Goal: Task Accomplishment & Management: Manage account settings

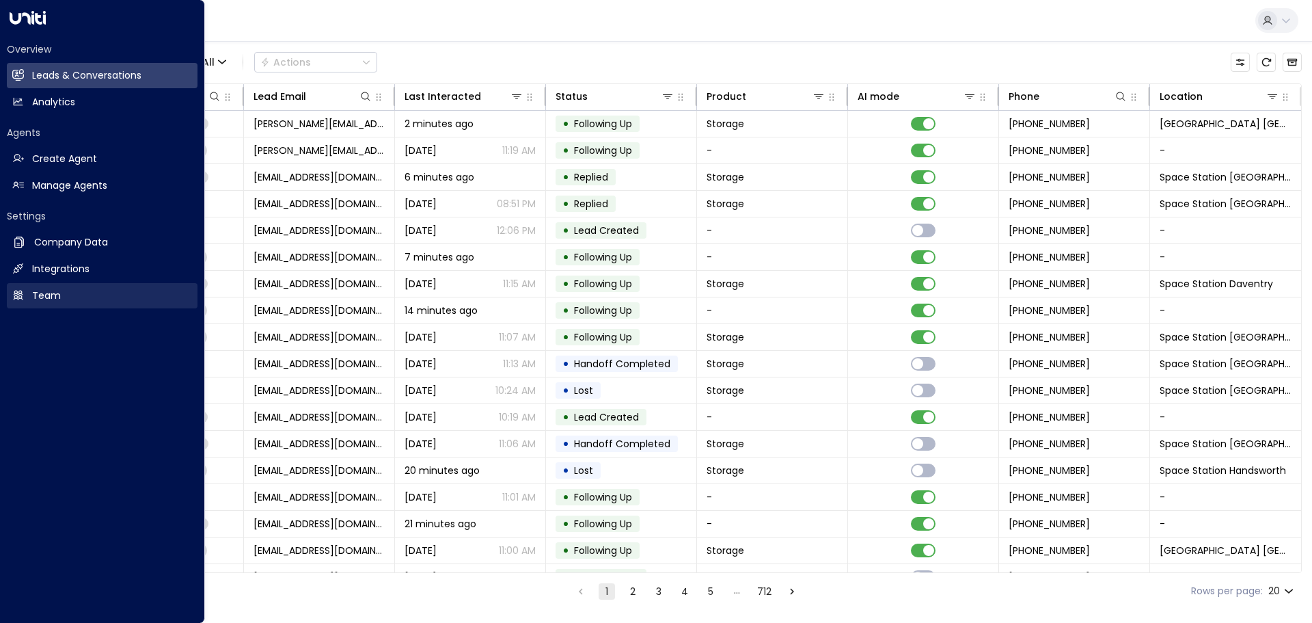
click at [40, 292] on h2 "Team" at bounding box center [46, 295] width 29 height 14
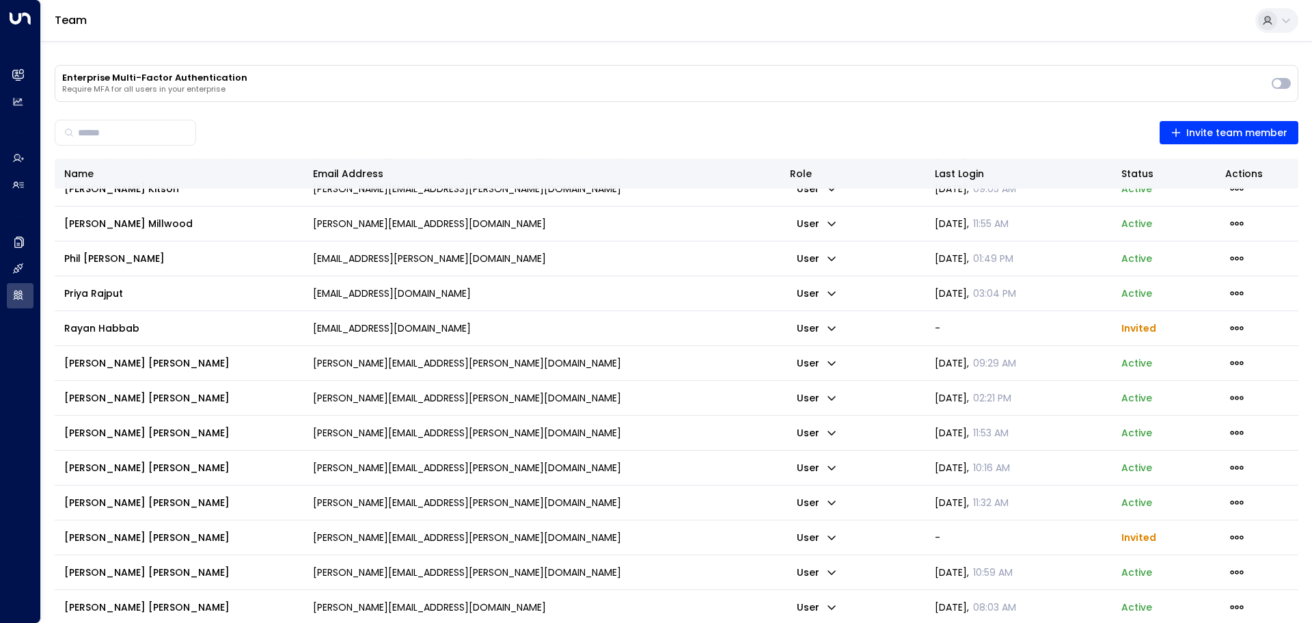
scroll to position [1573, 0]
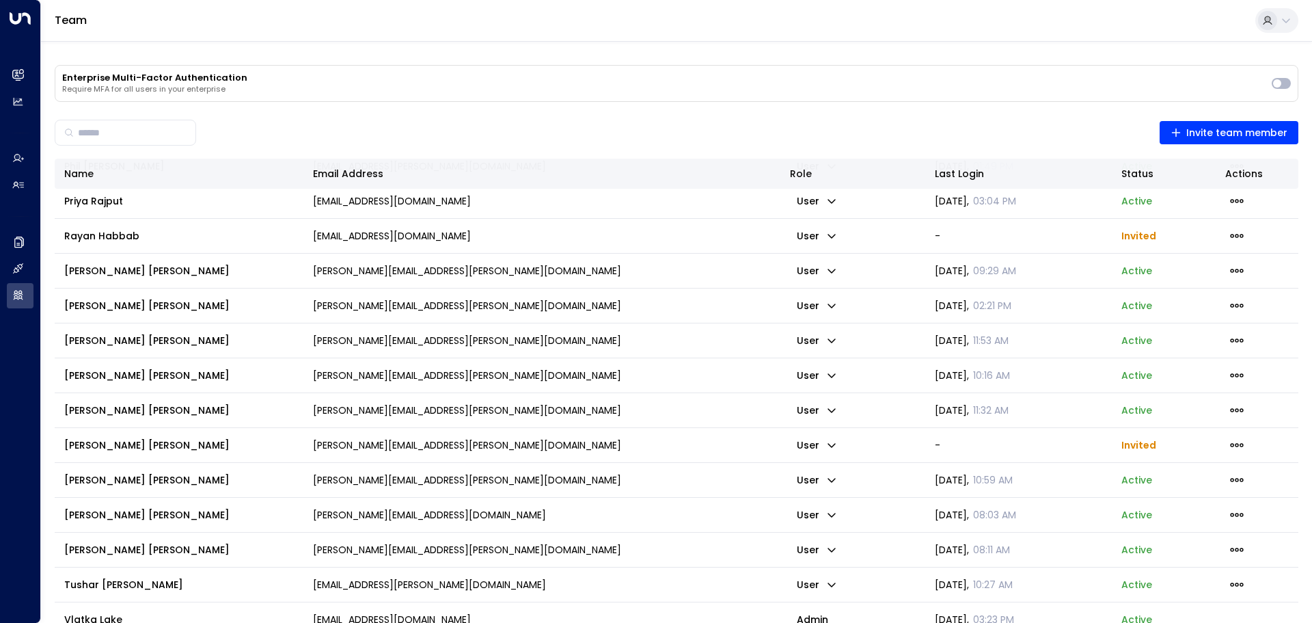
drag, startPoint x: 696, startPoint y: 373, endPoint x: 711, endPoint y: 364, distance: 17.8
click at [711, 364] on td "[PERSON_NAME][EMAIL_ADDRESS][PERSON_NAME][DOMAIN_NAME]" at bounding box center [541, 375] width 477 height 34
click at [693, 392] on tr "[PERSON_NAME] [PERSON_NAME][EMAIL_ADDRESS][PERSON_NAME][DOMAIN_NAME] user [DATE…" at bounding box center [677, 375] width 1244 height 35
drag, startPoint x: 693, startPoint y: 392, endPoint x: 700, endPoint y: 399, distance: 10.2
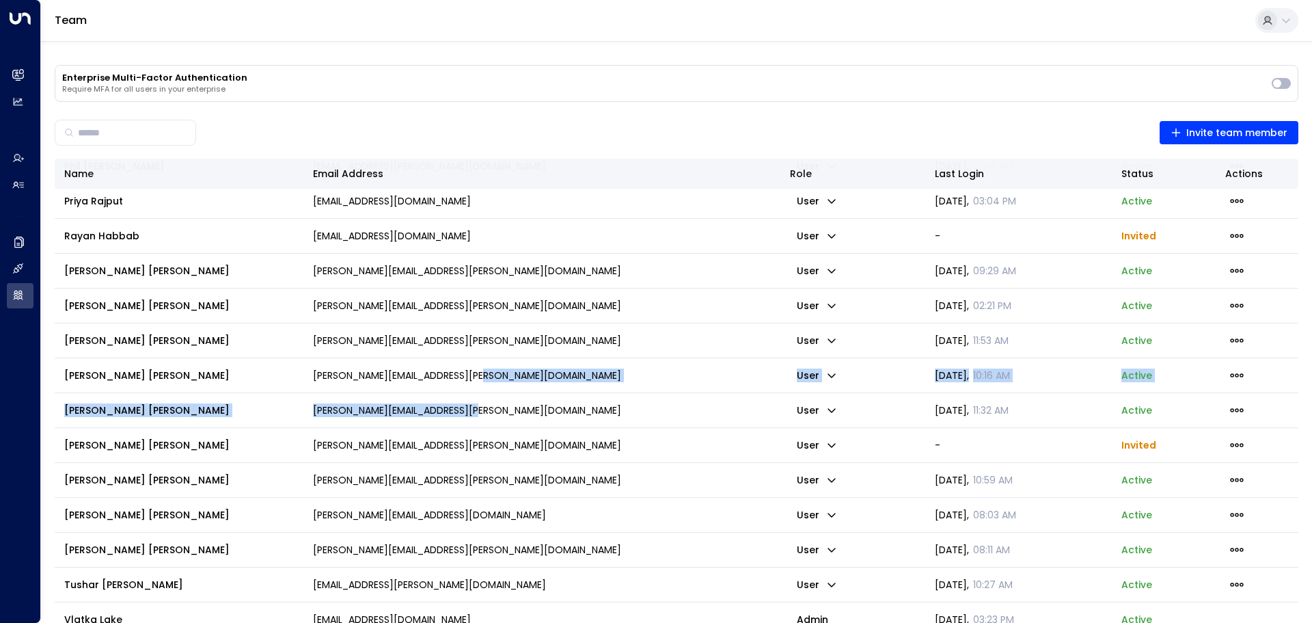
click at [661, 424] on td "[PERSON_NAME][EMAIL_ADDRESS][PERSON_NAME][DOMAIN_NAME]" at bounding box center [541, 410] width 477 height 34
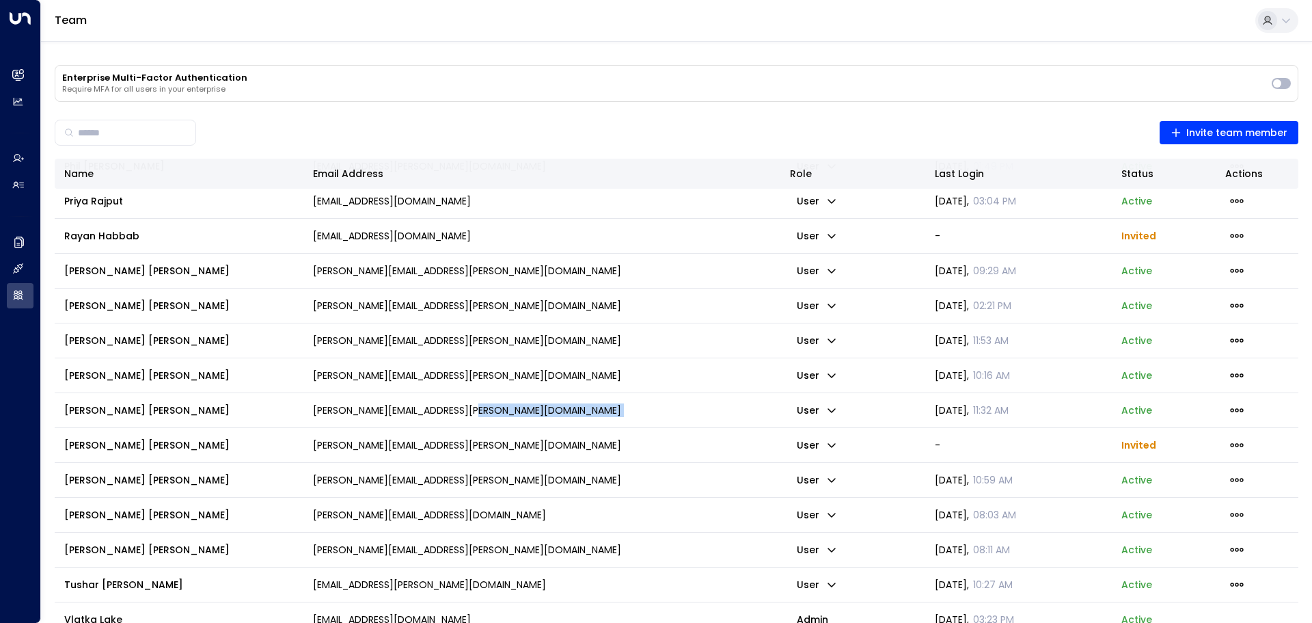
click at [661, 424] on td "[PERSON_NAME][EMAIL_ADDRESS][PERSON_NAME][DOMAIN_NAME]" at bounding box center [541, 410] width 477 height 34
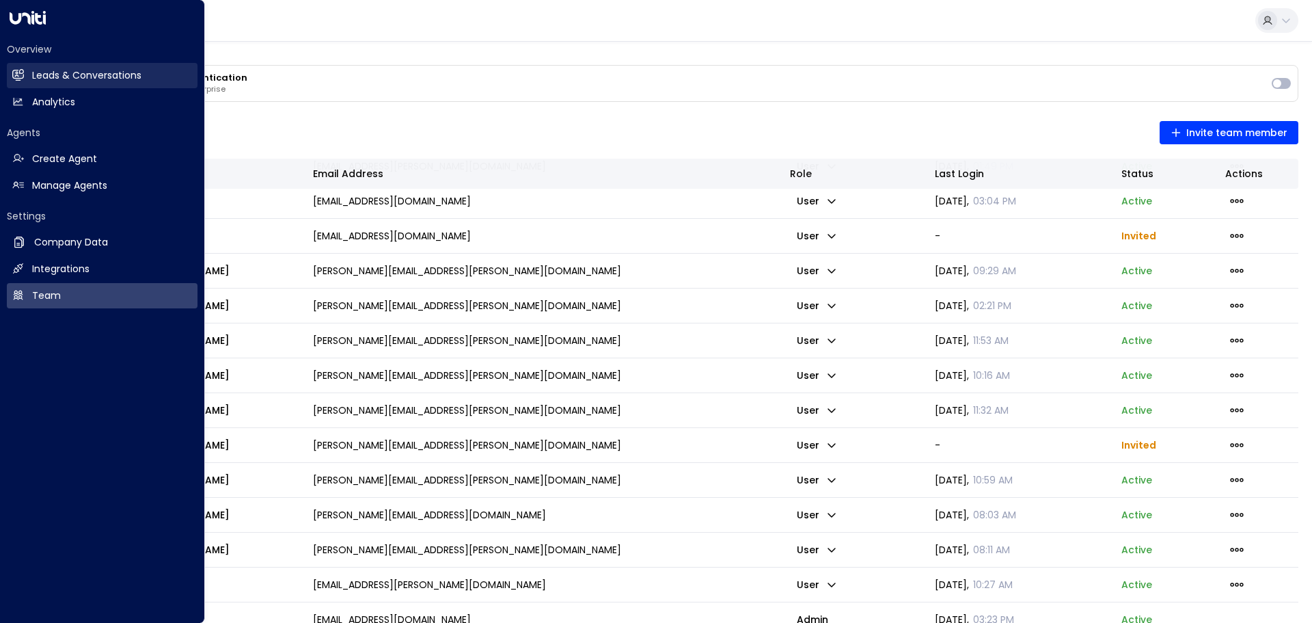
drag, startPoint x: 54, startPoint y: 74, endPoint x: 73, endPoint y: 86, distance: 22.7
click at [54, 74] on h2 "Leads & Conversations" at bounding box center [86, 75] width 109 height 14
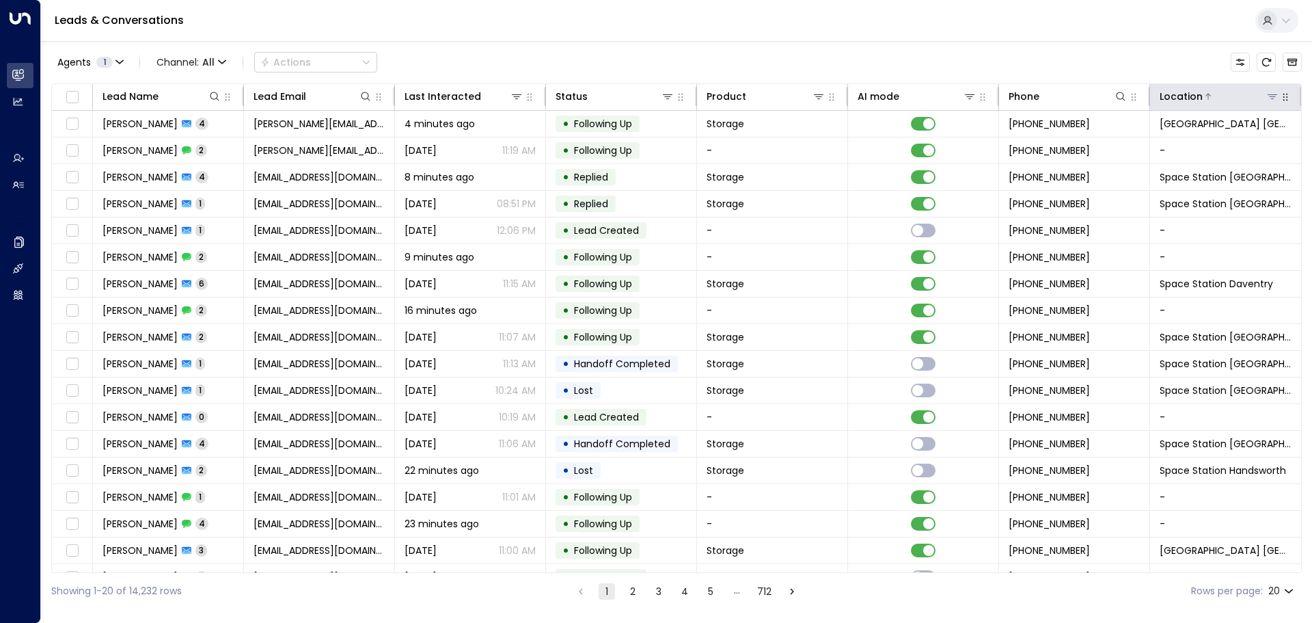
click at [1272, 92] on icon at bounding box center [1272, 96] width 11 height 11
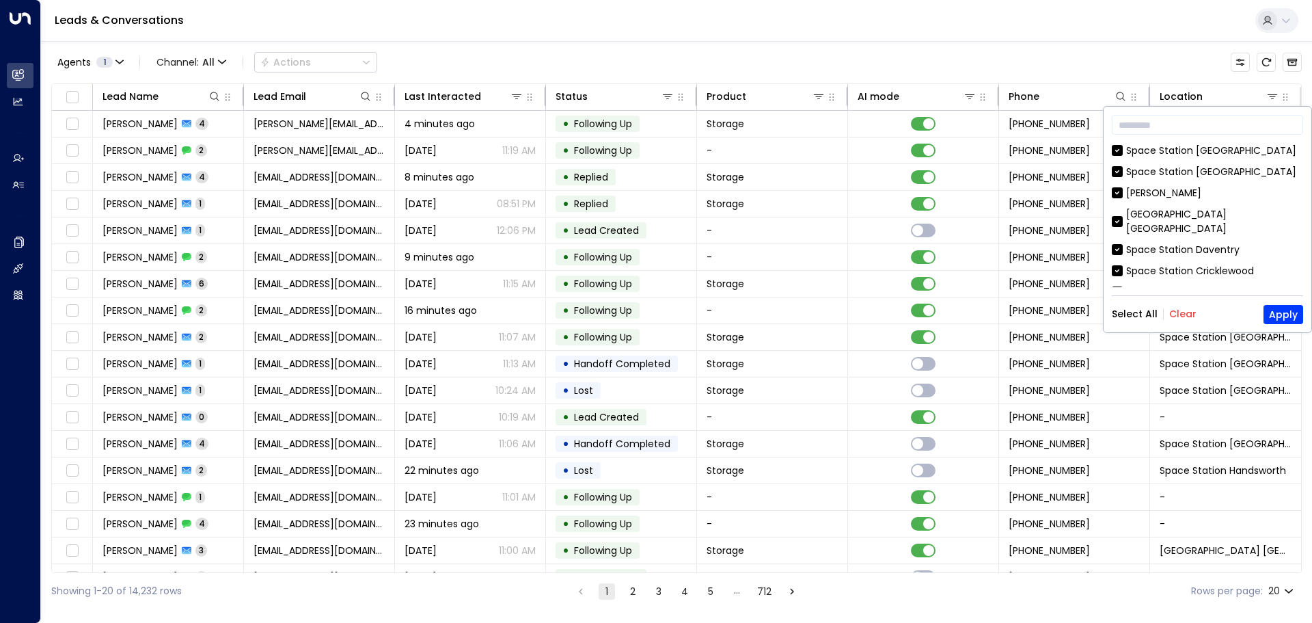
click at [1186, 312] on button "Clear" at bounding box center [1182, 313] width 27 height 11
click at [1278, 313] on button "Apply" at bounding box center [1283, 314] width 40 height 19
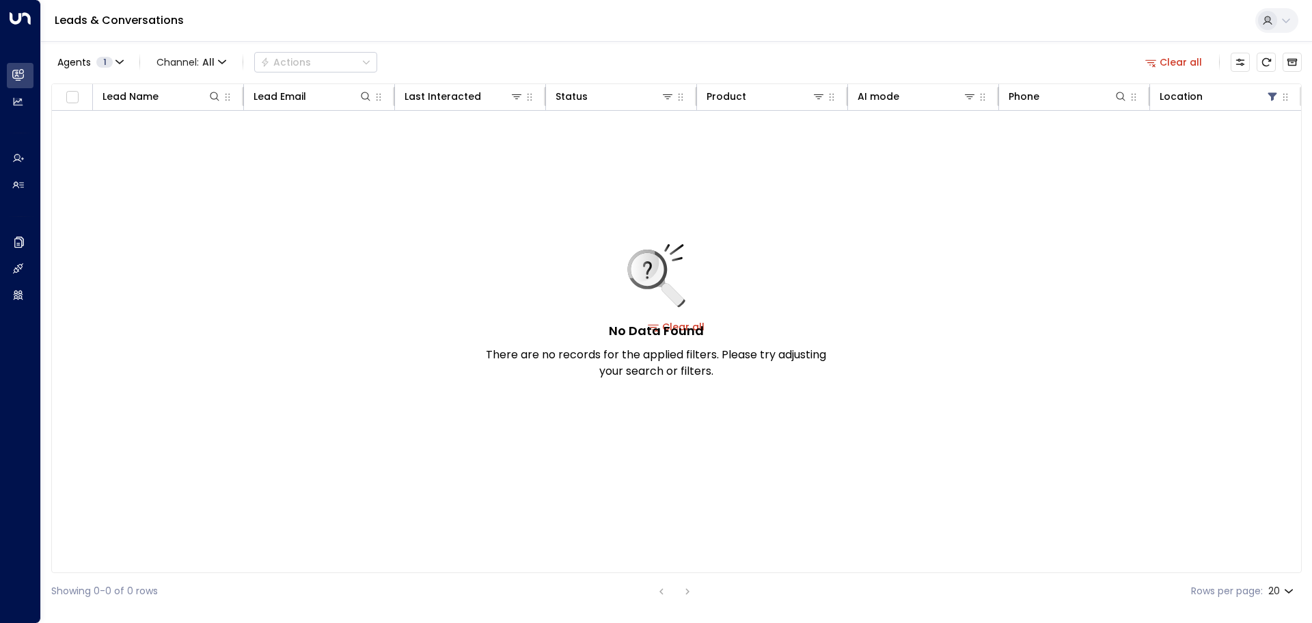
drag, startPoint x: 529, startPoint y: 246, endPoint x: 704, endPoint y: 253, distance: 175.1
click at [671, 246] on div "No Data Found There are no records for the applied filters. Please try adjustin…" at bounding box center [656, 311] width 342 height 135
click at [854, 291] on div "No Data Found There are no records for the applied filters. Please try adjustin…" at bounding box center [676, 326] width 1249 height 431
click at [1157, 61] on icon "button" at bounding box center [1151, 62] width 12 height 12
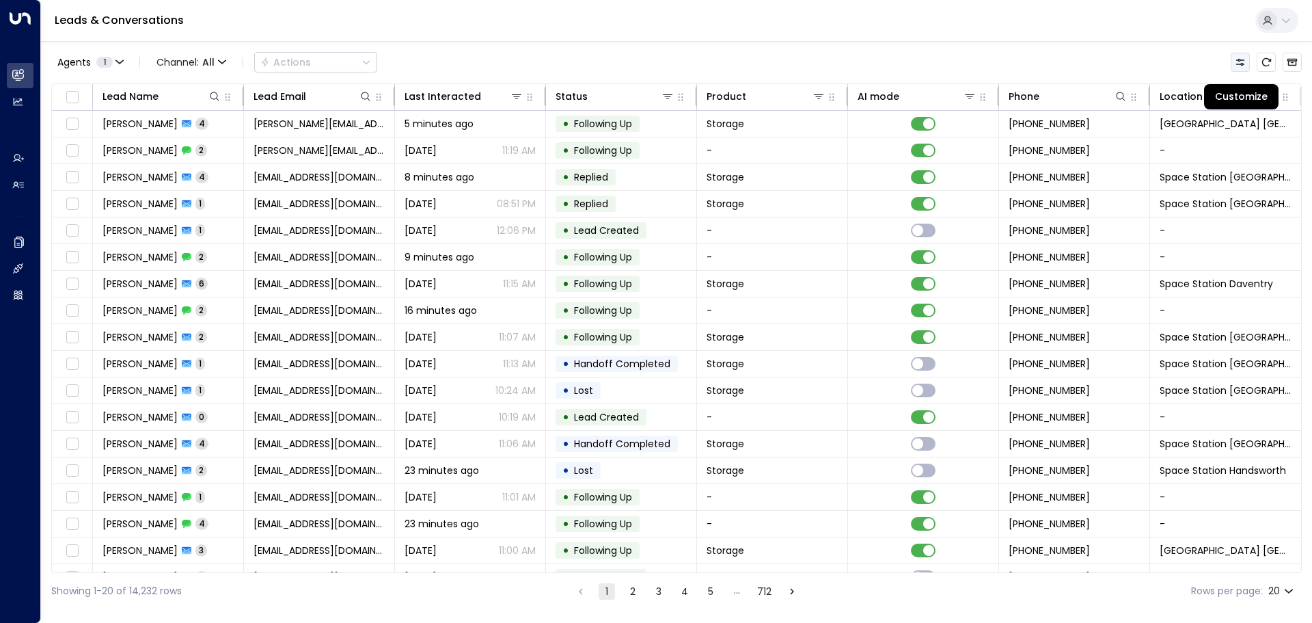
click at [1239, 65] on icon "Customize" at bounding box center [1240, 62] width 11 height 11
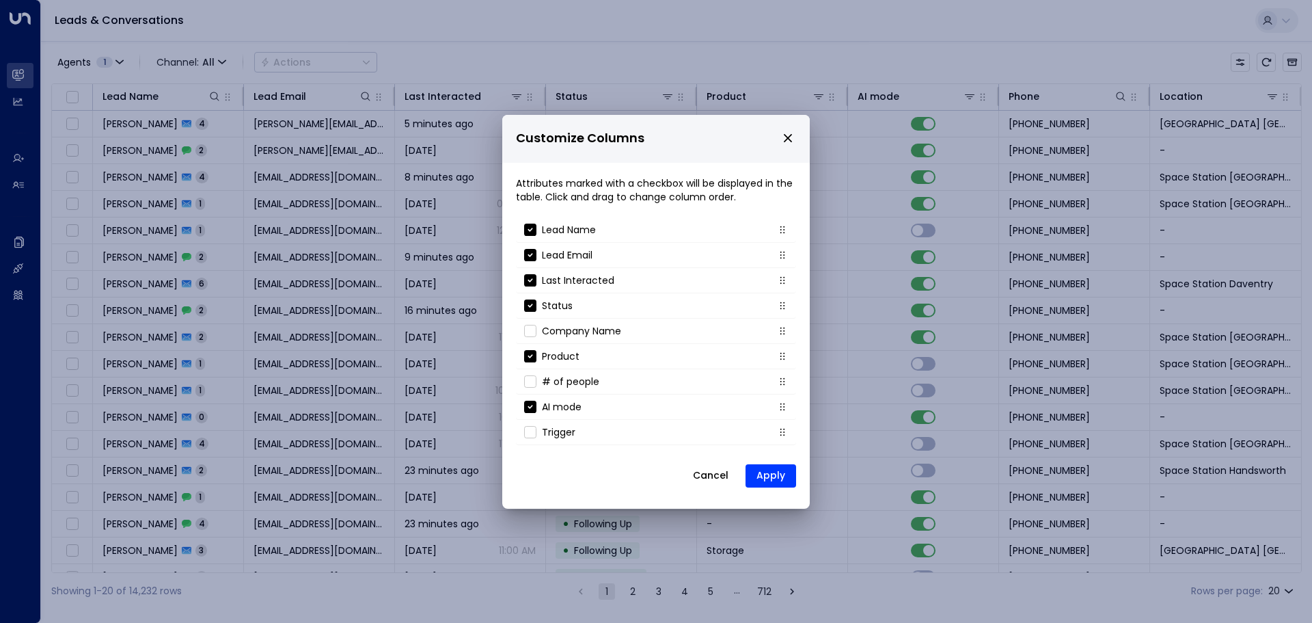
click at [784, 141] on icon "close" at bounding box center [788, 138] width 12 height 12
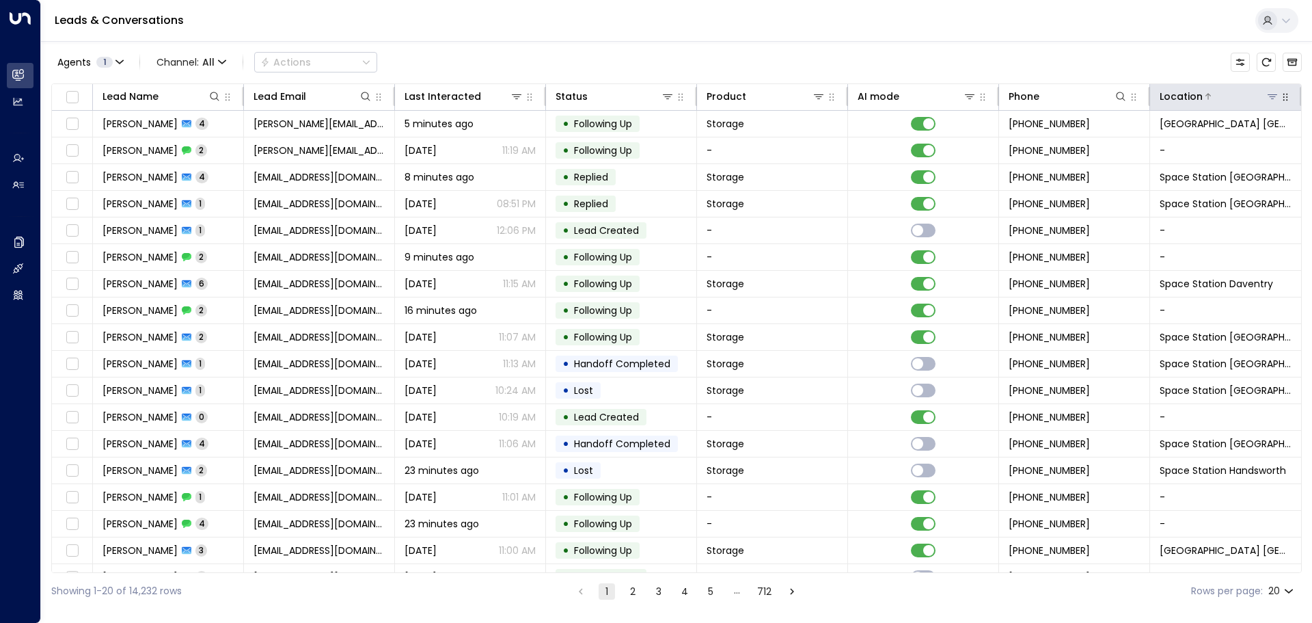
click at [1268, 95] on icon at bounding box center [1273, 96] width 10 height 5
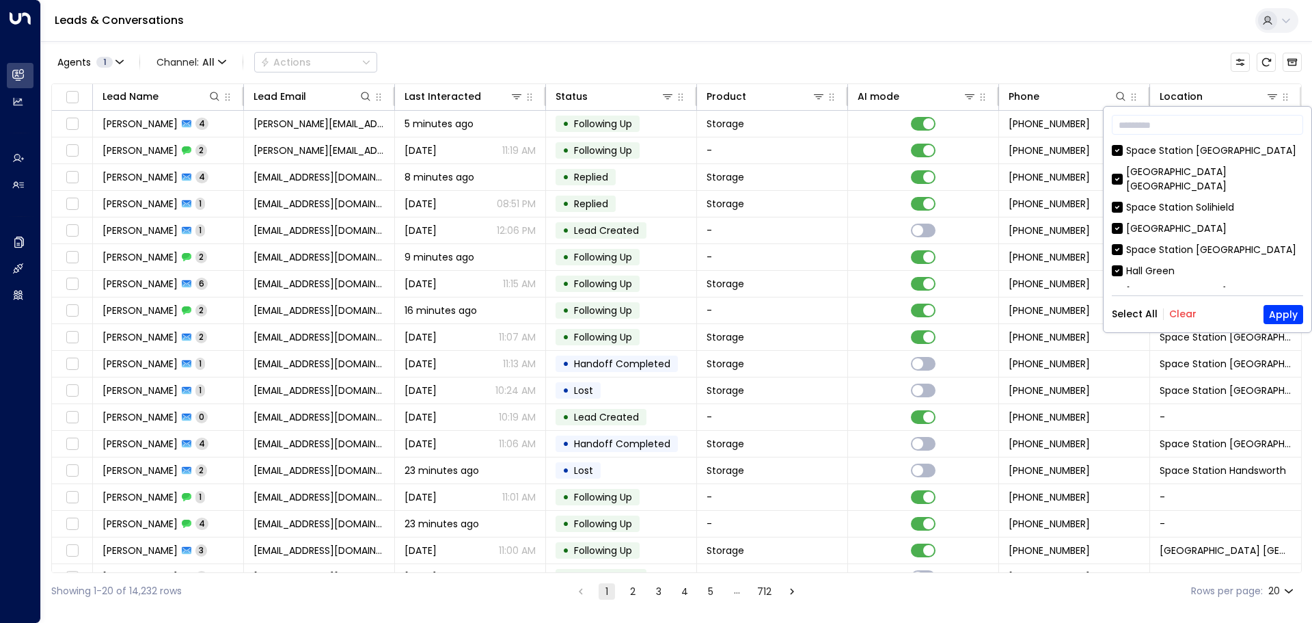
click at [1179, 308] on button "Clear" at bounding box center [1182, 313] width 27 height 11
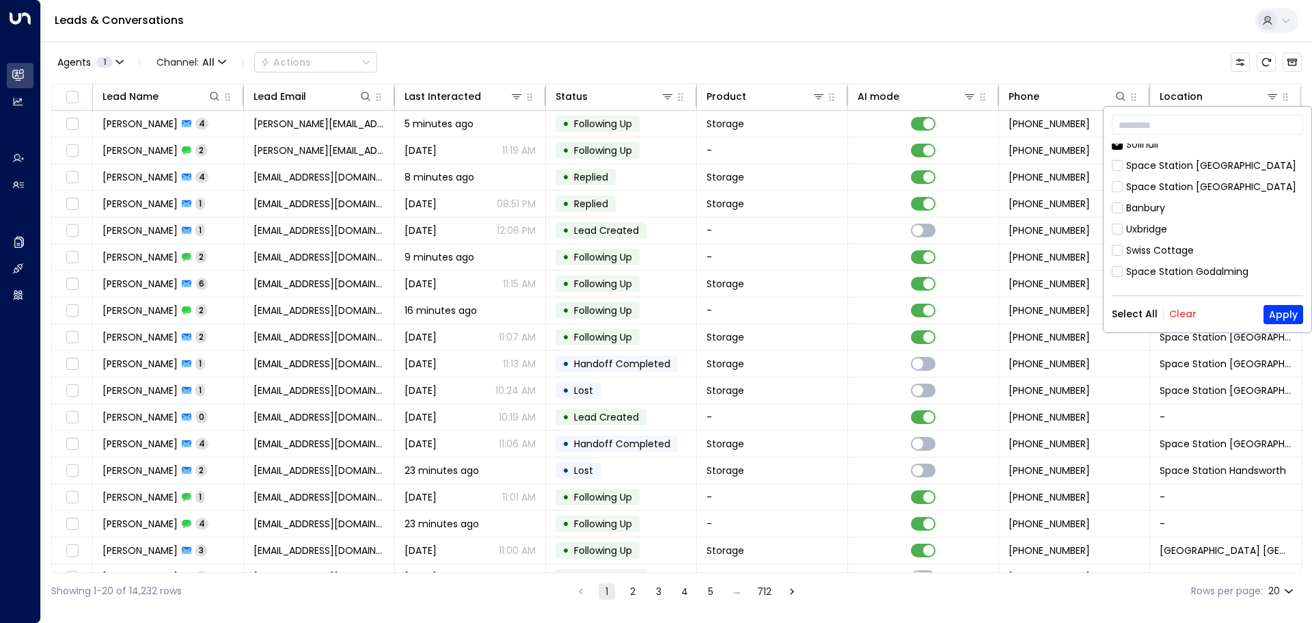
scroll to position [683, 0]
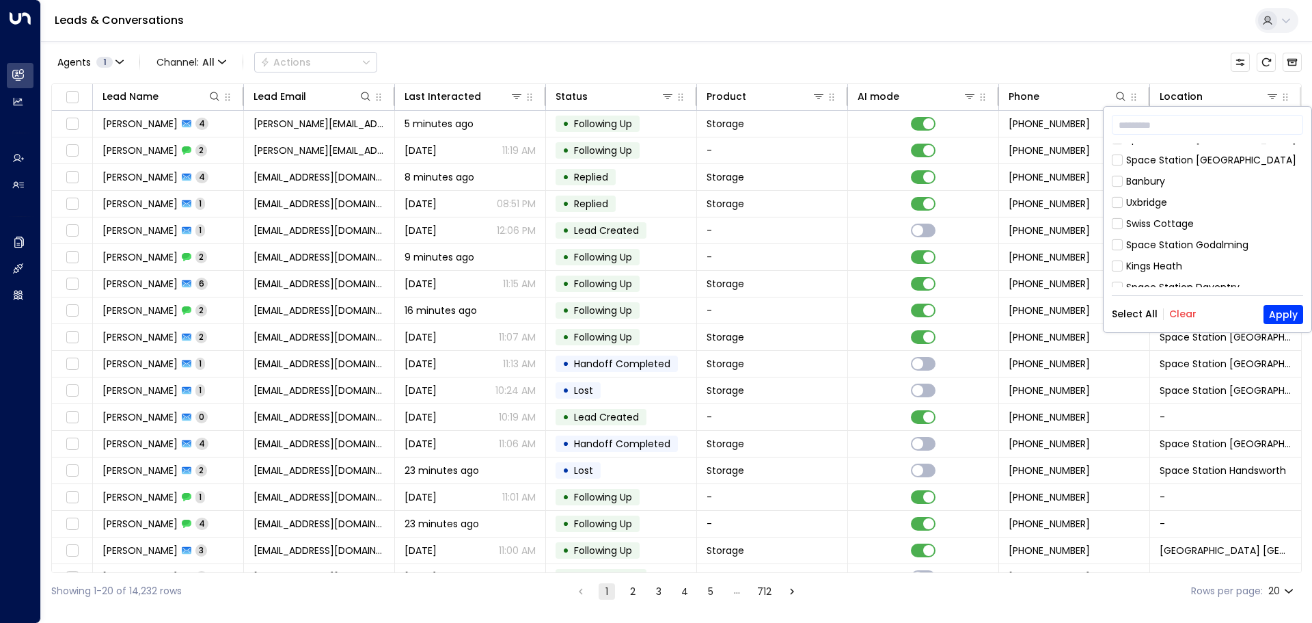
click at [1114, 331] on icon at bounding box center [1117, 337] width 11 height 12
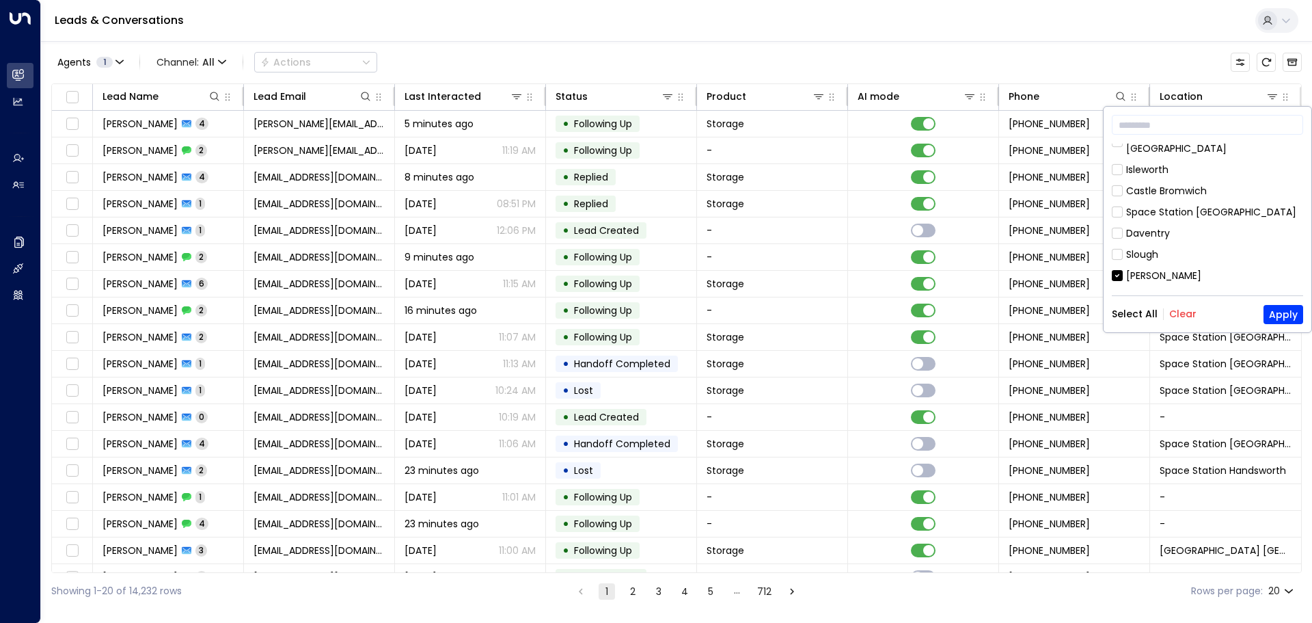
scroll to position [456, 0]
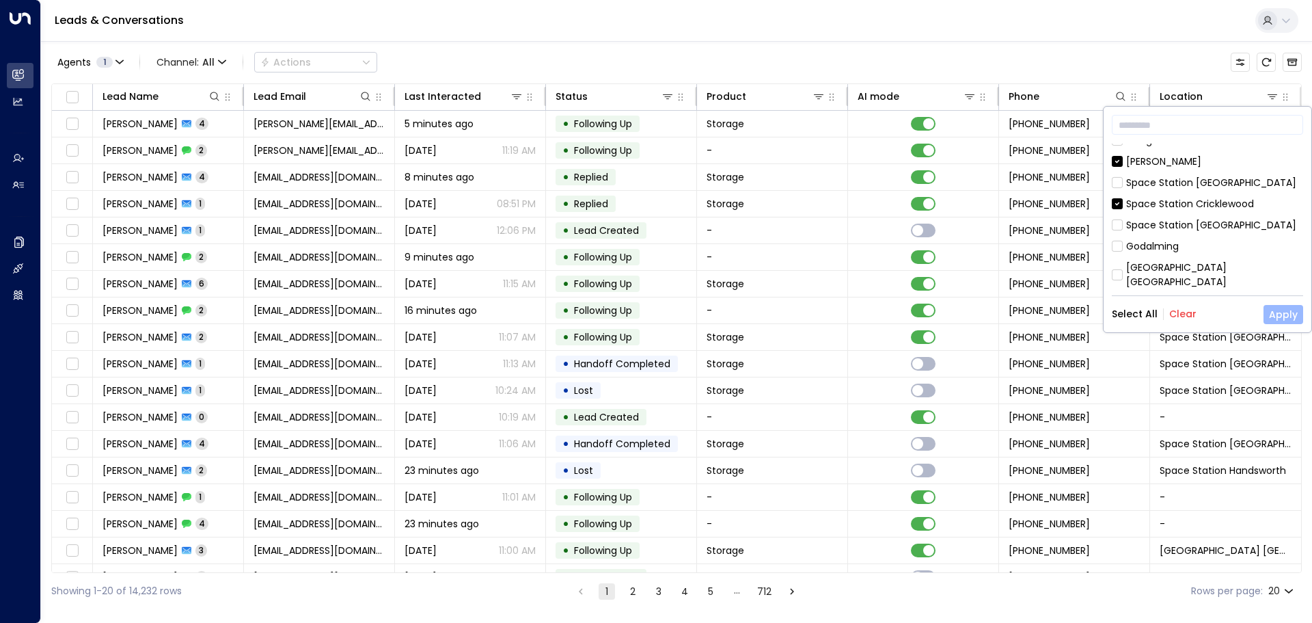
click at [1290, 314] on button "Apply" at bounding box center [1283, 314] width 40 height 19
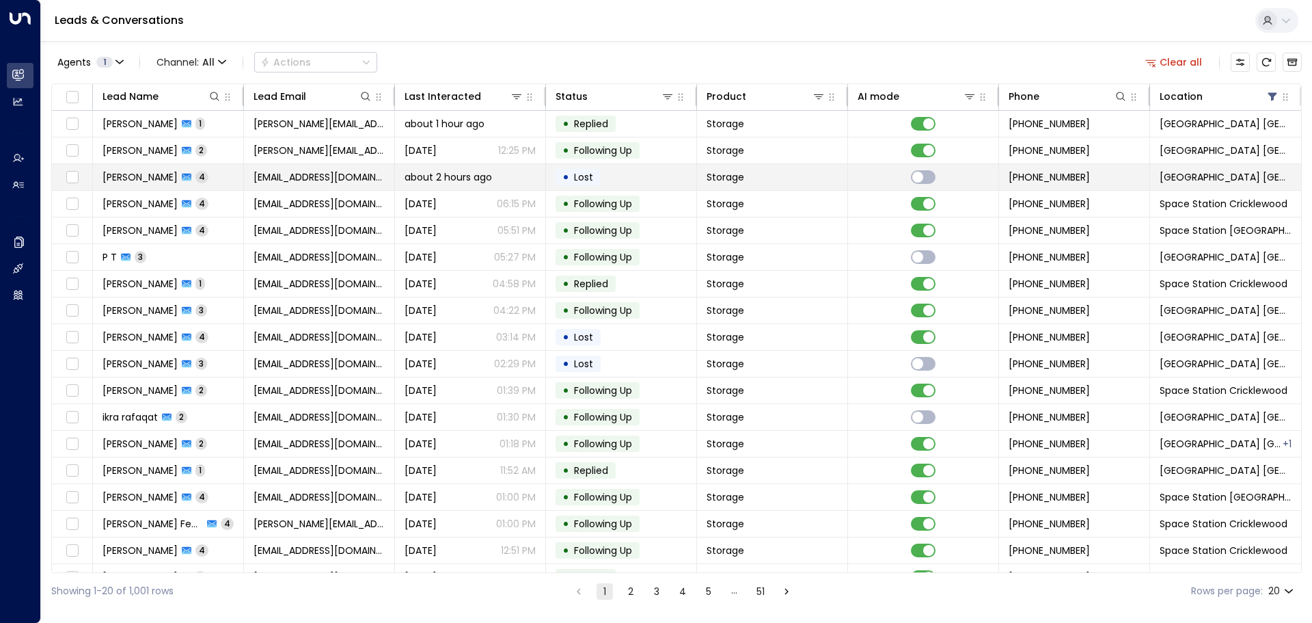
drag, startPoint x: 961, startPoint y: 176, endPoint x: 1002, endPoint y: 176, distance: 41.0
click at [1002, 176] on tr "[PERSON_NAME] 4 [EMAIL_ADDRESS][DOMAIN_NAME] about 2 hours ago • Lost Storage […" at bounding box center [676, 177] width 1249 height 27
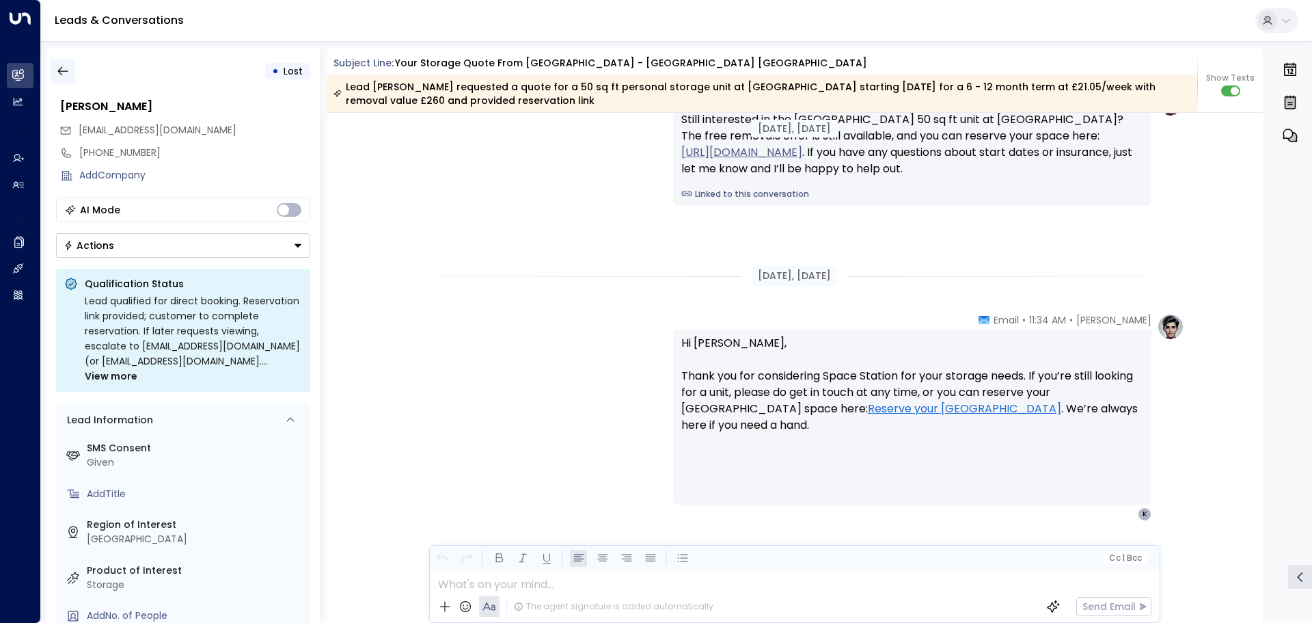
click at [64, 72] on icon "button" at bounding box center [63, 71] width 14 height 14
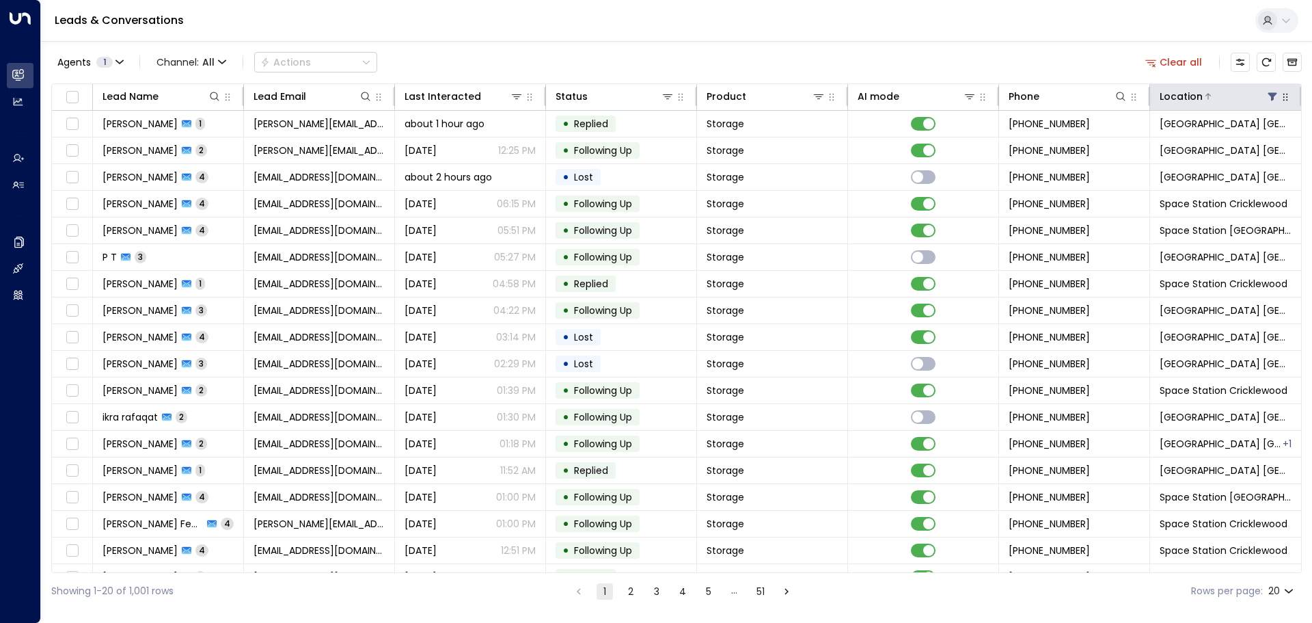
click at [1205, 95] on icon at bounding box center [1208, 96] width 8 height 8
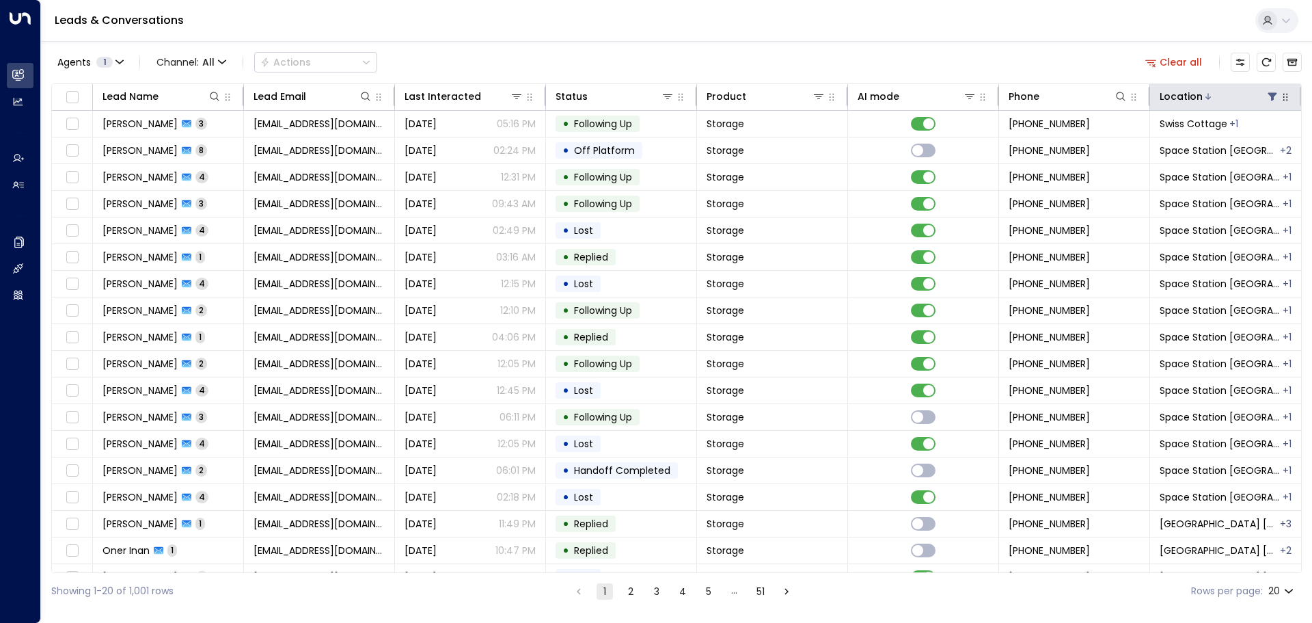
click at [1204, 95] on icon at bounding box center [1208, 96] width 8 height 8
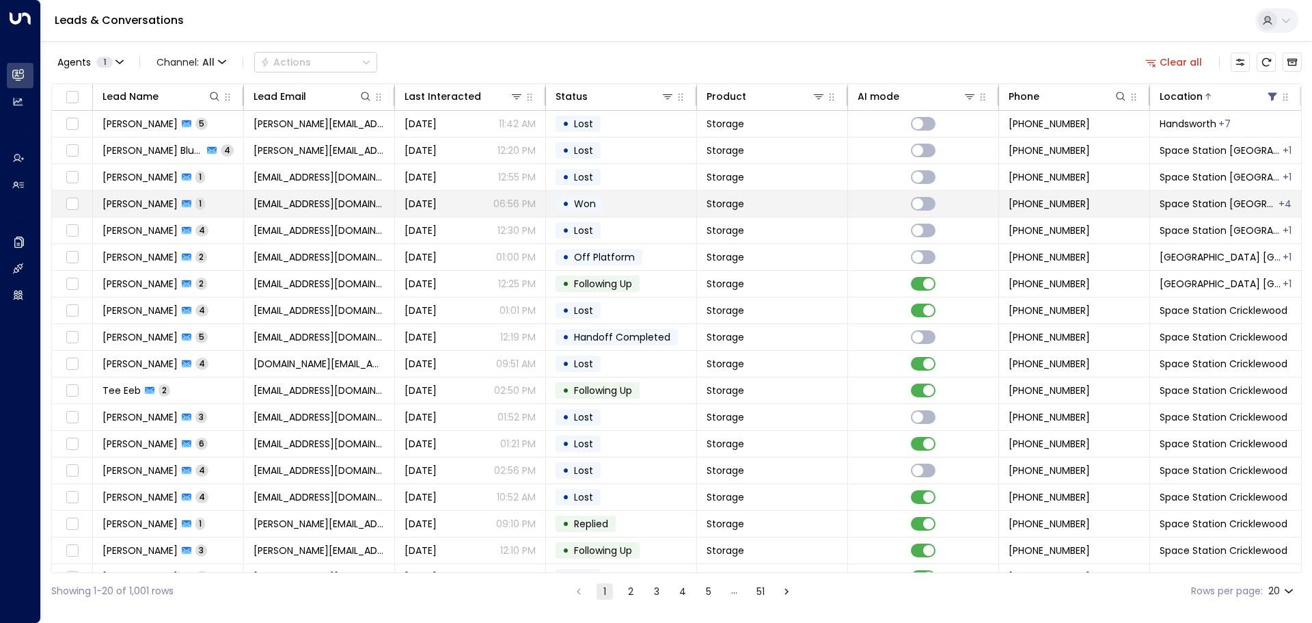
scroll to position [76, 0]
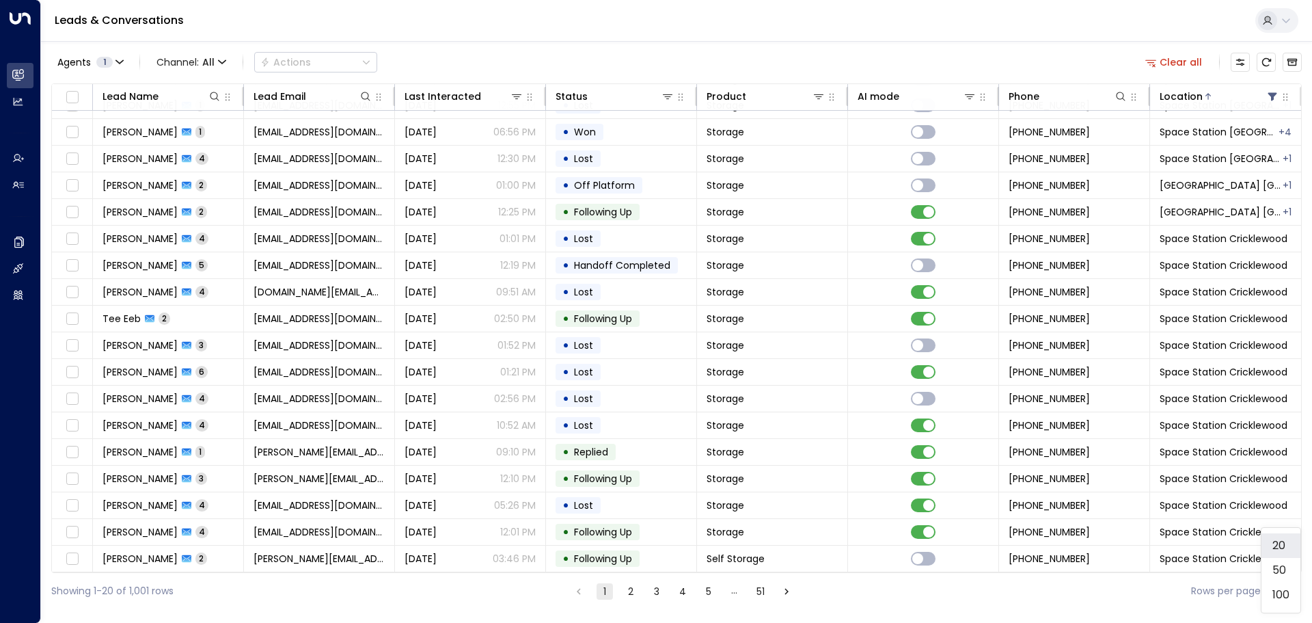
click at [1285, 590] on body "Overview Leads & Conversations Leads & Conversations Analytics Analytics Agents…" at bounding box center [656, 304] width 1312 height 609
click at [1285, 598] on li "100" at bounding box center [1280, 594] width 39 height 25
type input "***"
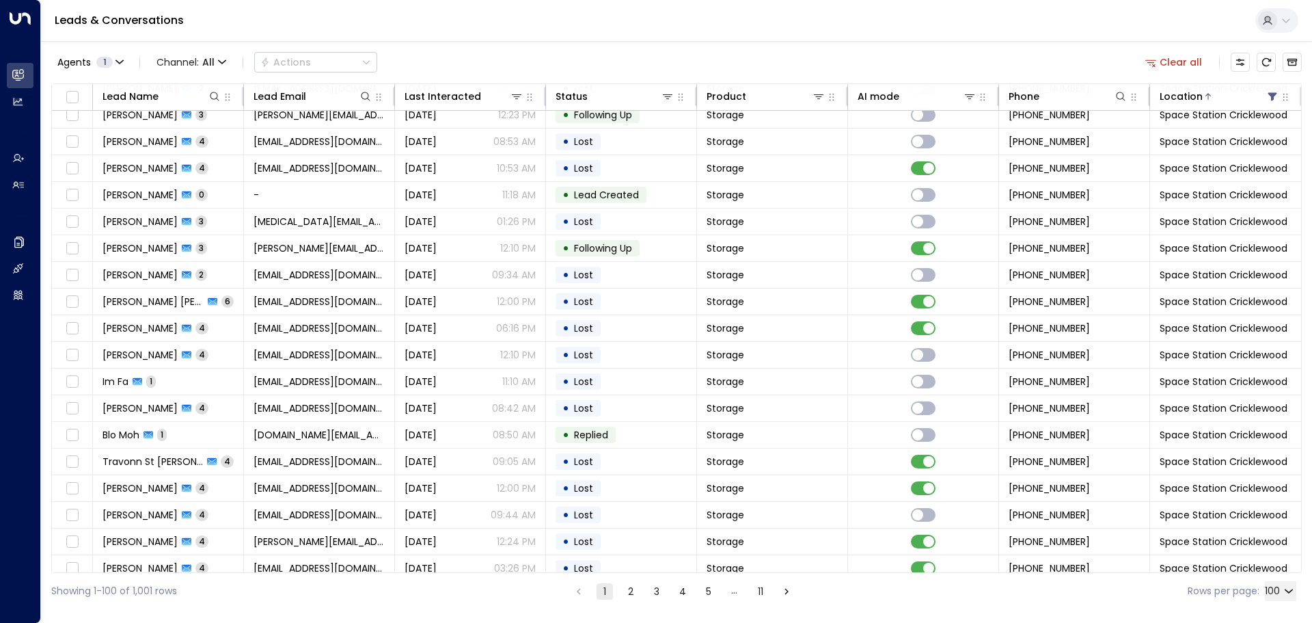
scroll to position [2208, 0]
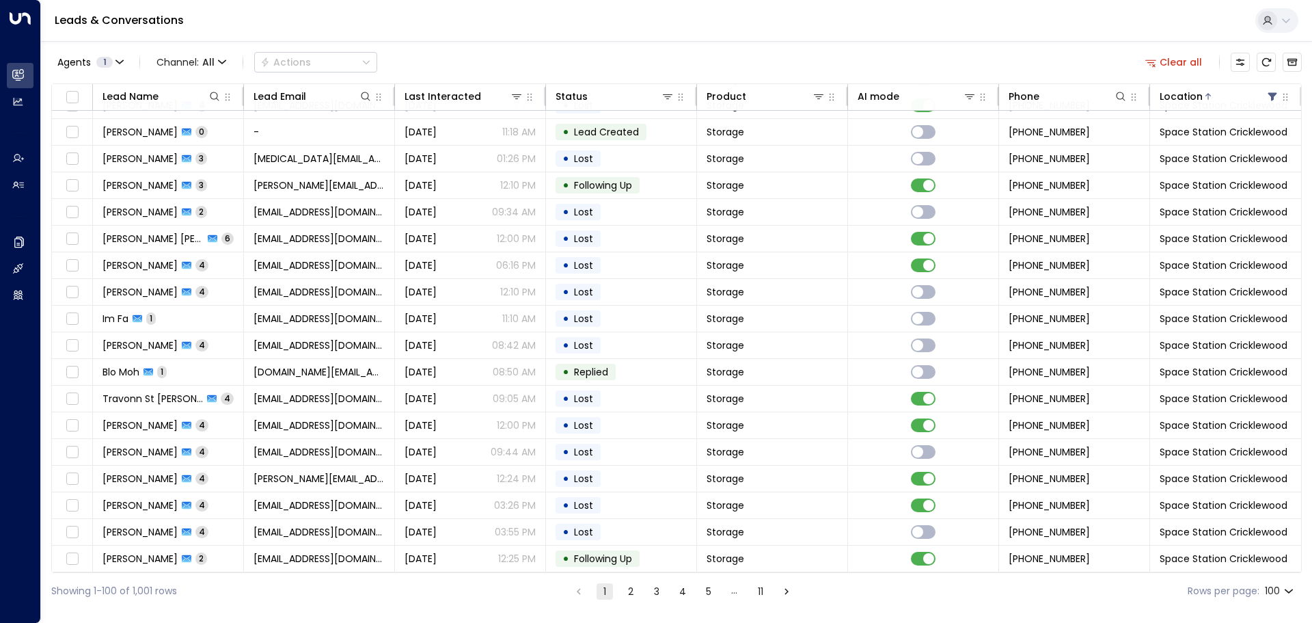
click at [632, 589] on button "2" at bounding box center [631, 591] width 16 height 16
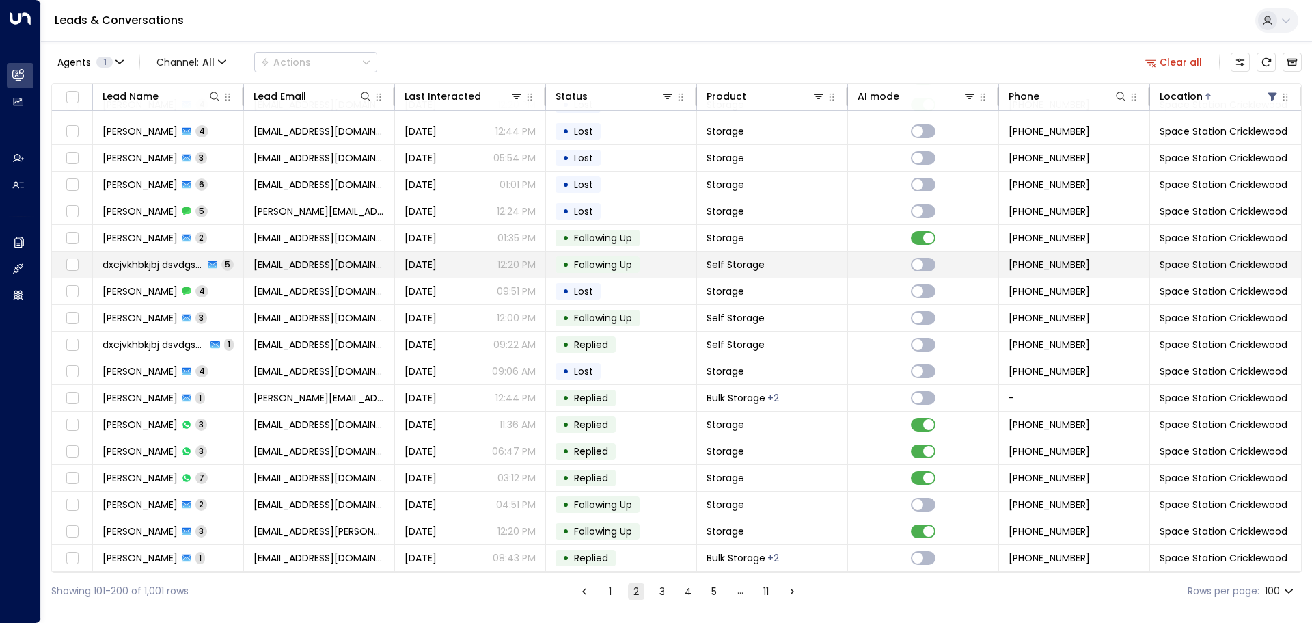
scroll to position [2208, 0]
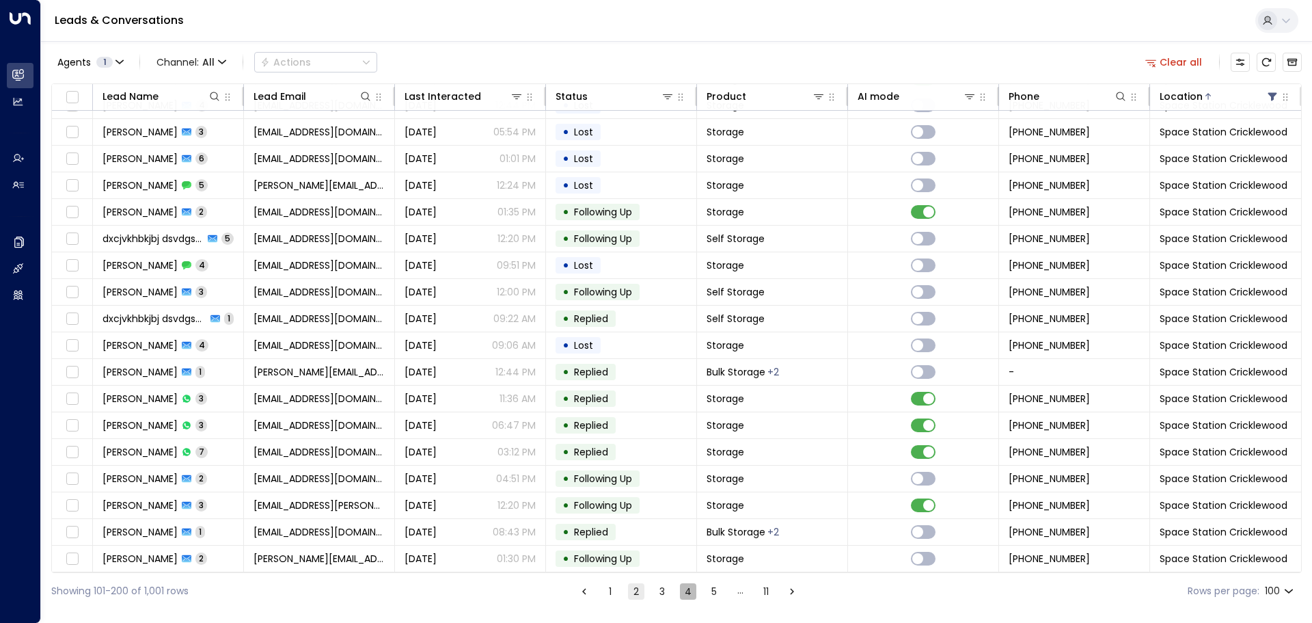
click at [687, 591] on button "4" at bounding box center [688, 591] width 16 height 16
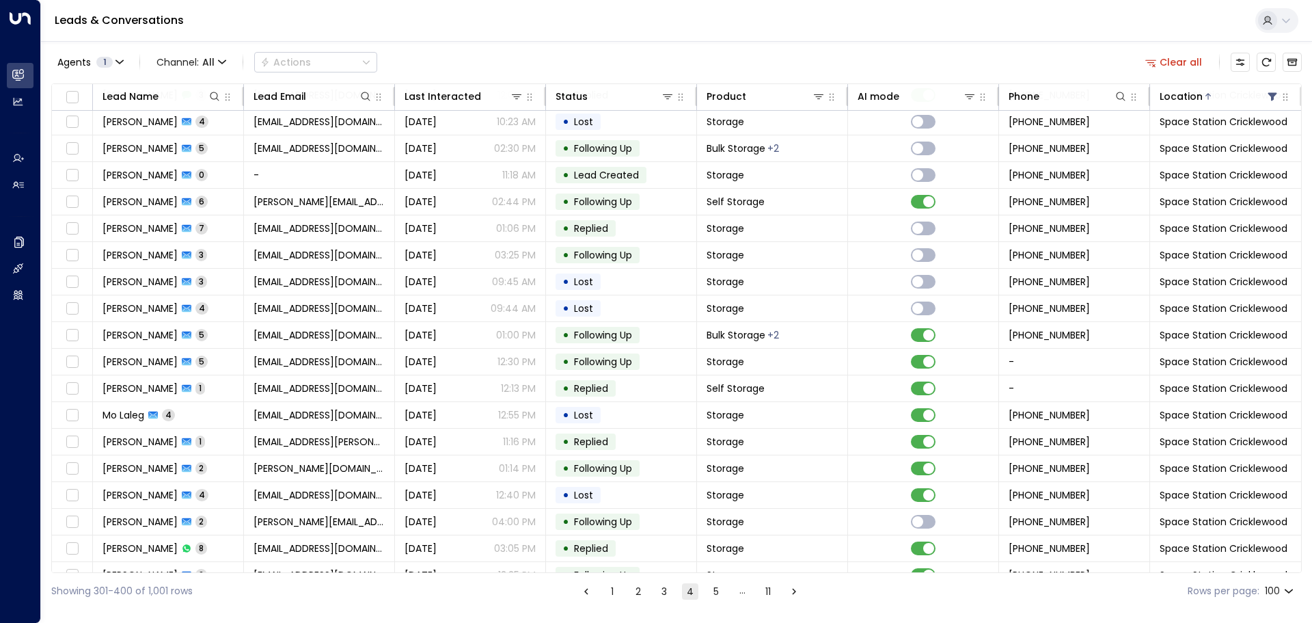
scroll to position [2208, 0]
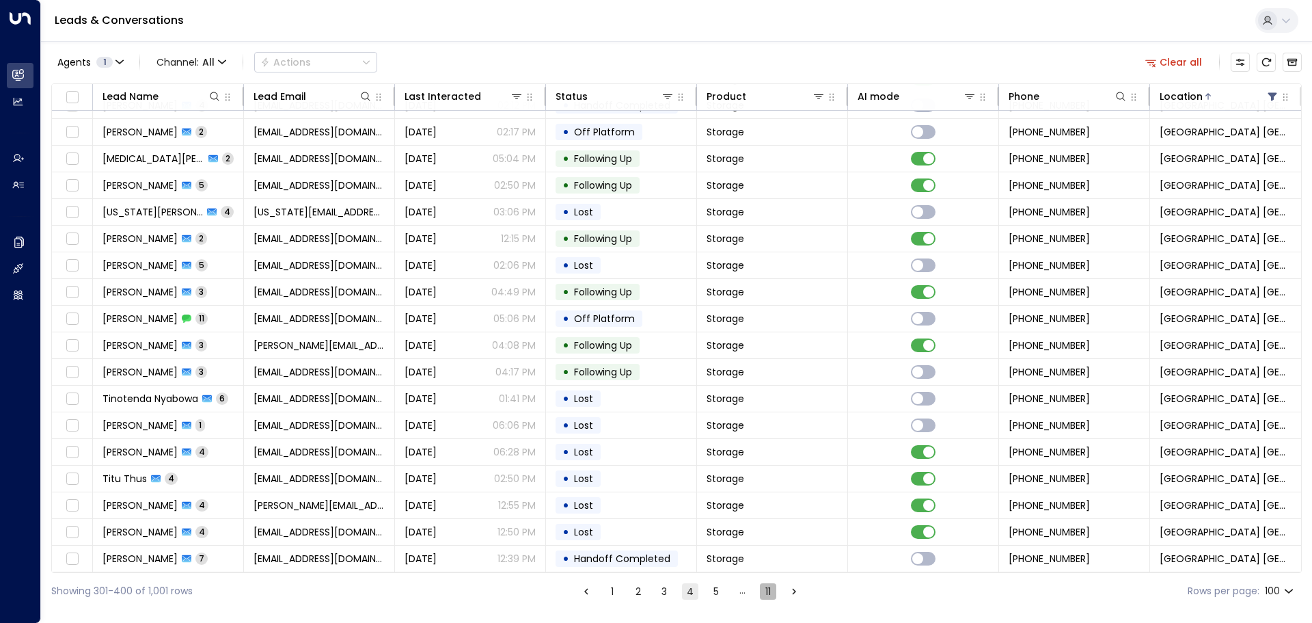
click at [771, 592] on button "11" at bounding box center [768, 591] width 16 height 16
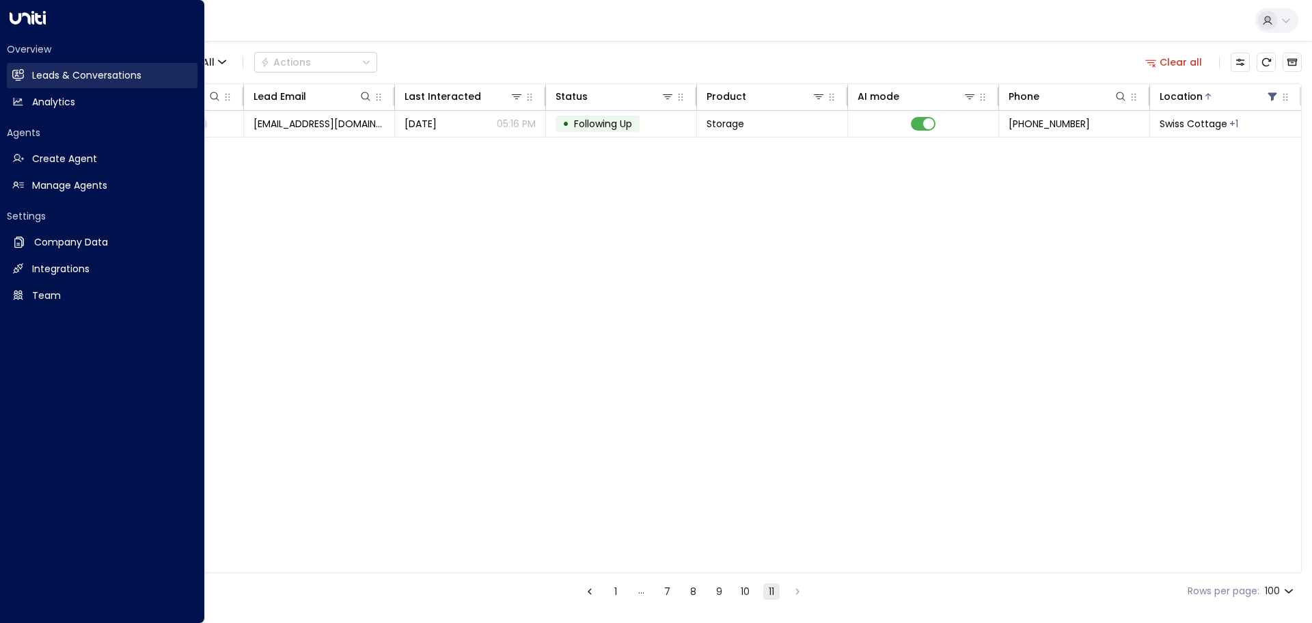
click at [58, 72] on h2 "Leads & Conversations" at bounding box center [86, 75] width 109 height 14
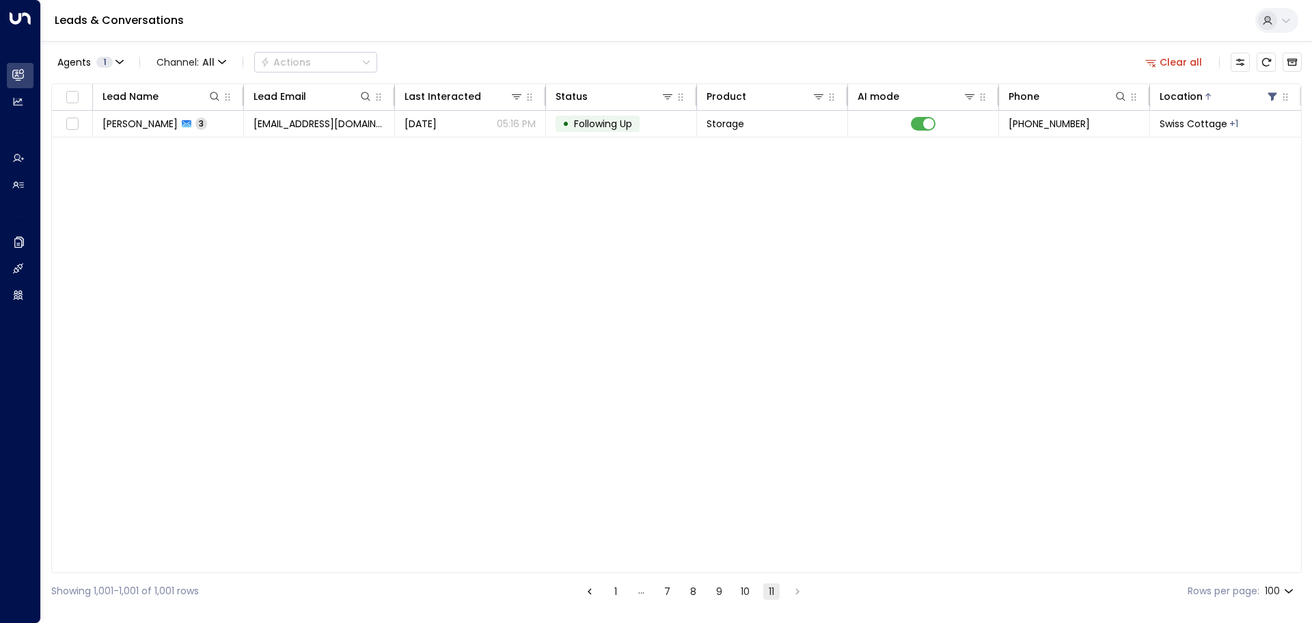
click at [1188, 58] on button "Clear all" at bounding box center [1174, 62] width 68 height 19
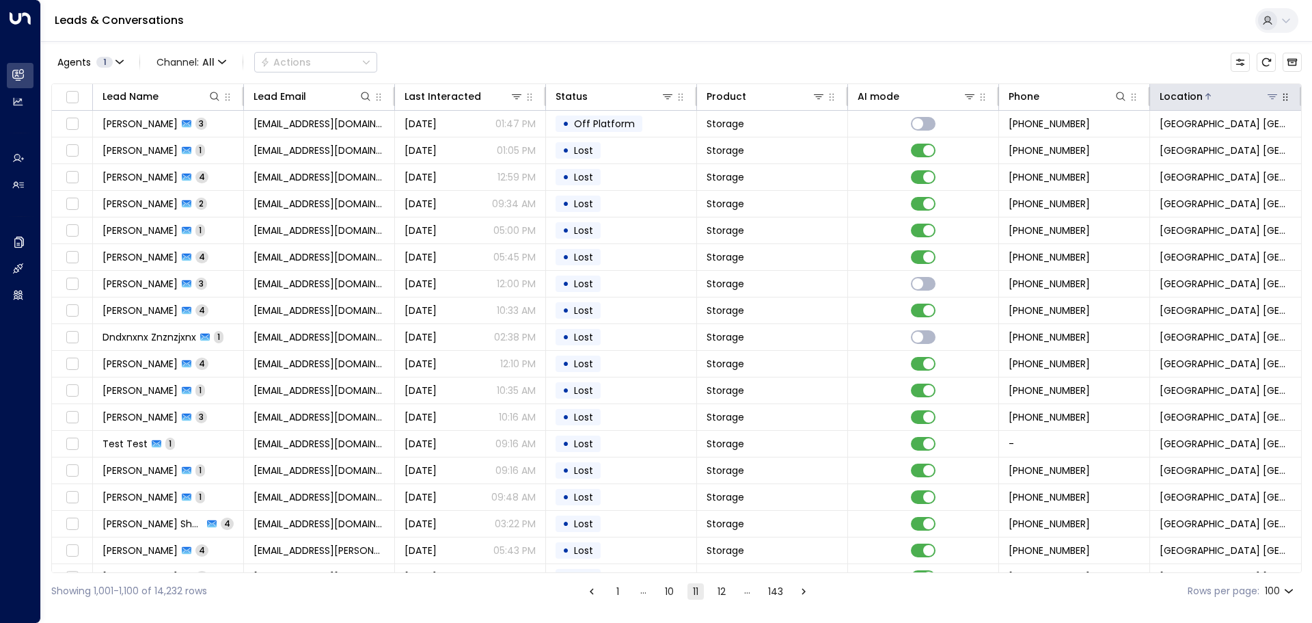
click at [1269, 94] on icon at bounding box center [1273, 96] width 10 height 5
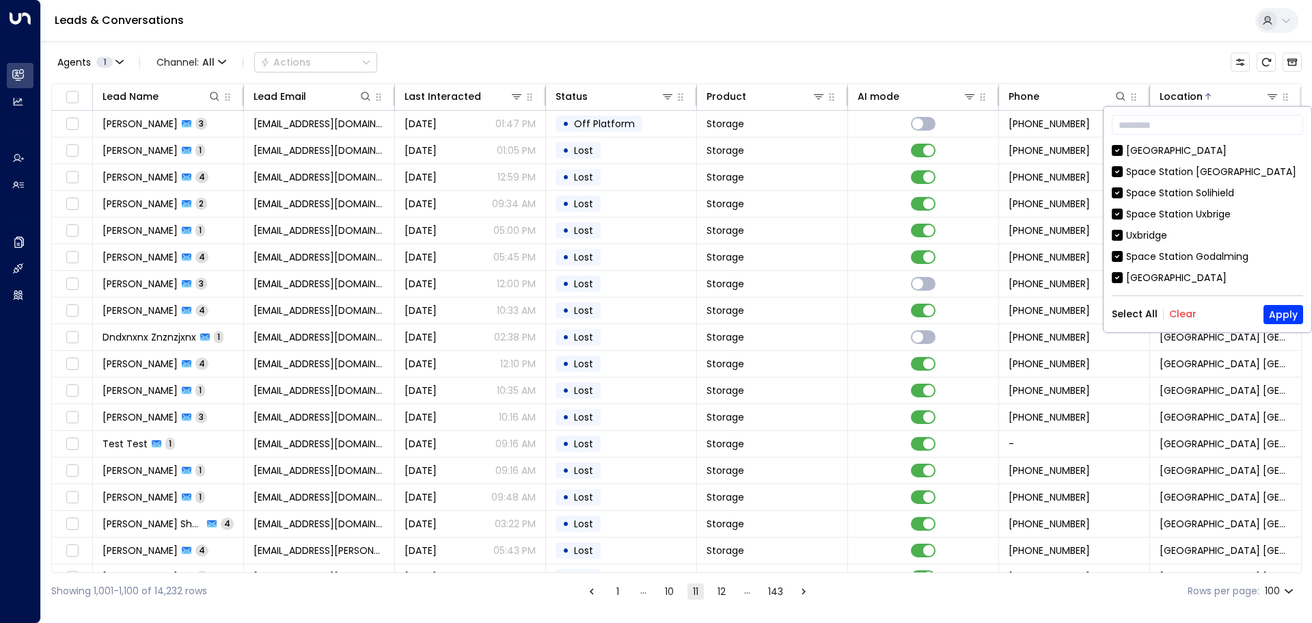
click at [1188, 312] on button "Clear" at bounding box center [1182, 313] width 27 height 11
click at [1280, 308] on button "Apply" at bounding box center [1283, 314] width 40 height 19
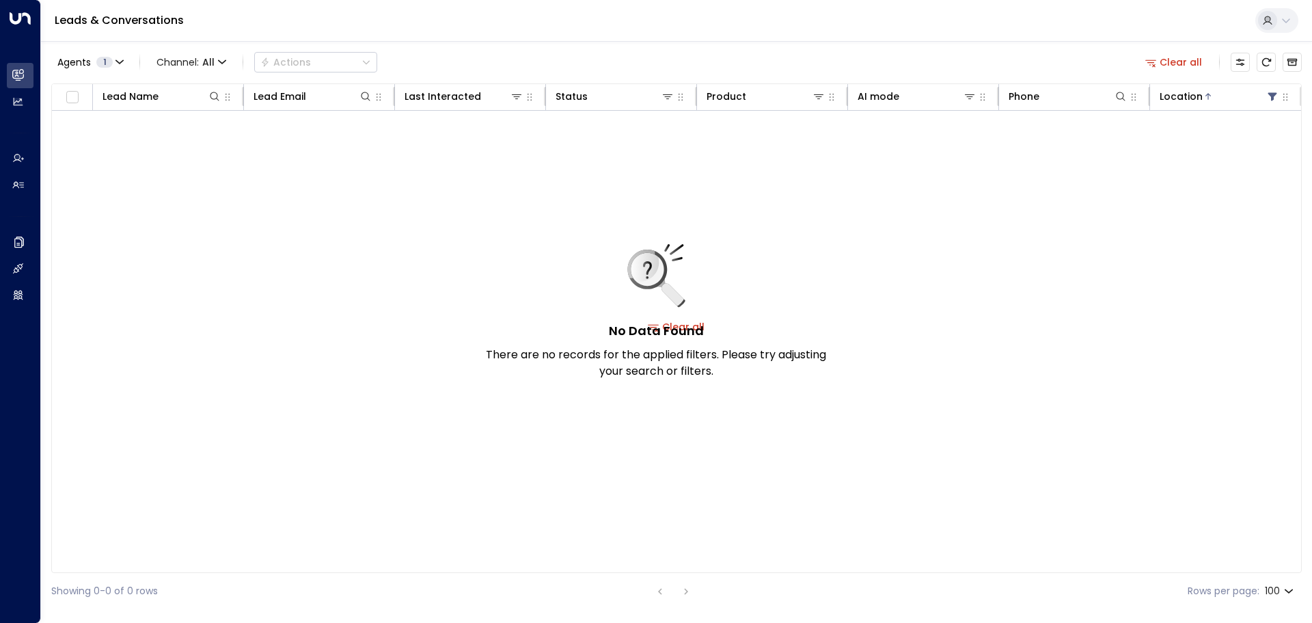
click at [1191, 66] on button "Clear all" at bounding box center [1174, 62] width 68 height 19
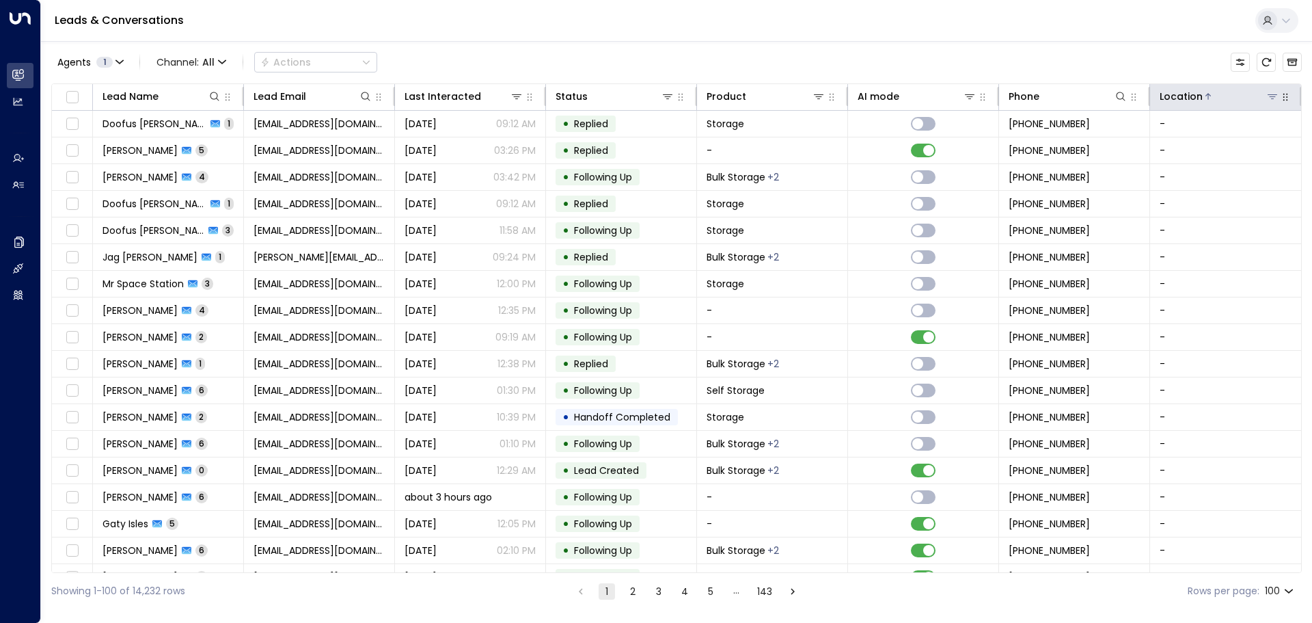
click at [1267, 96] on icon at bounding box center [1272, 96] width 11 height 11
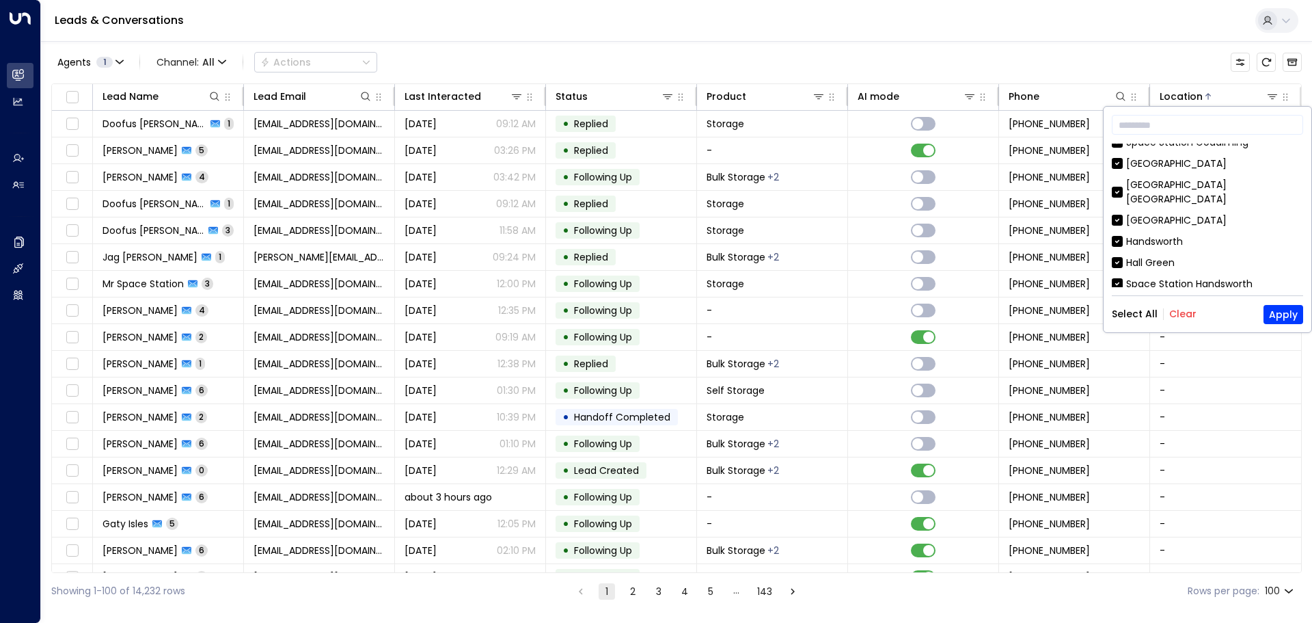
scroll to position [228, 0]
click at [1188, 313] on button "Clear" at bounding box center [1182, 313] width 27 height 11
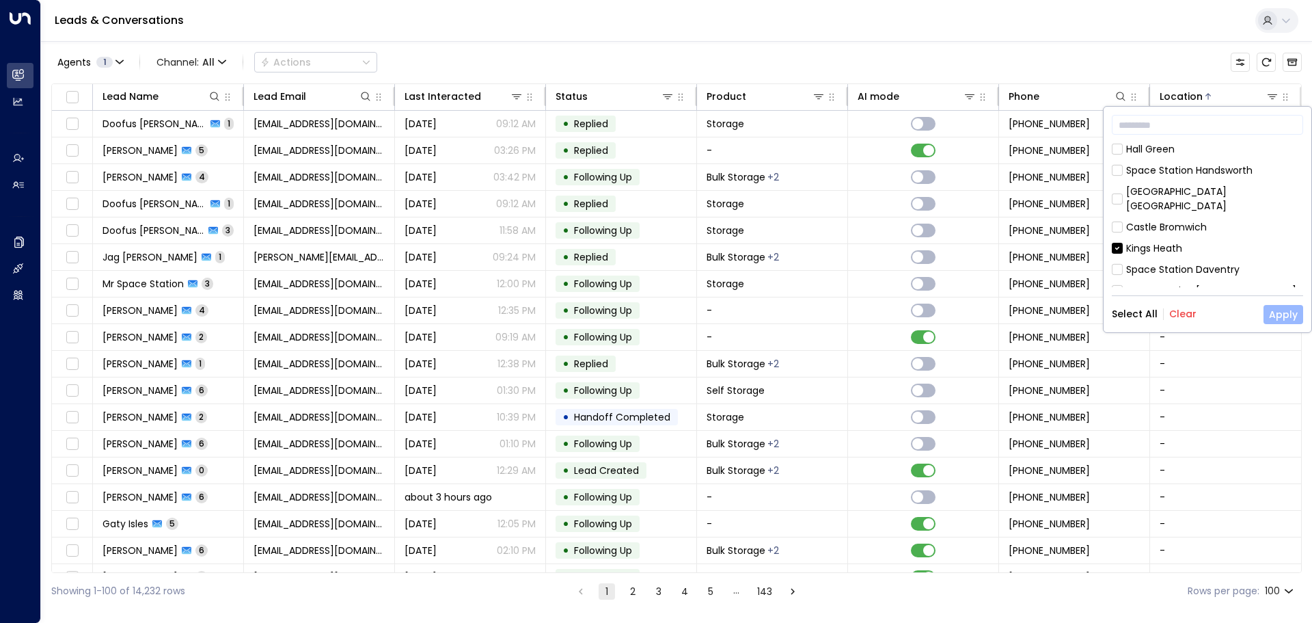
click at [1278, 310] on button "Apply" at bounding box center [1283, 314] width 40 height 19
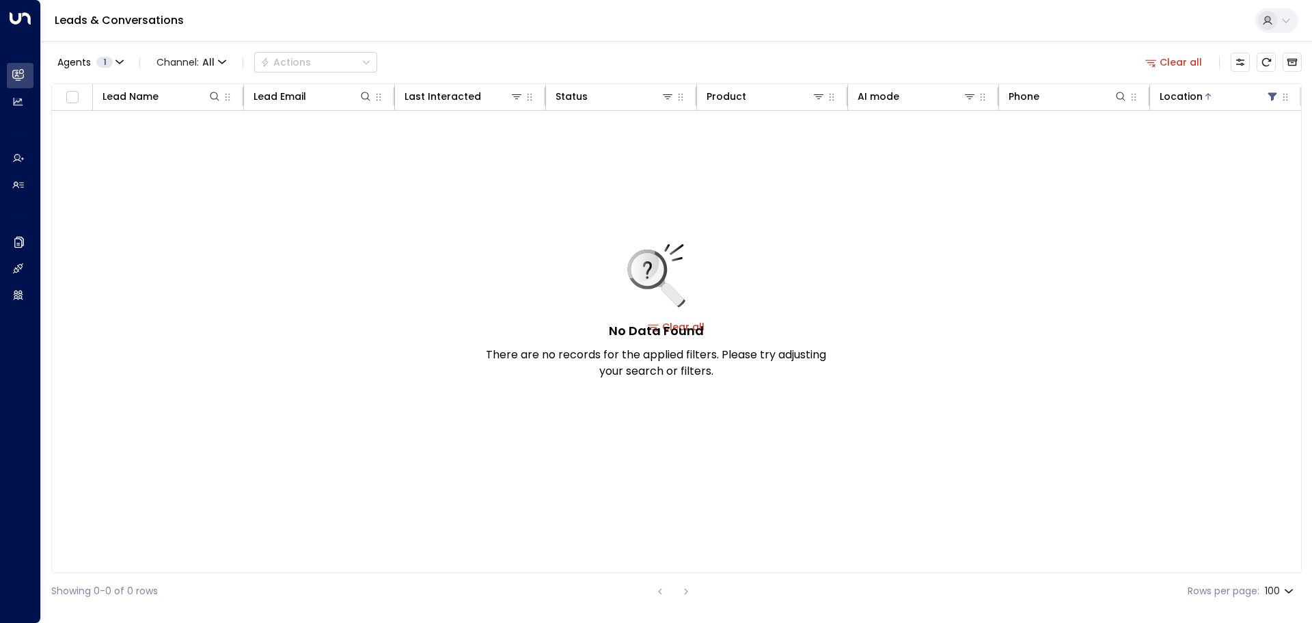
click at [1179, 60] on button "Clear all" at bounding box center [1174, 62] width 68 height 19
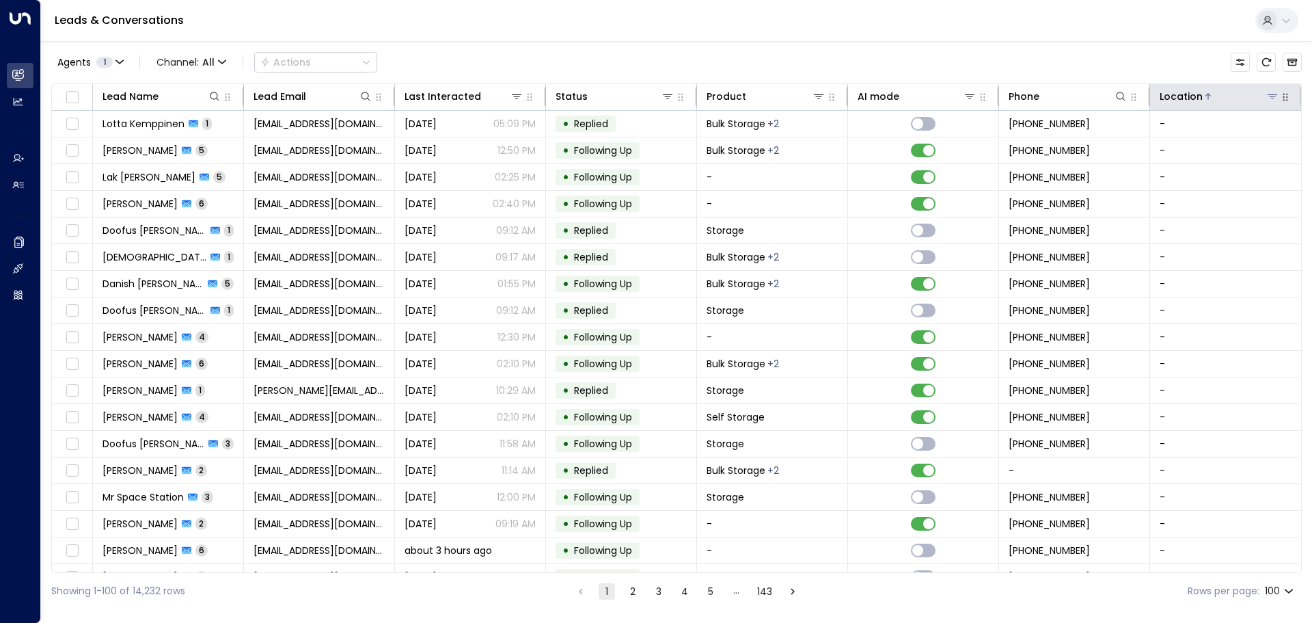
click at [1271, 100] on icon at bounding box center [1272, 96] width 11 height 11
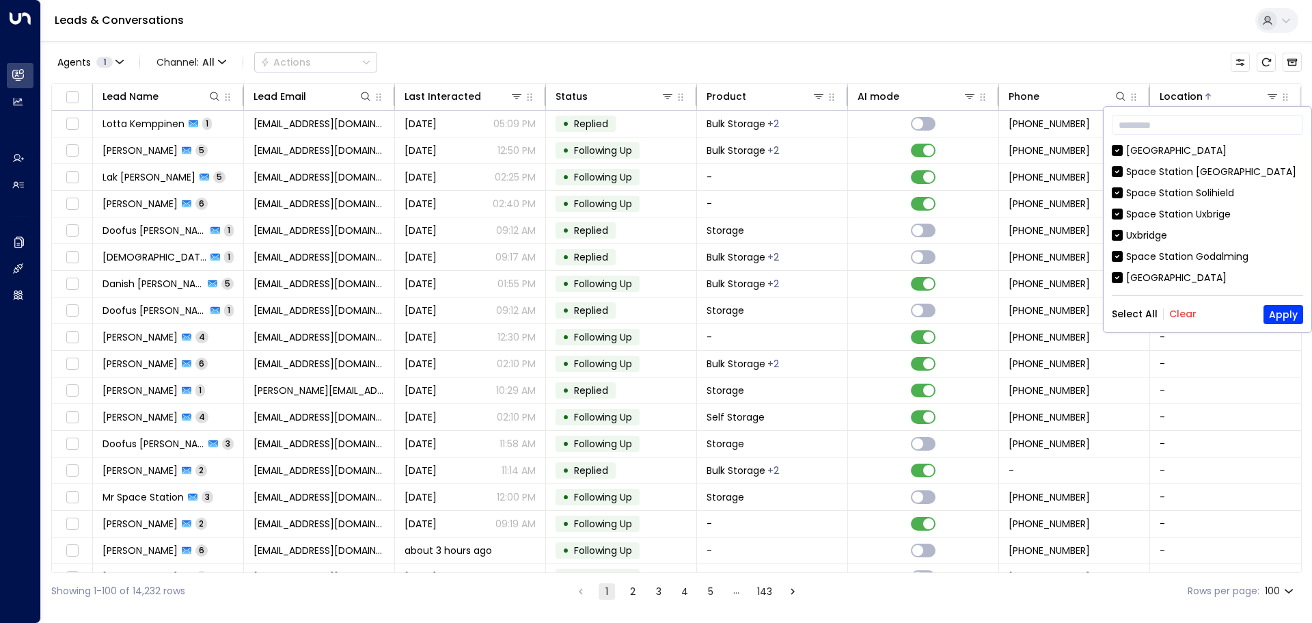
click at [1175, 310] on button "Clear" at bounding box center [1182, 313] width 27 height 11
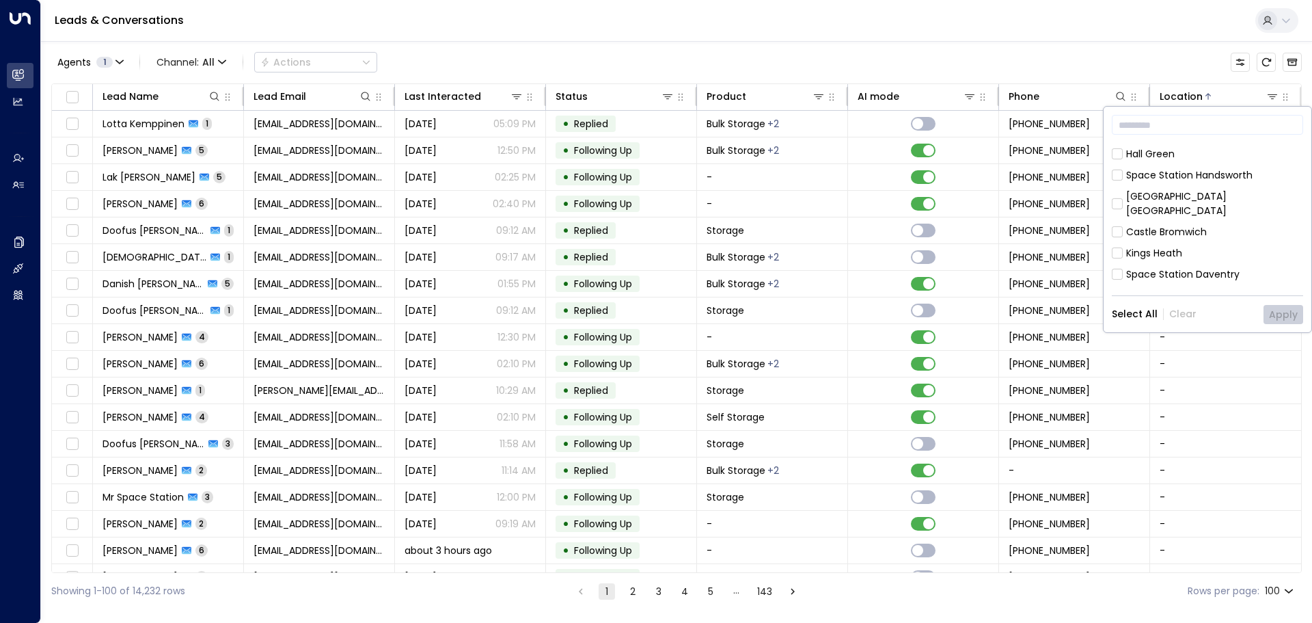
scroll to position [191, 0]
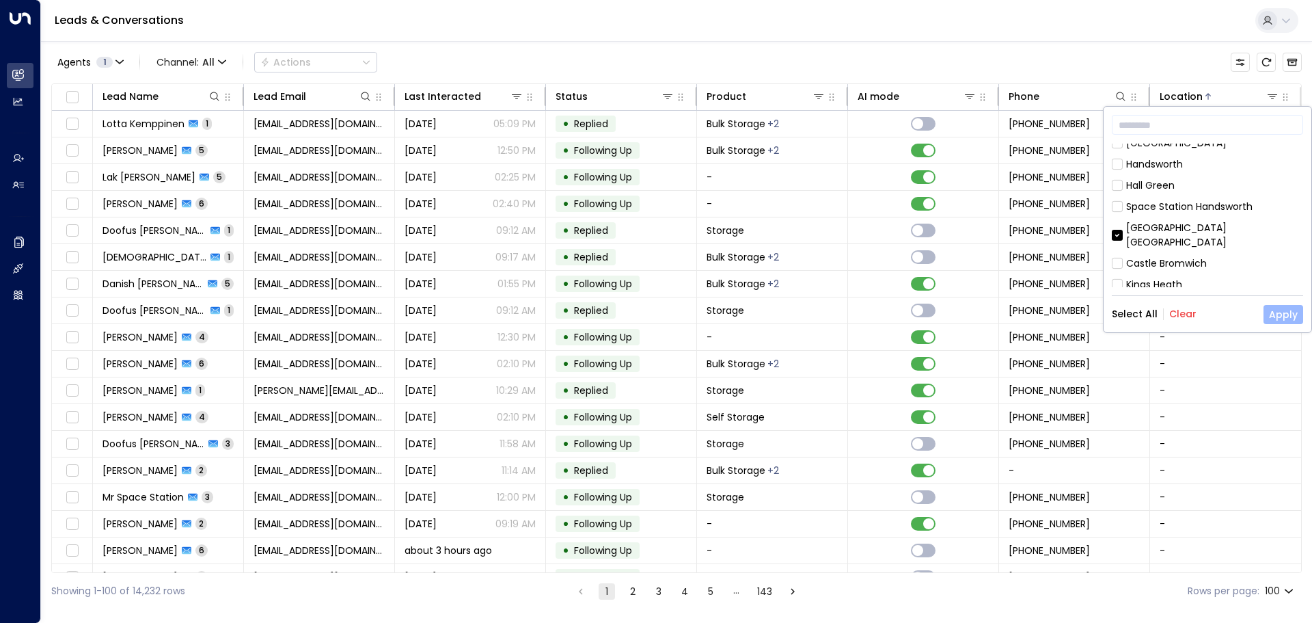
click at [1274, 314] on button "Apply" at bounding box center [1283, 314] width 40 height 19
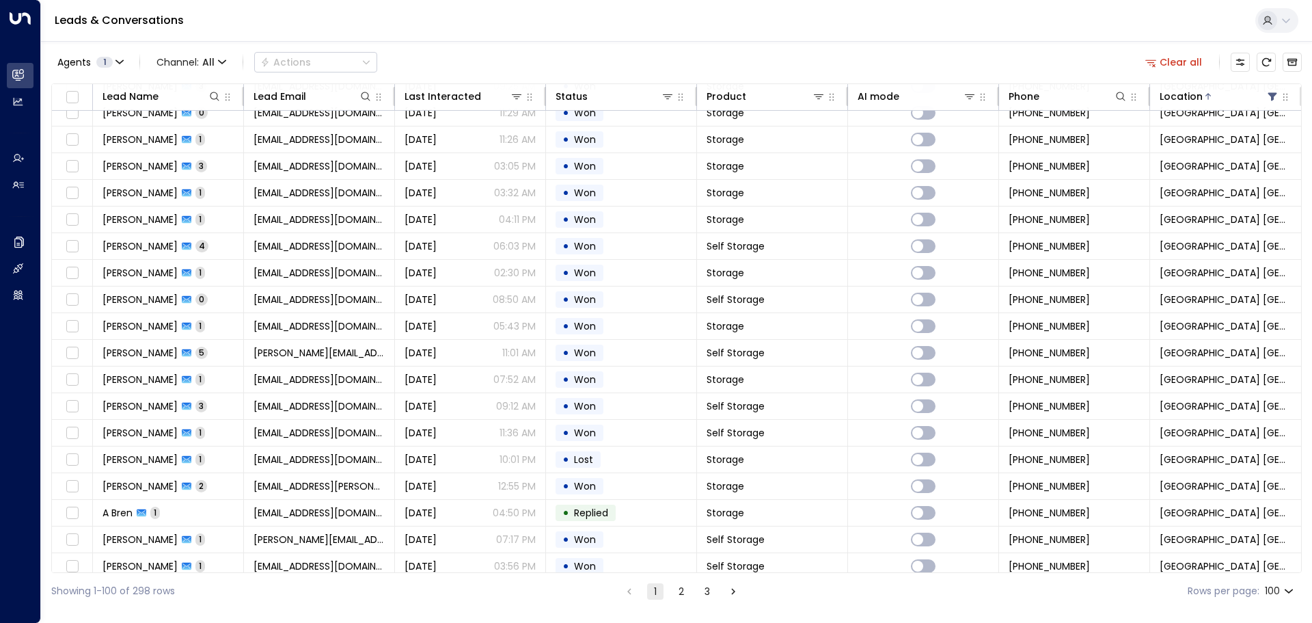
scroll to position [1139, 0]
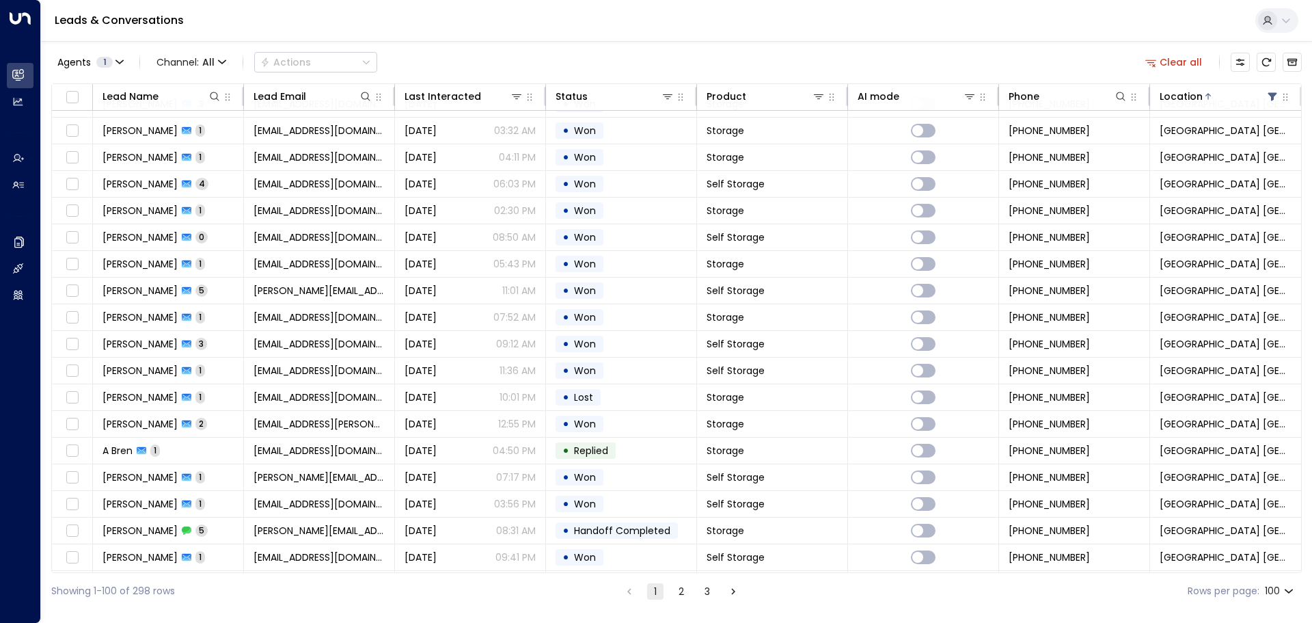
click at [1174, 59] on button "Clear all" at bounding box center [1174, 62] width 68 height 19
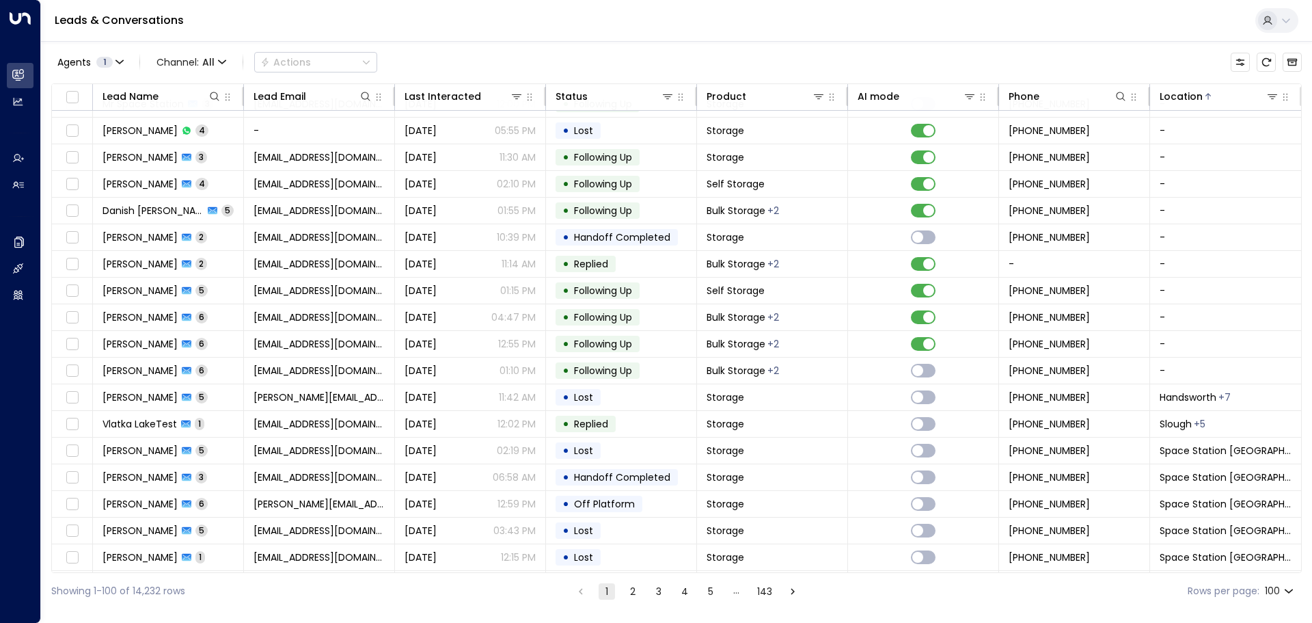
scroll to position [911, 0]
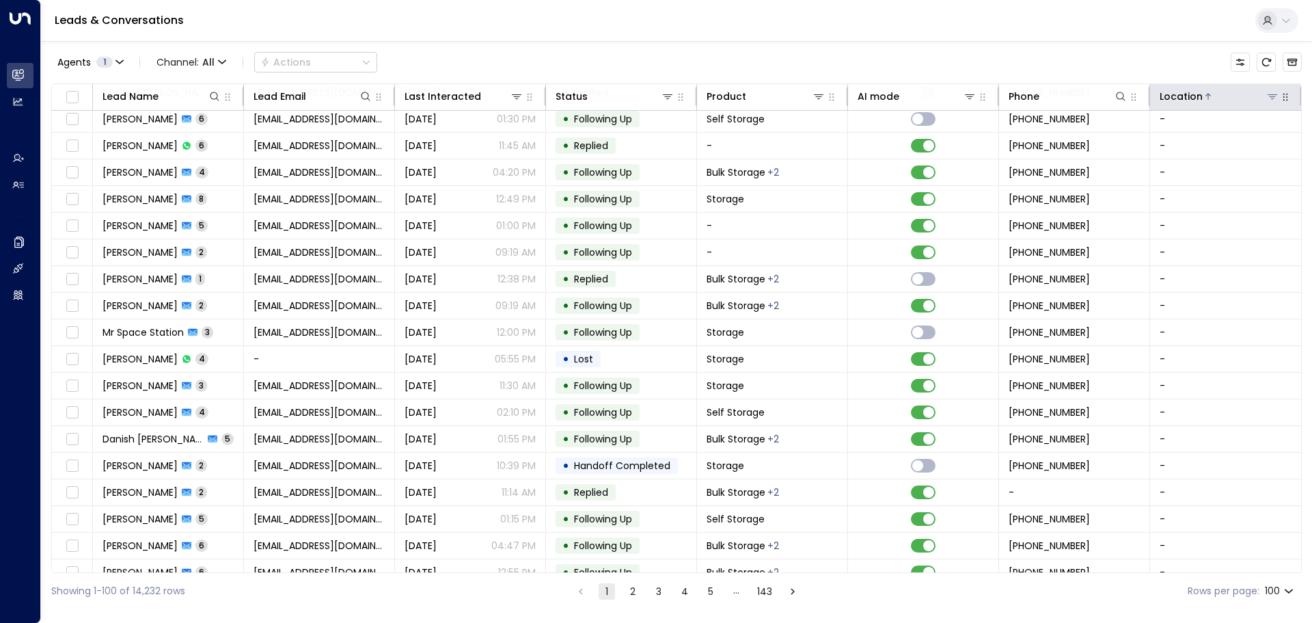
click at [1269, 100] on icon at bounding box center [1272, 96] width 11 height 11
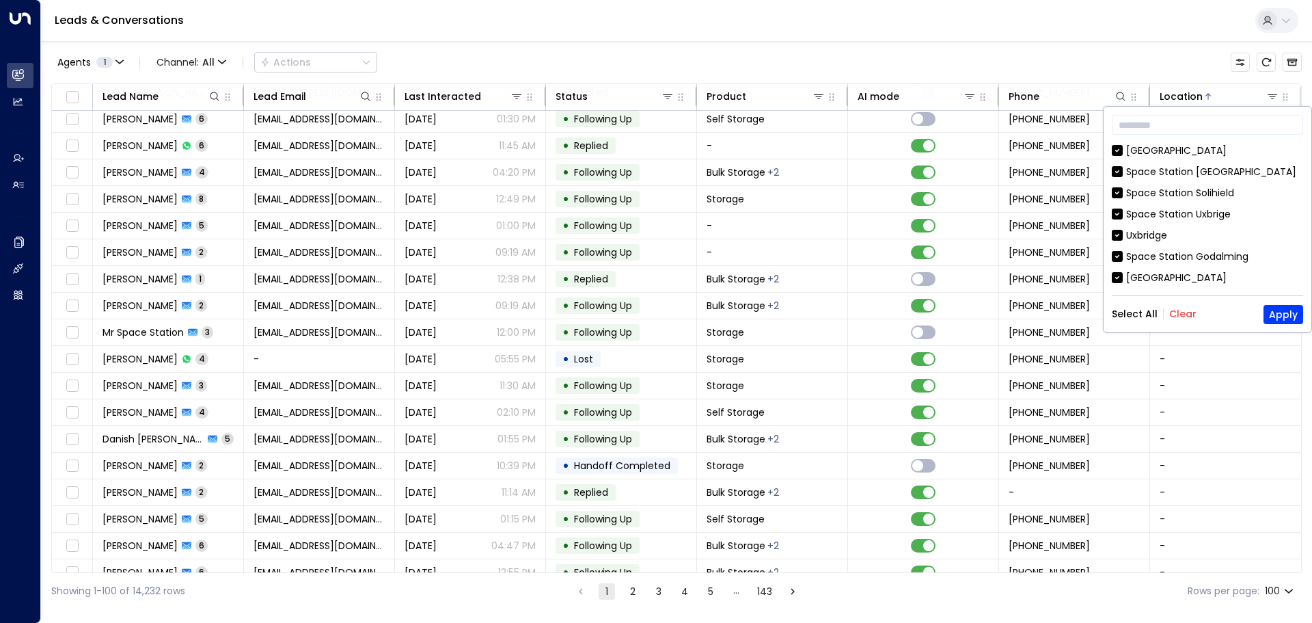
click at [1183, 316] on button "Clear" at bounding box center [1182, 313] width 27 height 11
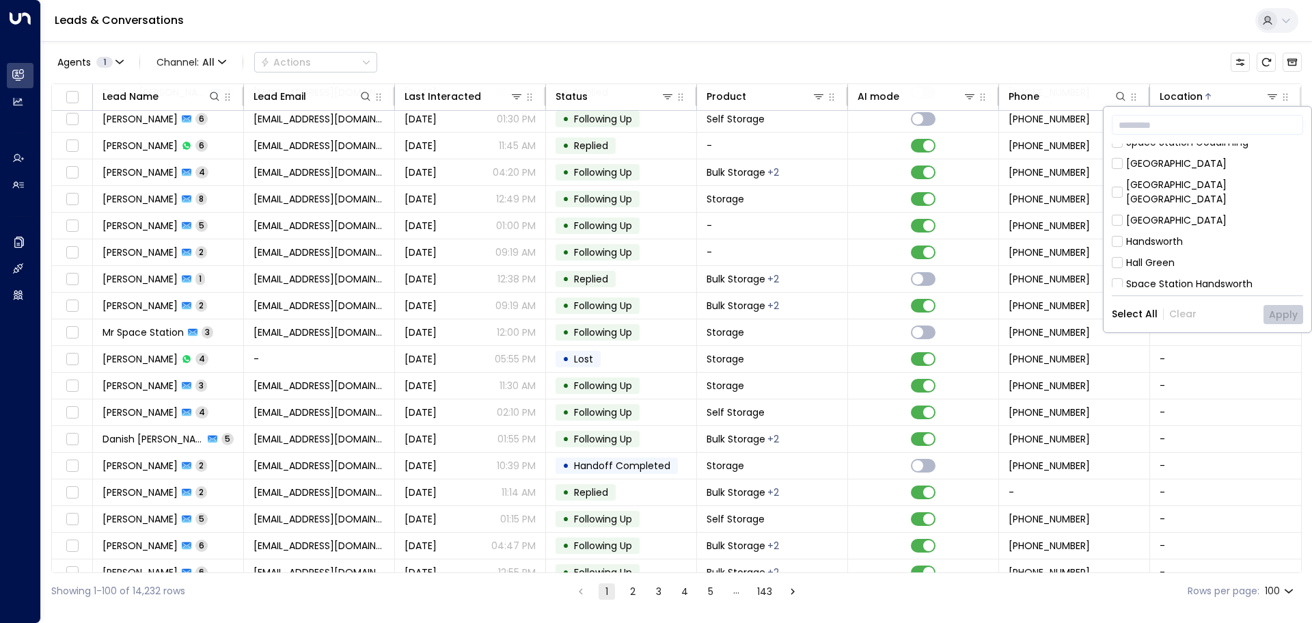
click at [1180, 234] on div "Handsworth" at bounding box center [1154, 241] width 57 height 14
click at [1278, 312] on button "Apply" at bounding box center [1283, 314] width 40 height 19
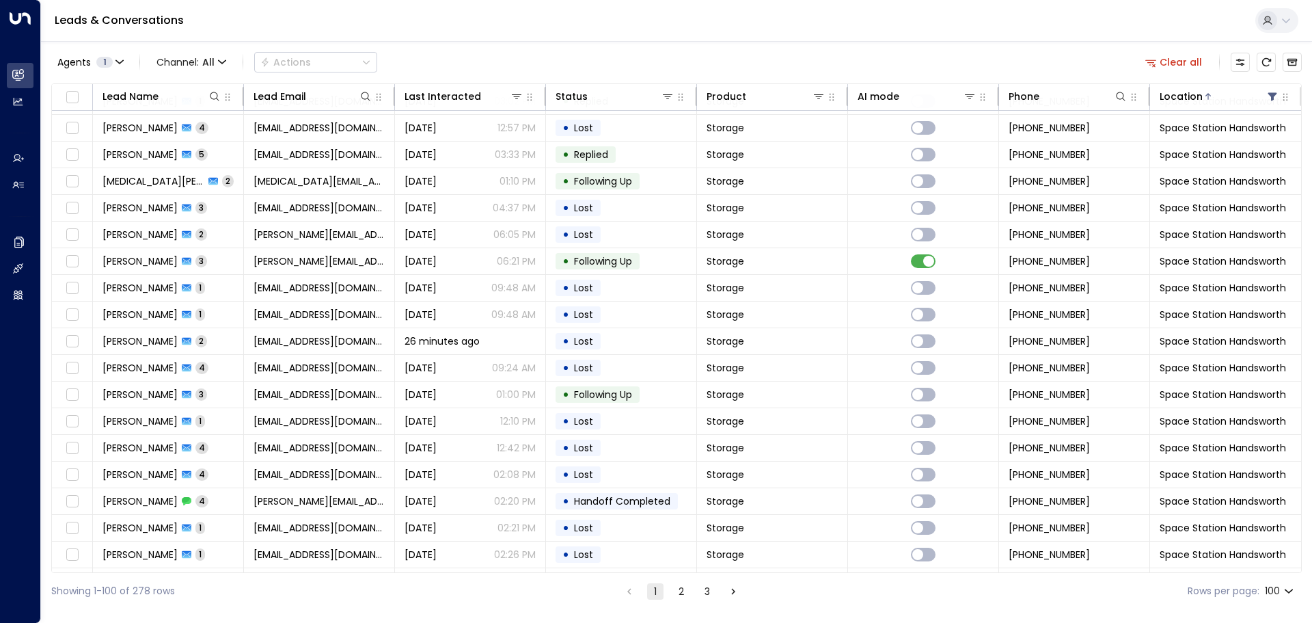
scroll to position [1481, 0]
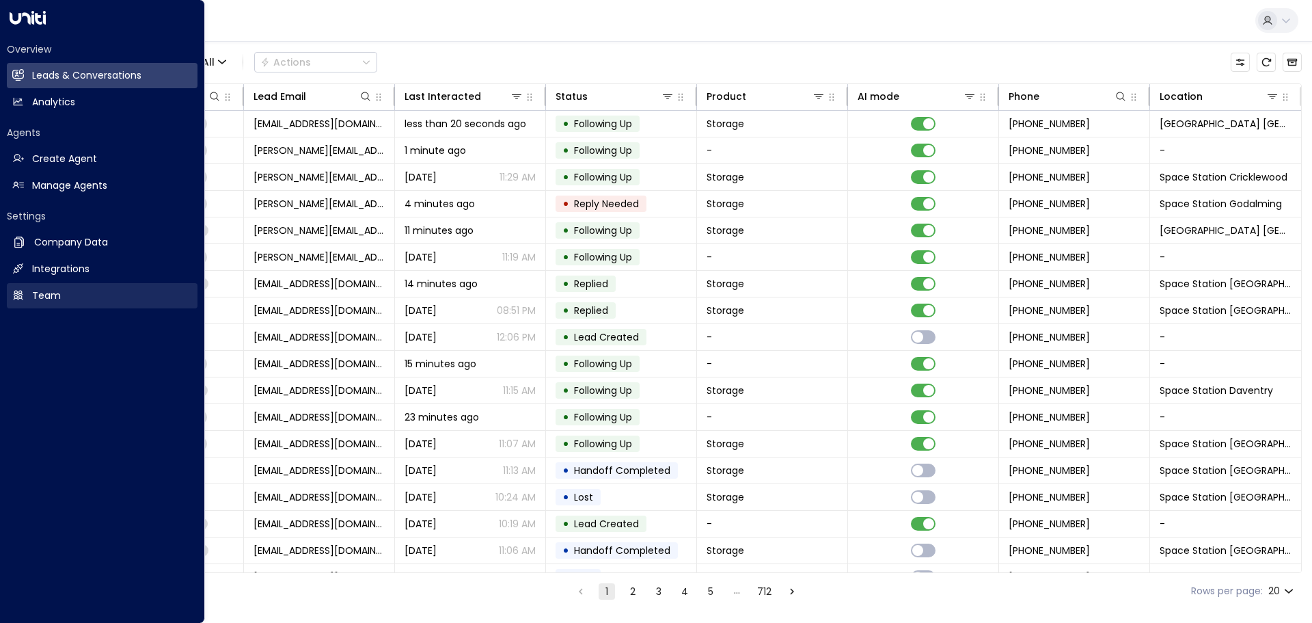
click at [38, 290] on h2 "Team" at bounding box center [46, 295] width 29 height 14
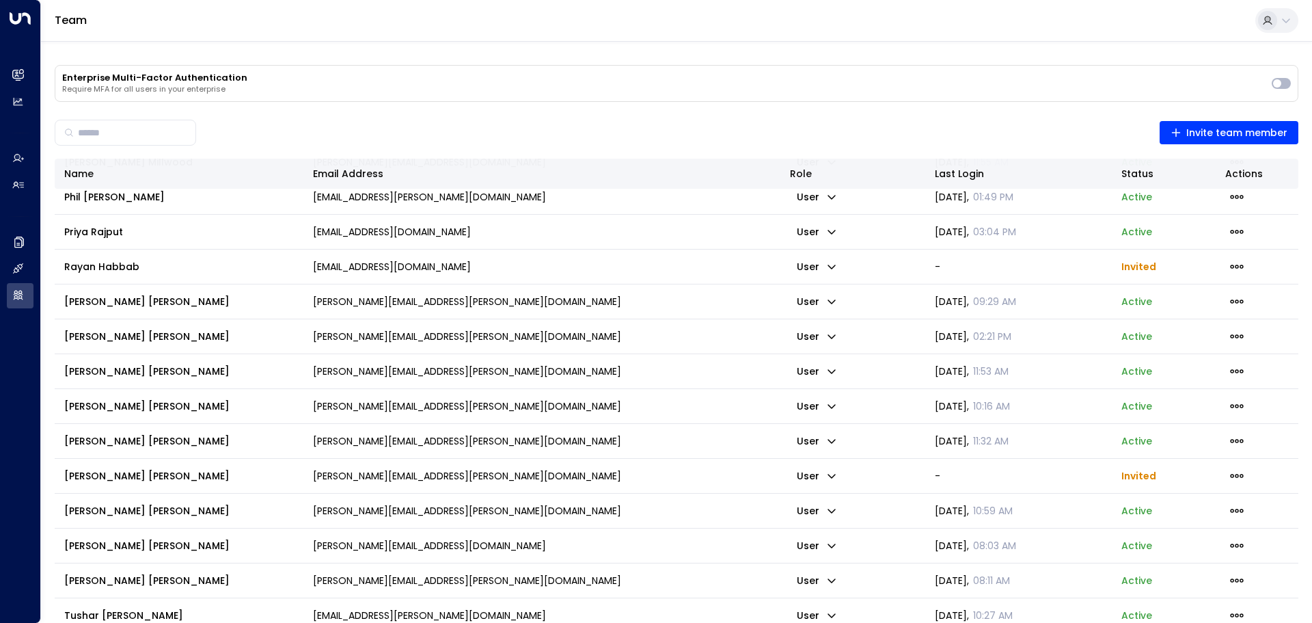
scroll to position [1573, 0]
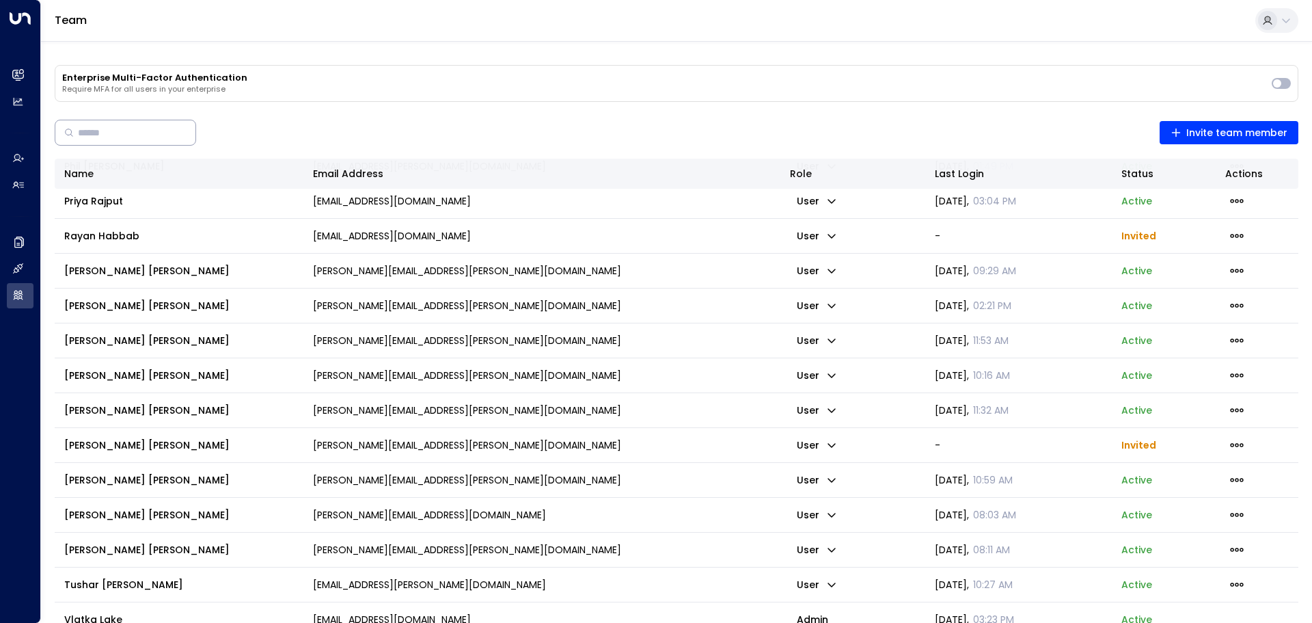
click at [133, 131] on input "text" at bounding box center [129, 132] width 102 height 25
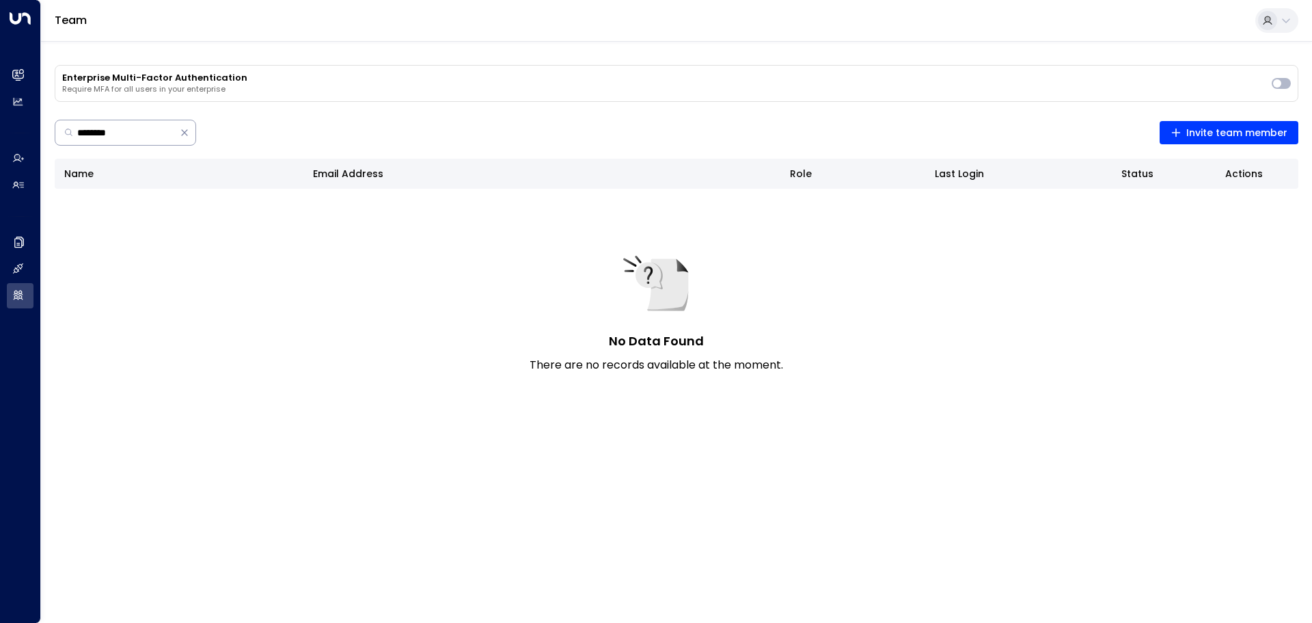
type input "********"
click at [407, 118] on div "******** ​ Invite team member" at bounding box center [677, 132] width 1244 height 34
click at [189, 131] on icon "button" at bounding box center [185, 133] width 10 height 10
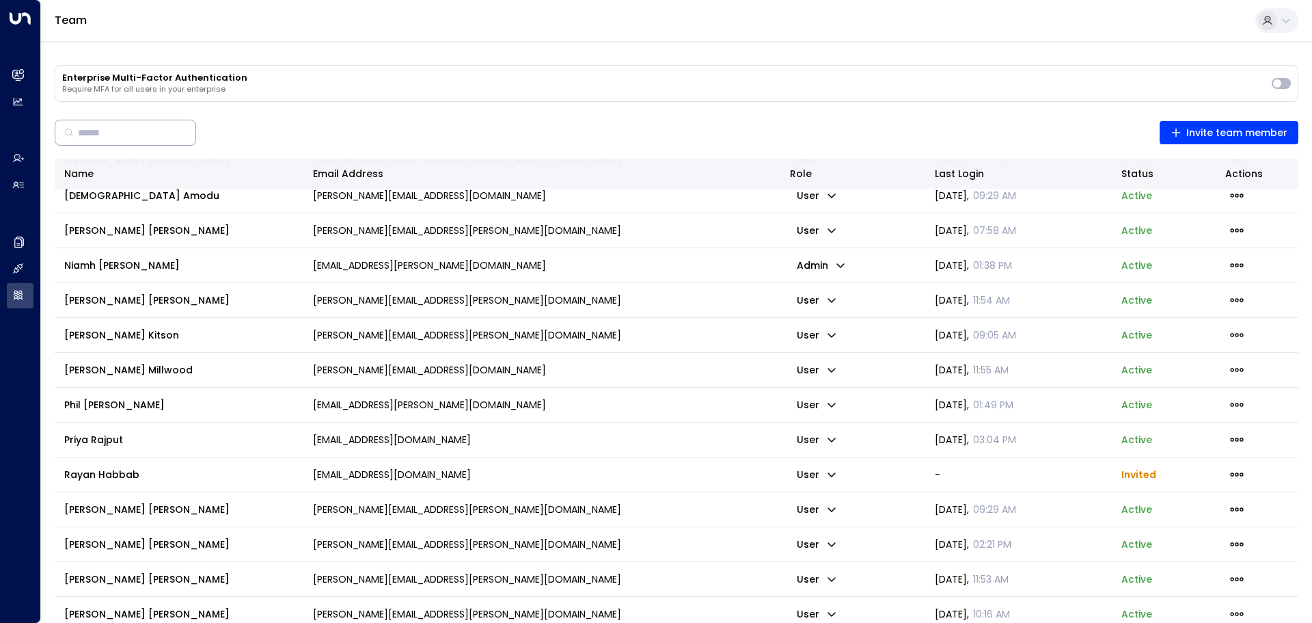
scroll to position [1367, 0]
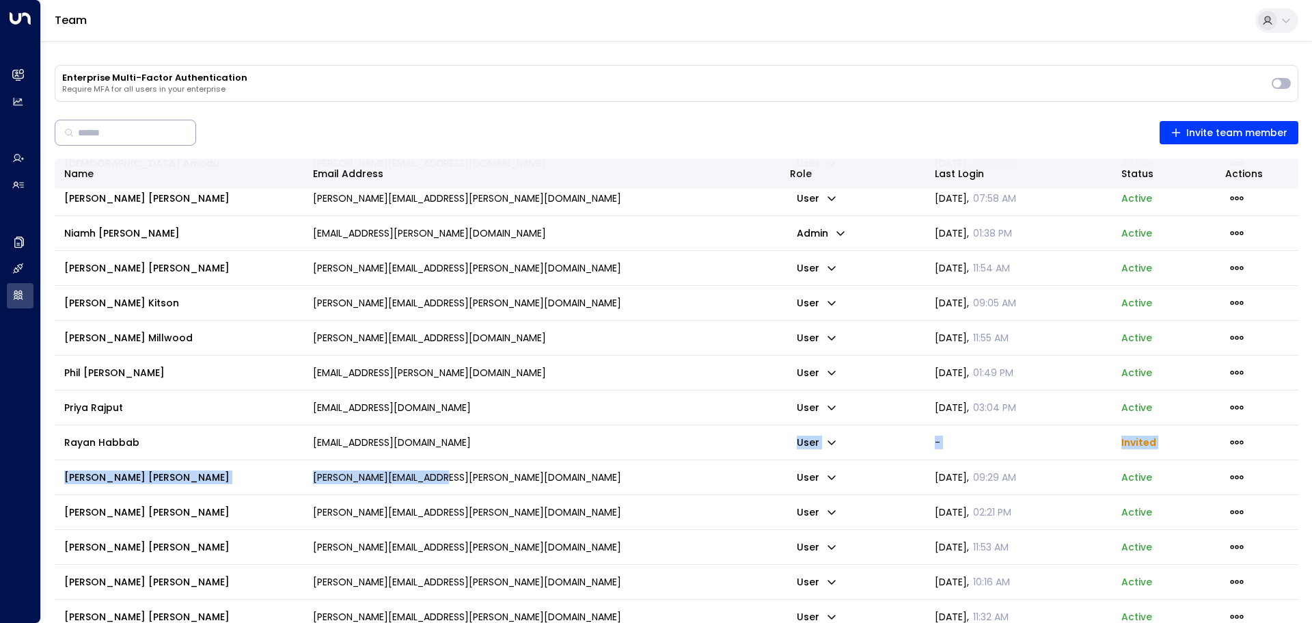
drag, startPoint x: 447, startPoint y: 461, endPoint x: 579, endPoint y: 456, distance: 131.9
click at [558, 454] on td "[EMAIL_ADDRESS][DOMAIN_NAME]" at bounding box center [541, 442] width 477 height 34
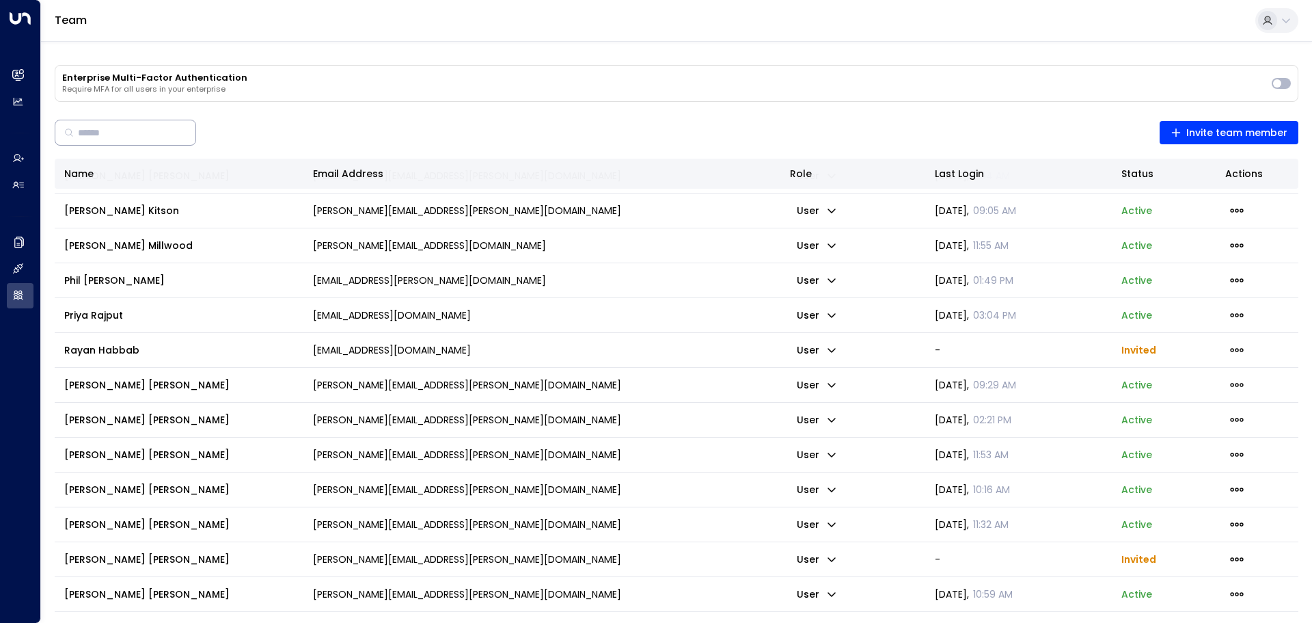
scroll to position [1573, 0]
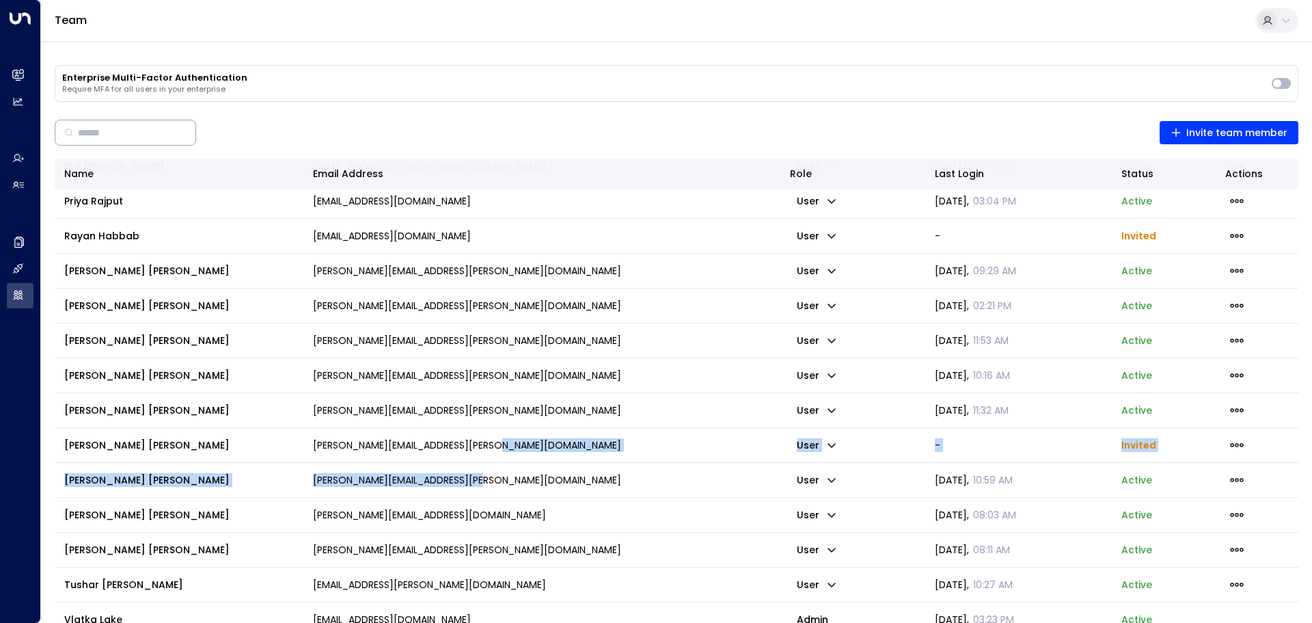
drag, startPoint x: 561, startPoint y: 451, endPoint x: 564, endPoint y: 471, distance: 20.7
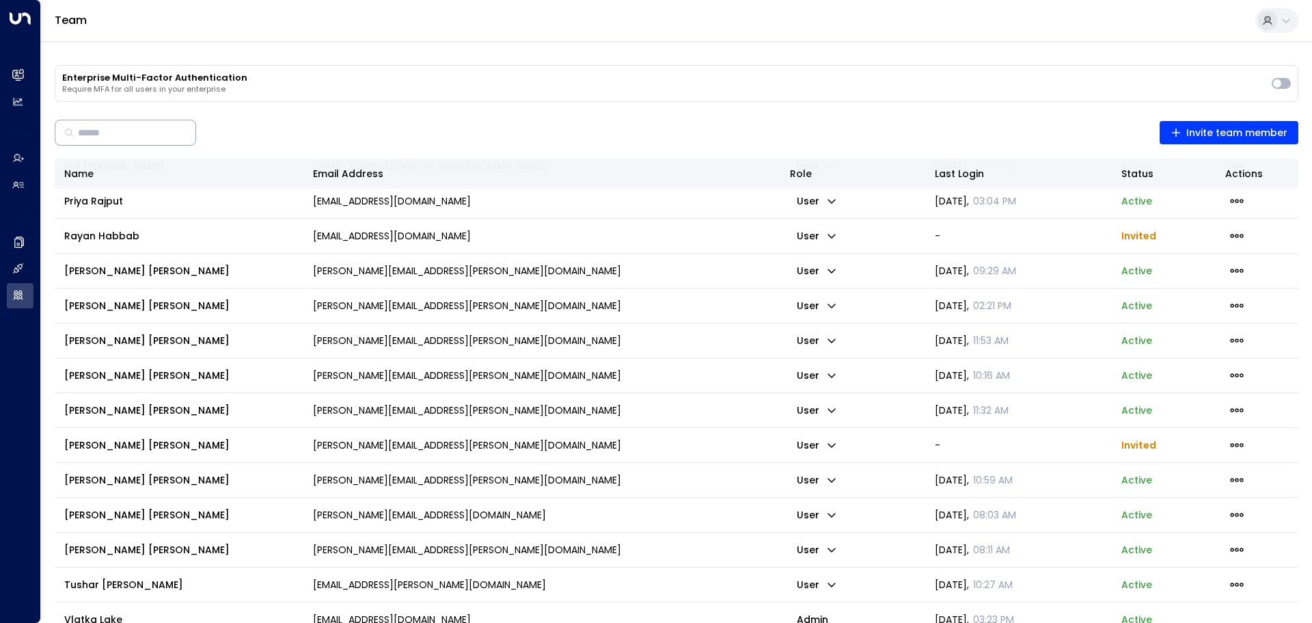
click at [569, 506] on td "[PERSON_NAME][EMAIL_ADDRESS][DOMAIN_NAME]" at bounding box center [541, 514] width 477 height 34
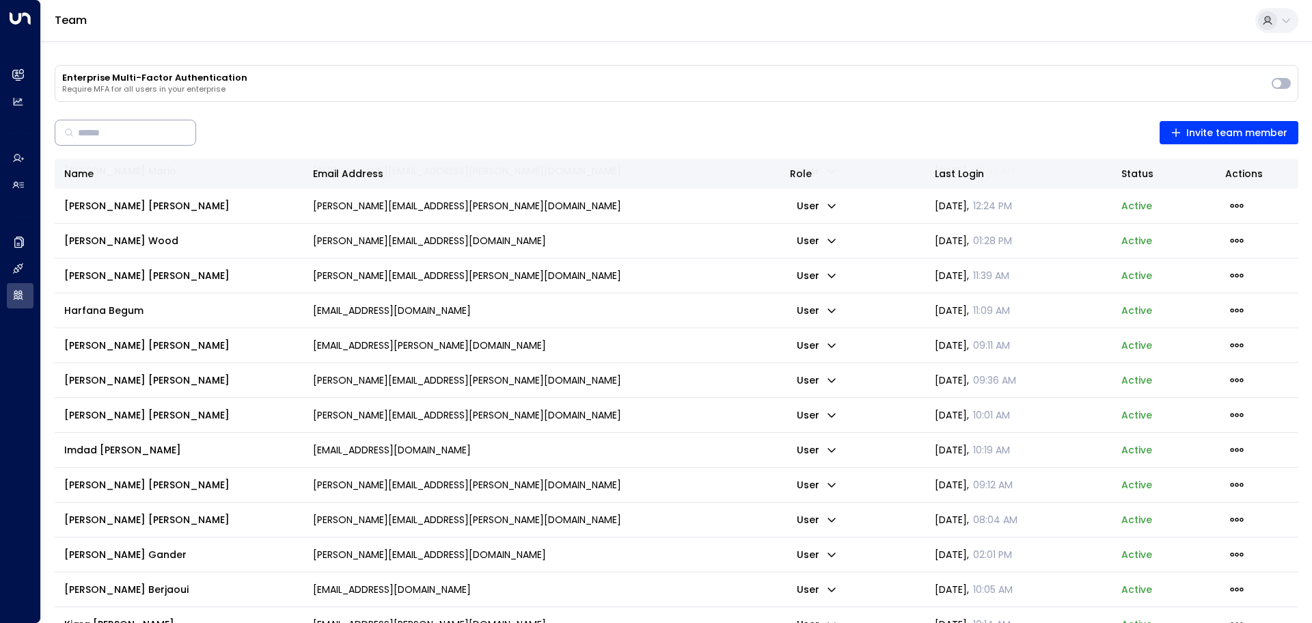
scroll to position [320, 0]
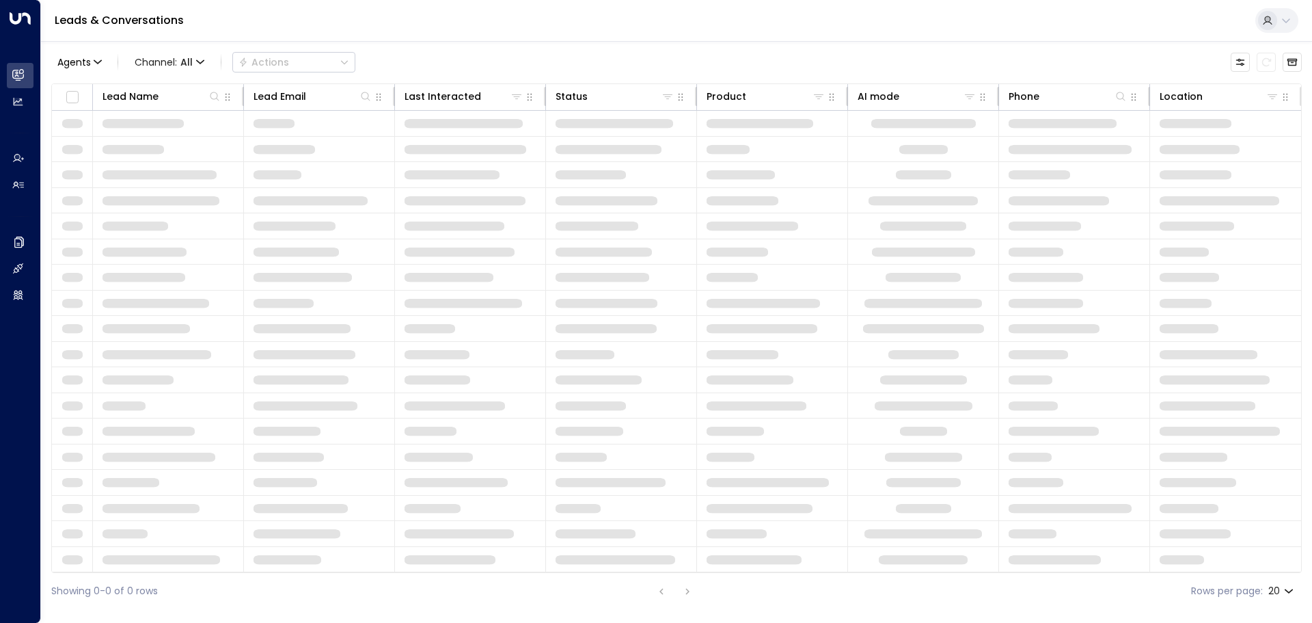
drag, startPoint x: 255, startPoint y: 0, endPoint x: 400, endPoint y: 10, distance: 145.2
click at [371, 8] on div "Leads & Conversations" at bounding box center [676, 21] width 1271 height 42
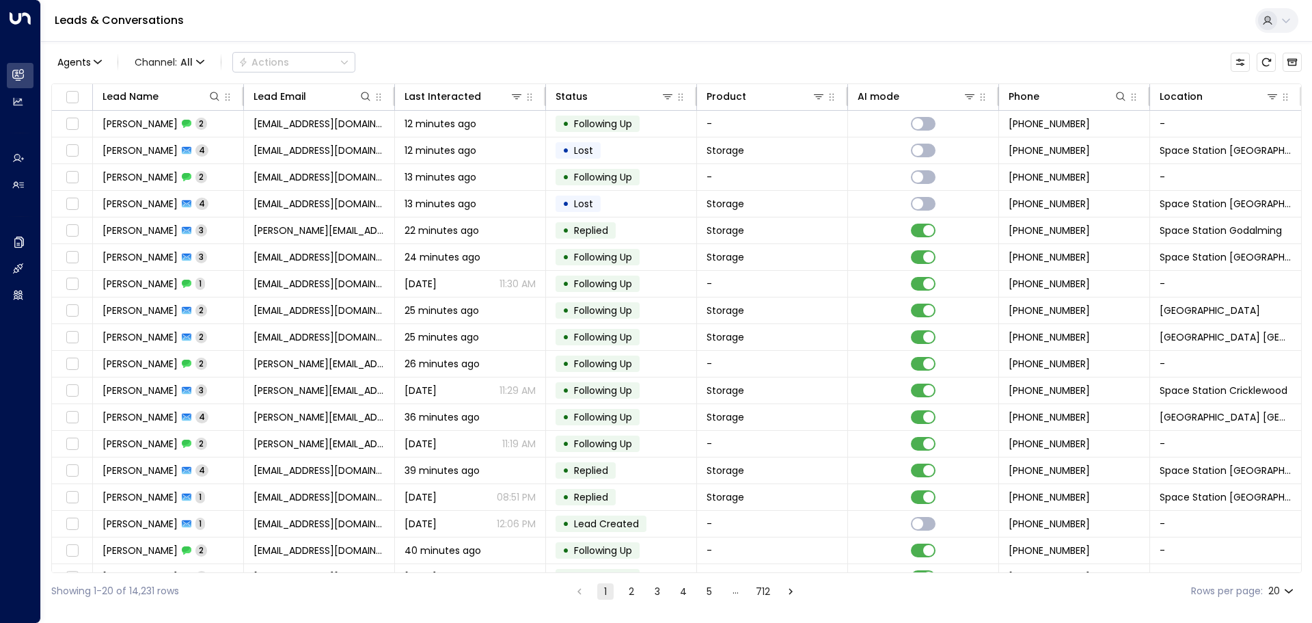
drag, startPoint x: 424, startPoint y: 20, endPoint x: 549, endPoint y: 25, distance: 125.1
click at [532, 25] on div "Leads & Conversations" at bounding box center [676, 21] width 1271 height 42
click at [725, 6] on div "Leads & Conversations" at bounding box center [676, 21] width 1271 height 42
click at [1287, 23] on icon at bounding box center [1286, 20] width 11 height 11
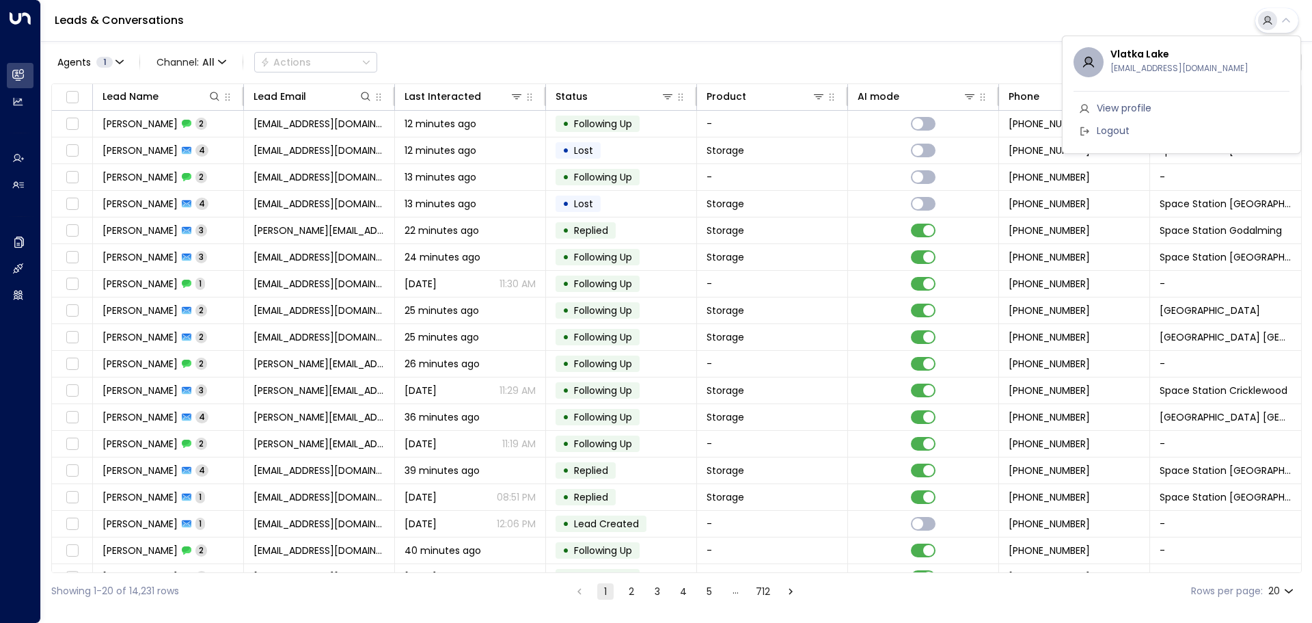
click at [1131, 106] on span "View profile" at bounding box center [1124, 108] width 55 height 14
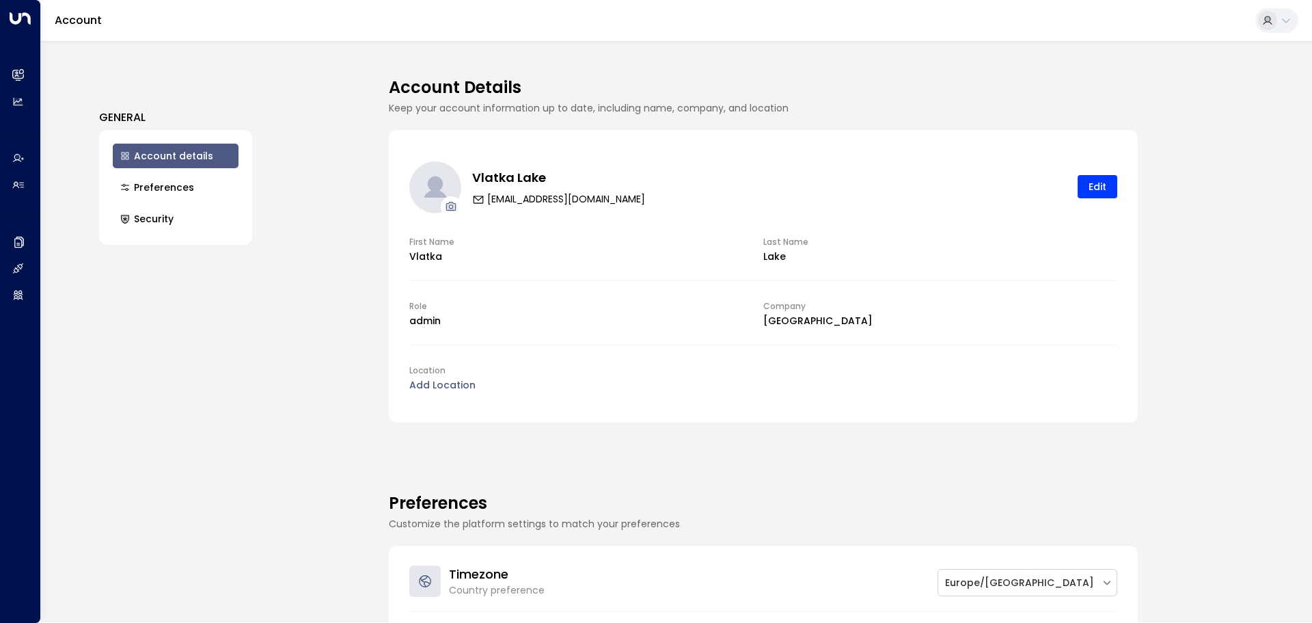
drag, startPoint x: 755, startPoint y: 422, endPoint x: 918, endPoint y: 421, distance: 163.3
click at [843, 422] on div "Vlatka Lake vlatka.lake@space-station.co.uk Edit First Name Vlatka Last Name La…" at bounding box center [763, 276] width 749 height 292
click at [921, 420] on div "Vlatka Lake vlatka.lake@space-station.co.uk Edit First Name Vlatka Last Name La…" at bounding box center [763, 276] width 749 height 292
drag, startPoint x: 727, startPoint y: 409, endPoint x: 915, endPoint y: 416, distance: 188.1
click at [881, 413] on div "Vlatka Lake vlatka.lake@space-station.co.uk Edit First Name Vlatka Last Name La…" at bounding box center [763, 276] width 749 height 292
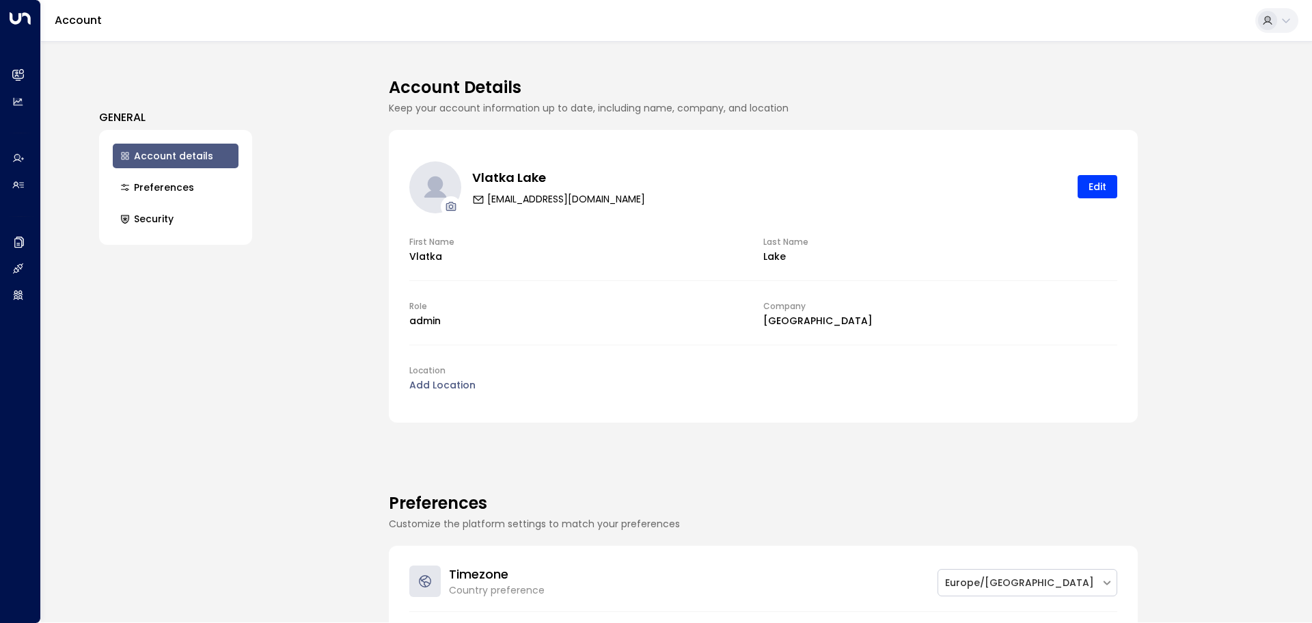
click at [976, 426] on div "Account Details Keep your account information up to date, including name, compa…" at bounding box center [821, 331] width 865 height 581
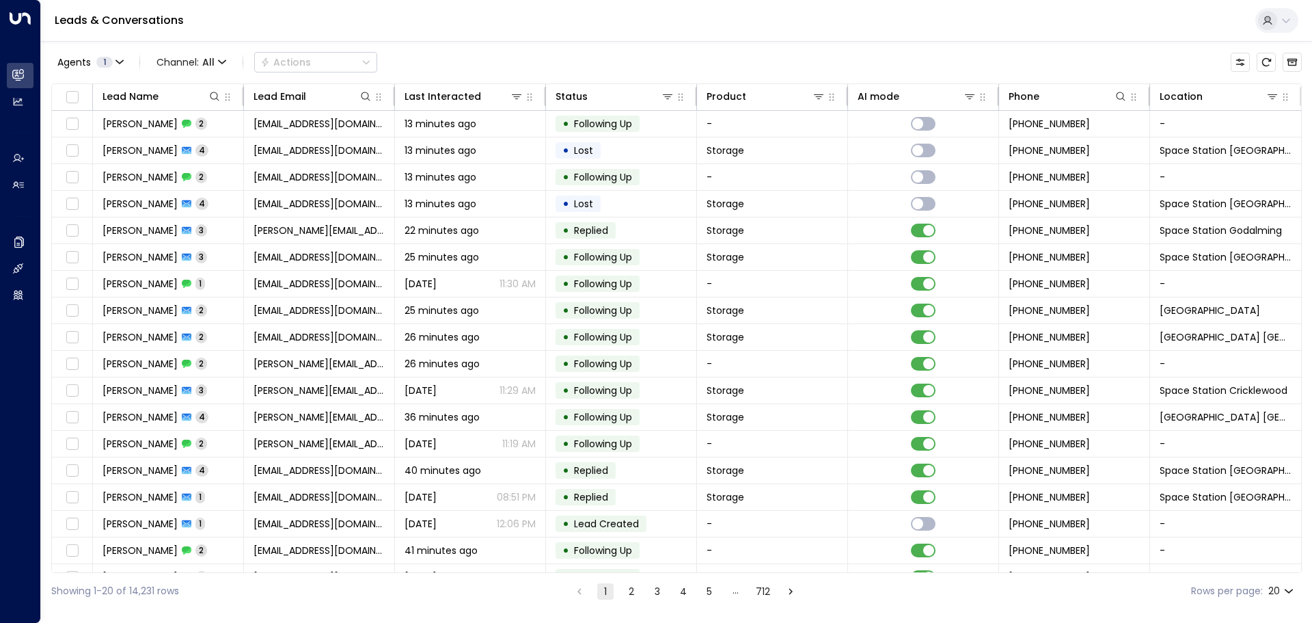
click at [1296, 22] on button at bounding box center [1276, 20] width 43 height 25
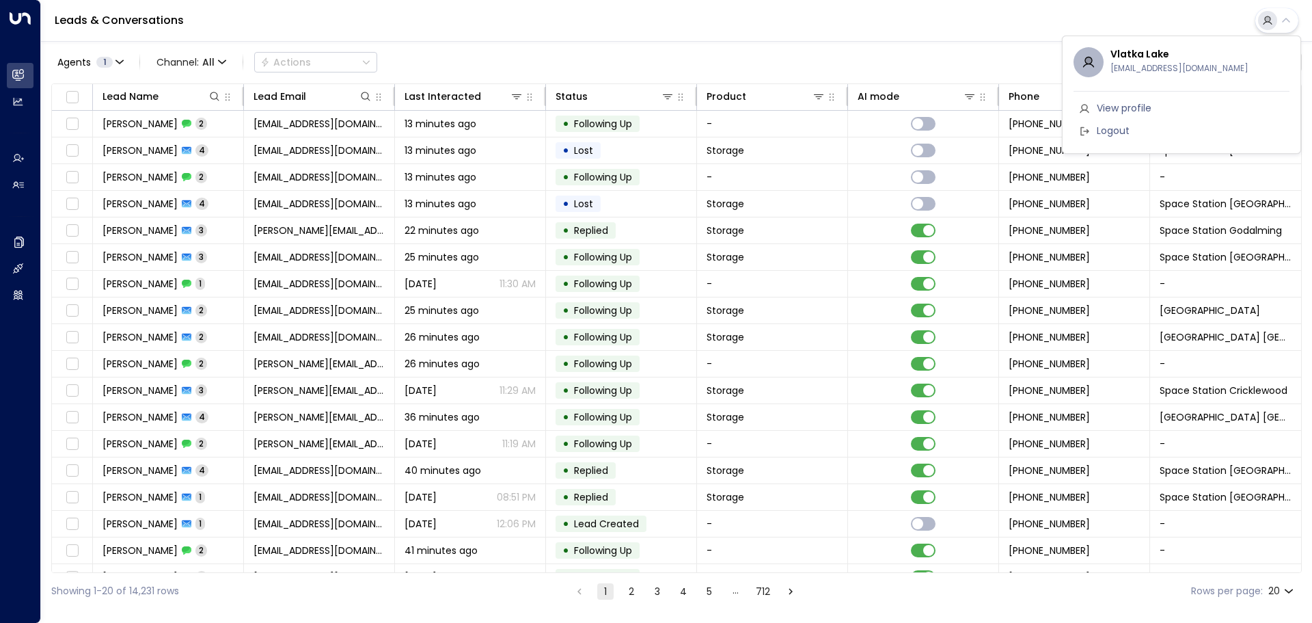
click at [1026, 20] on div at bounding box center [656, 311] width 1312 height 623
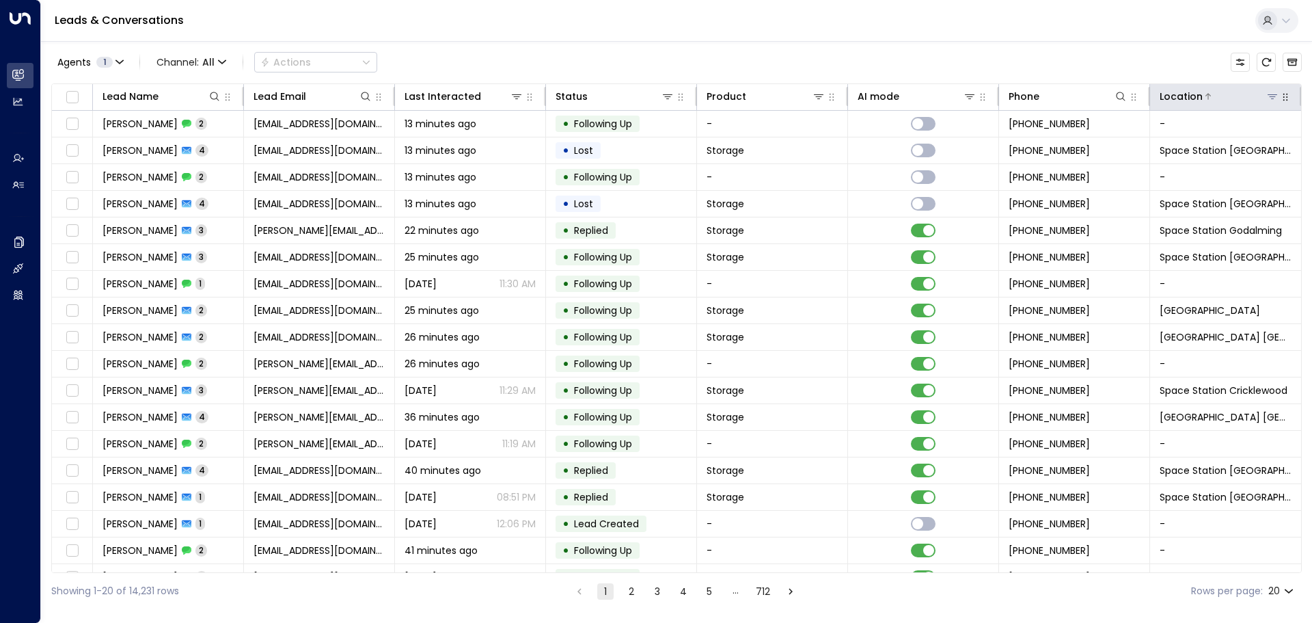
click at [1267, 97] on icon at bounding box center [1272, 96] width 11 height 11
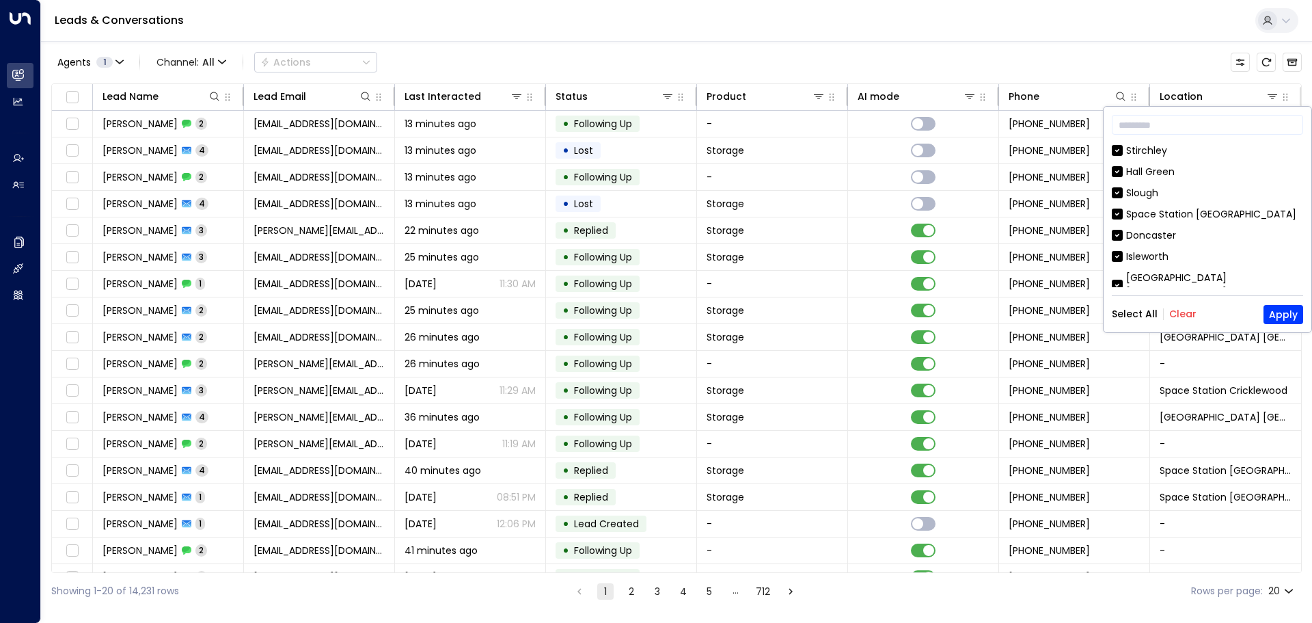
click at [1177, 316] on button "Clear" at bounding box center [1182, 313] width 27 height 11
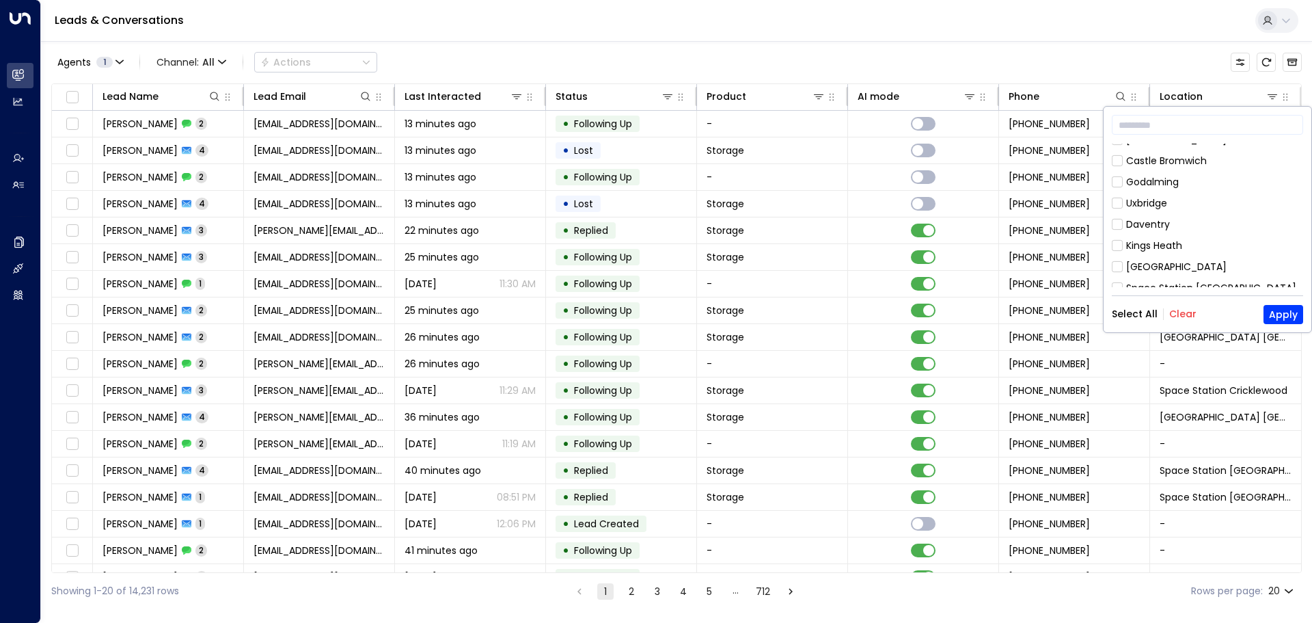
scroll to position [228, 0]
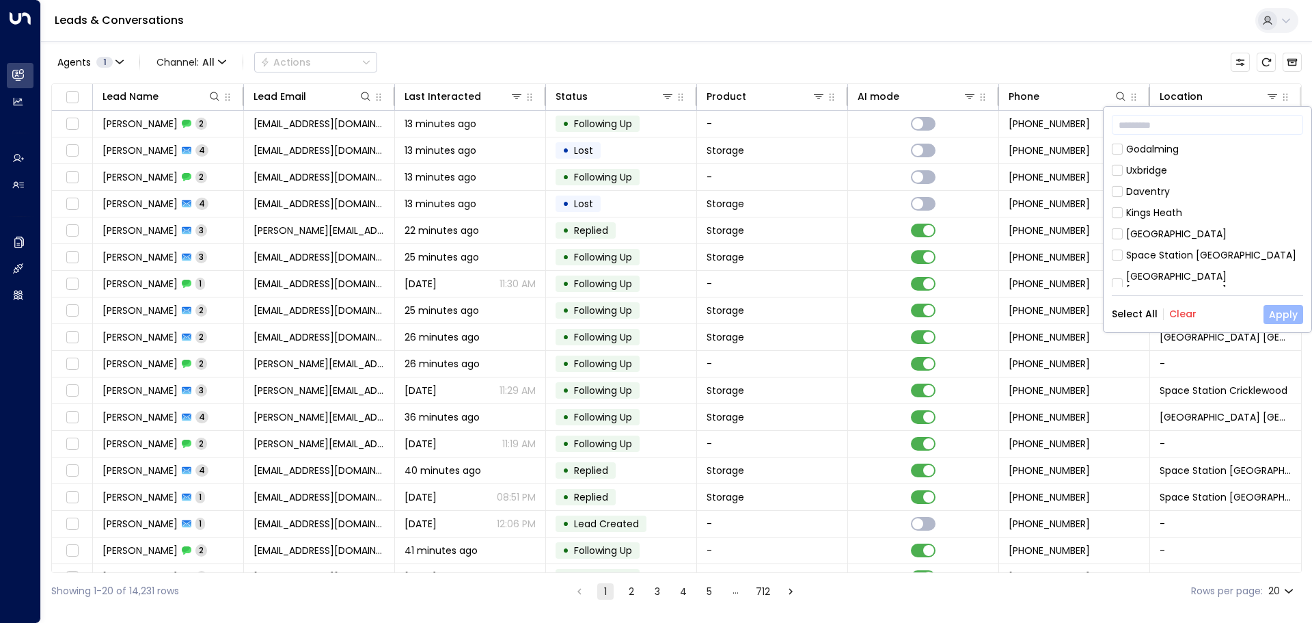
click at [1276, 314] on button "Apply" at bounding box center [1283, 314] width 40 height 19
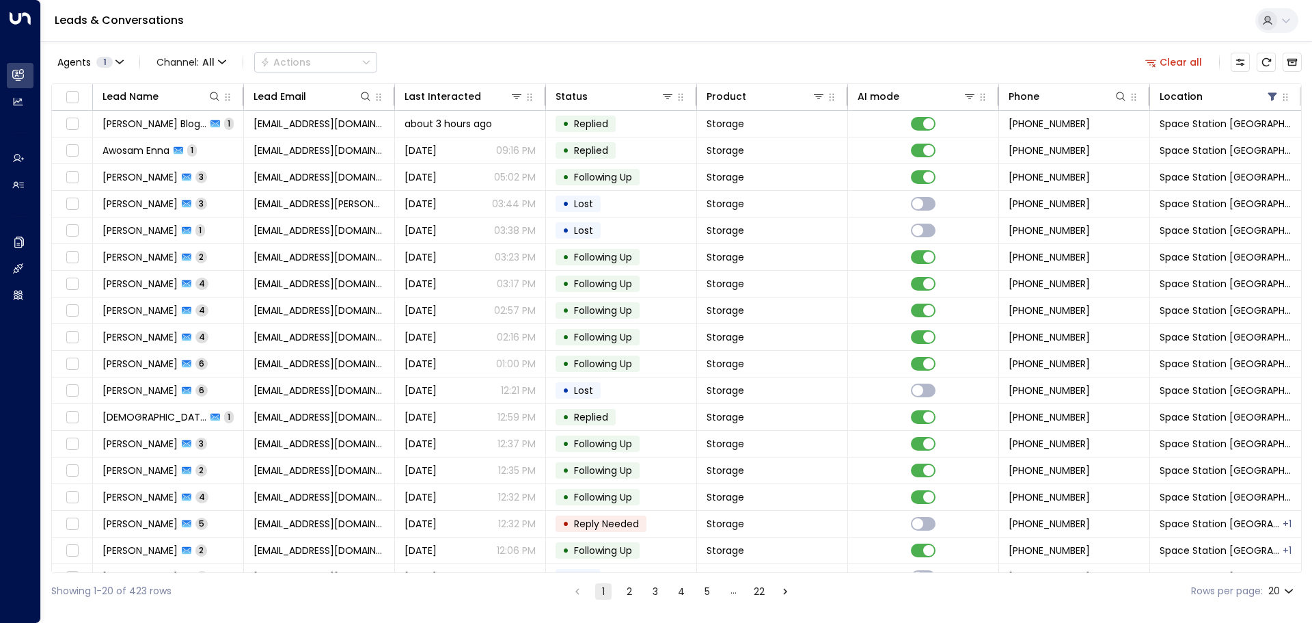
click at [1172, 61] on button "Clear all" at bounding box center [1174, 62] width 68 height 19
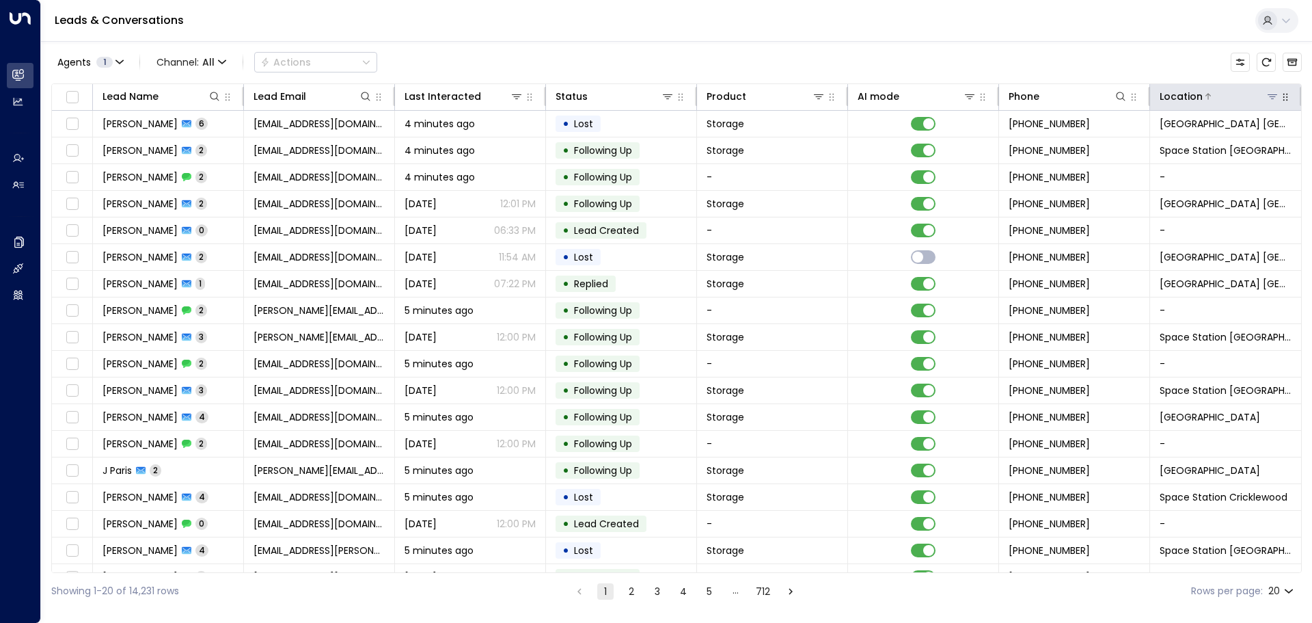
click at [1274, 90] on button at bounding box center [1273, 97] width 14 height 14
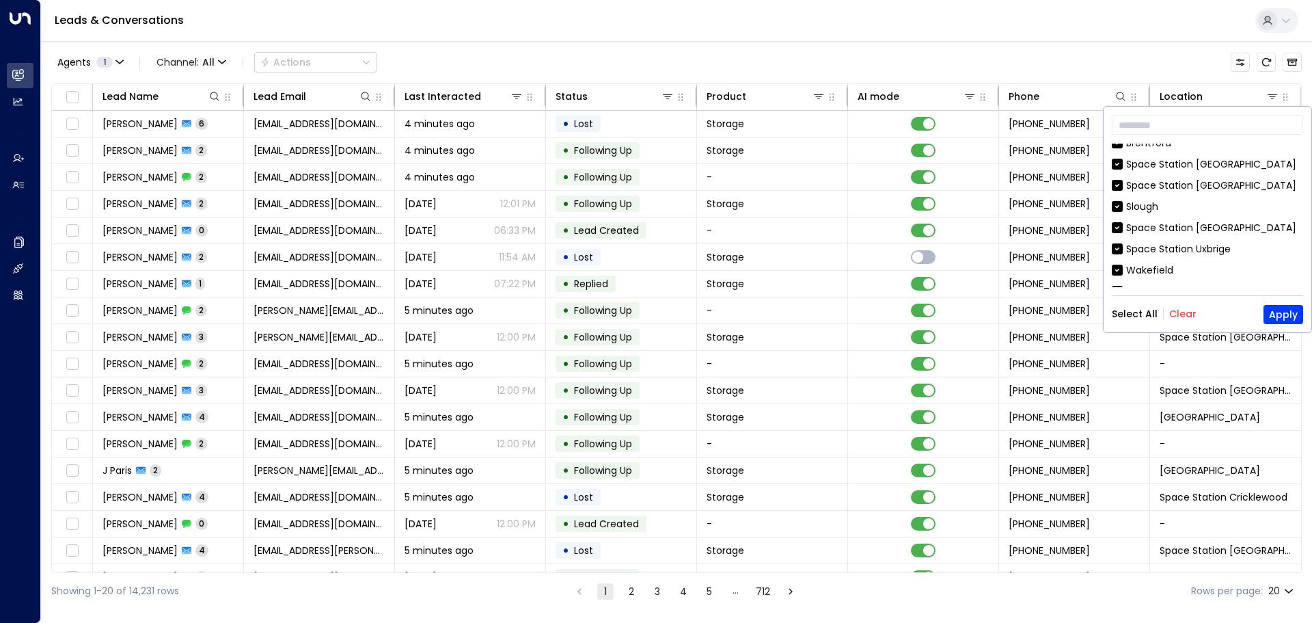
scroll to position [683, 0]
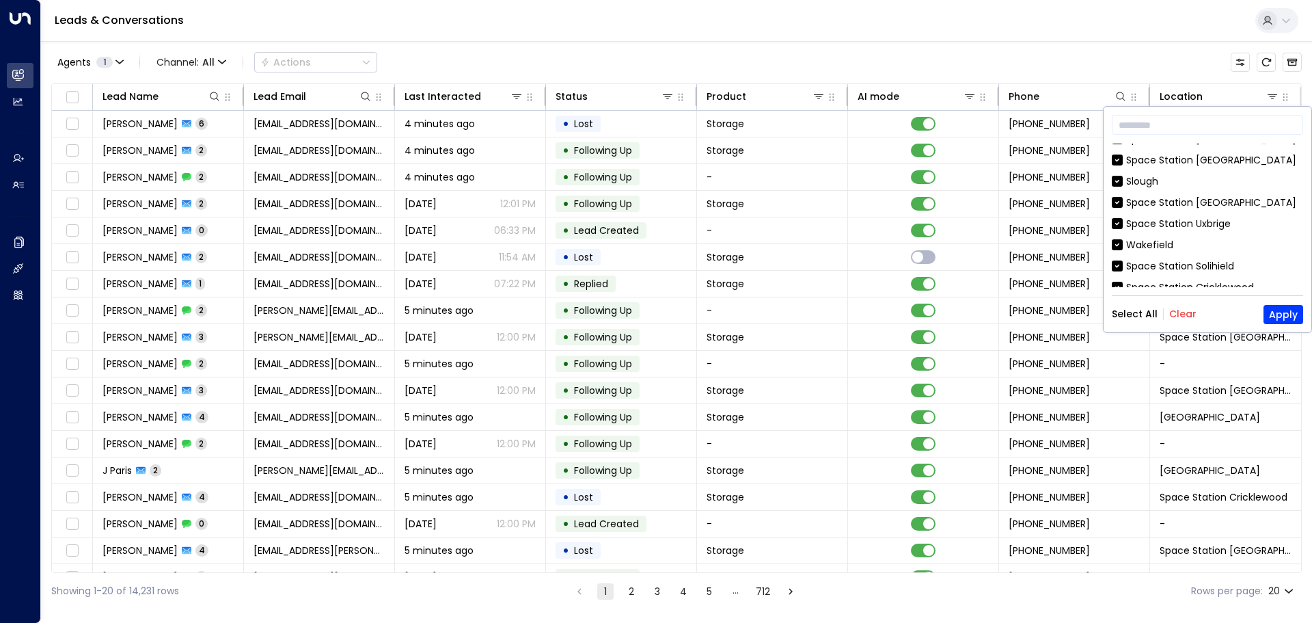
click at [1170, 312] on button "Clear" at bounding box center [1182, 313] width 27 height 11
click at [1123, 259] on div "Space Station Solihield" at bounding box center [1207, 266] width 191 height 14
click at [1285, 311] on button "Apply" at bounding box center [1283, 314] width 40 height 19
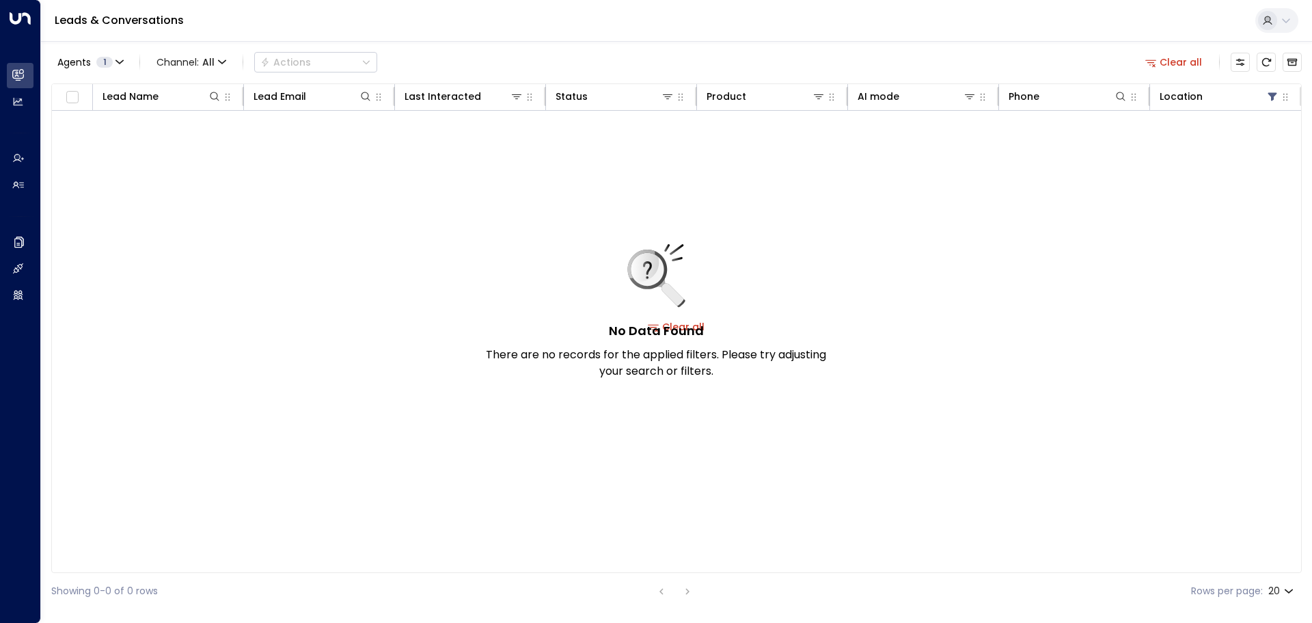
click at [1177, 60] on button "Clear all" at bounding box center [1174, 62] width 68 height 19
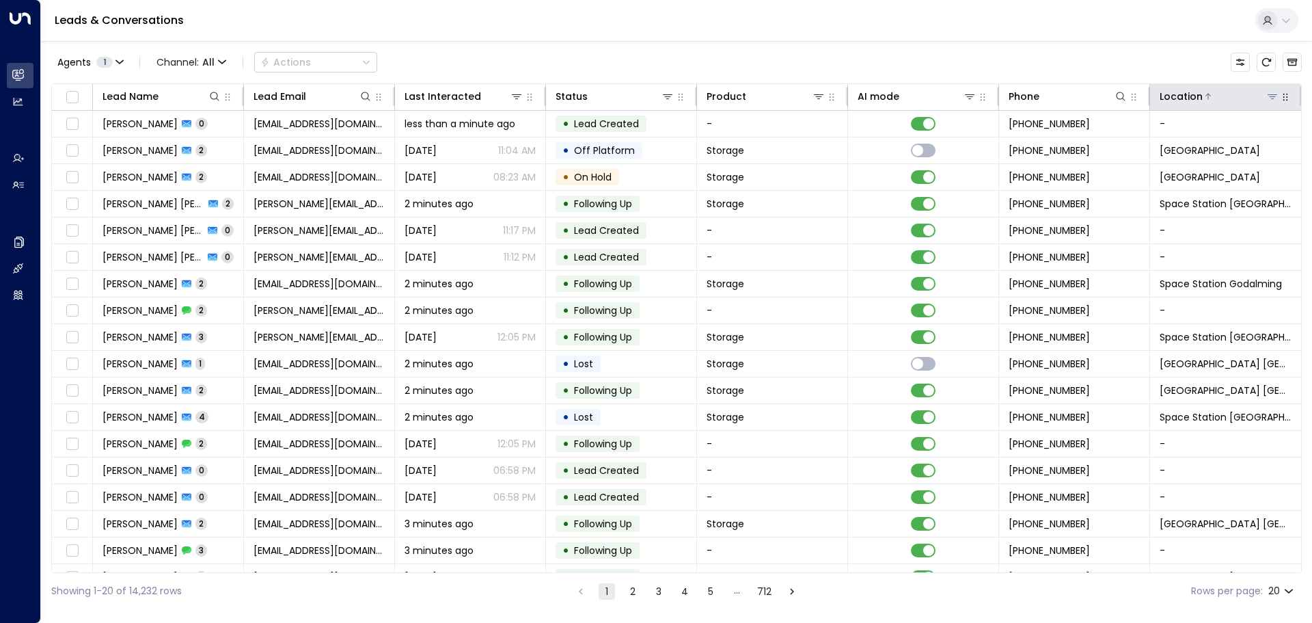
click at [1268, 94] on icon at bounding box center [1273, 96] width 10 height 5
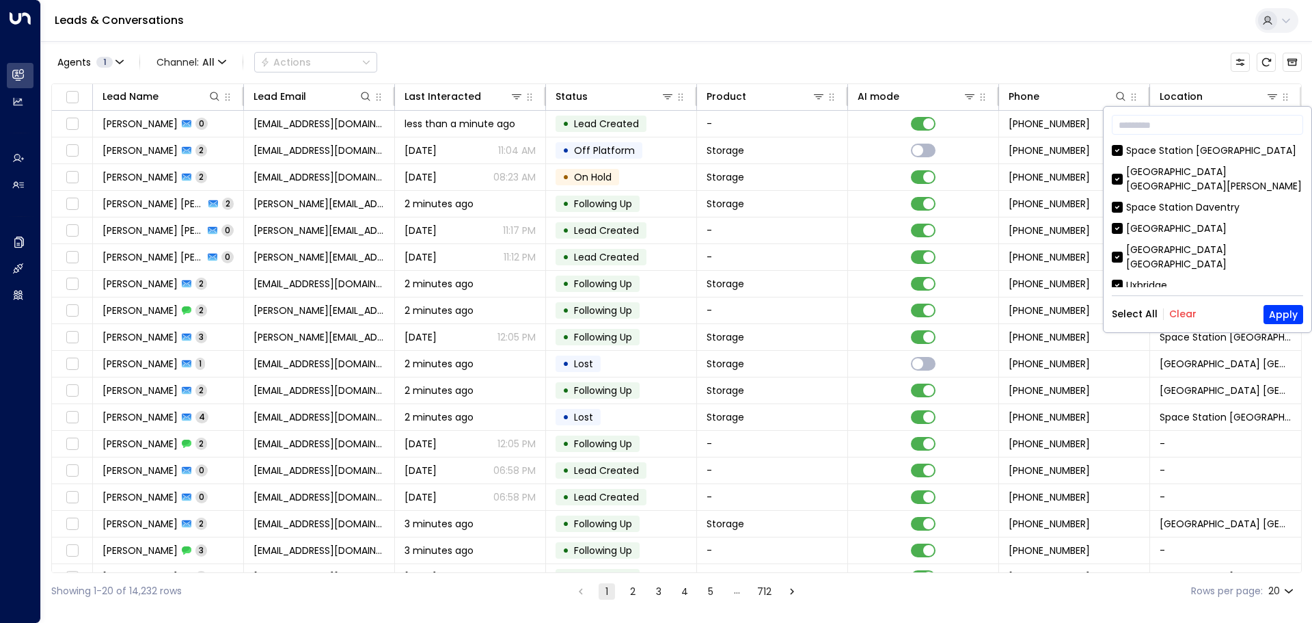
click at [1184, 311] on button "Clear" at bounding box center [1182, 313] width 27 height 11
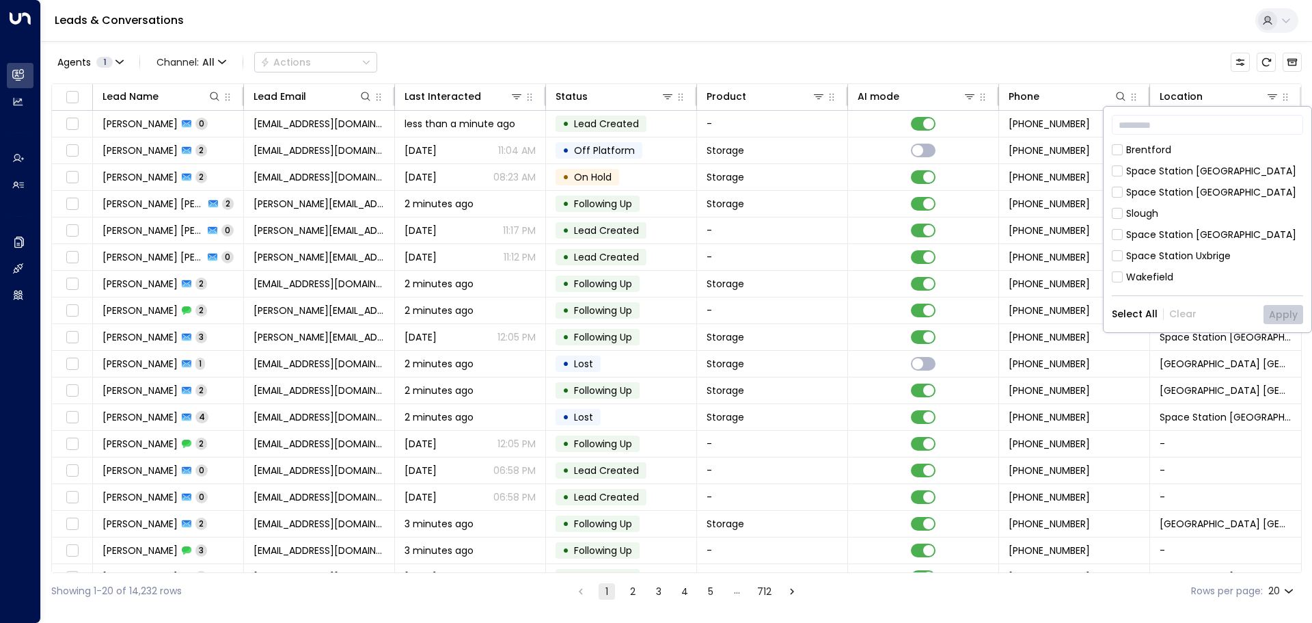
scroll to position [683, 0]
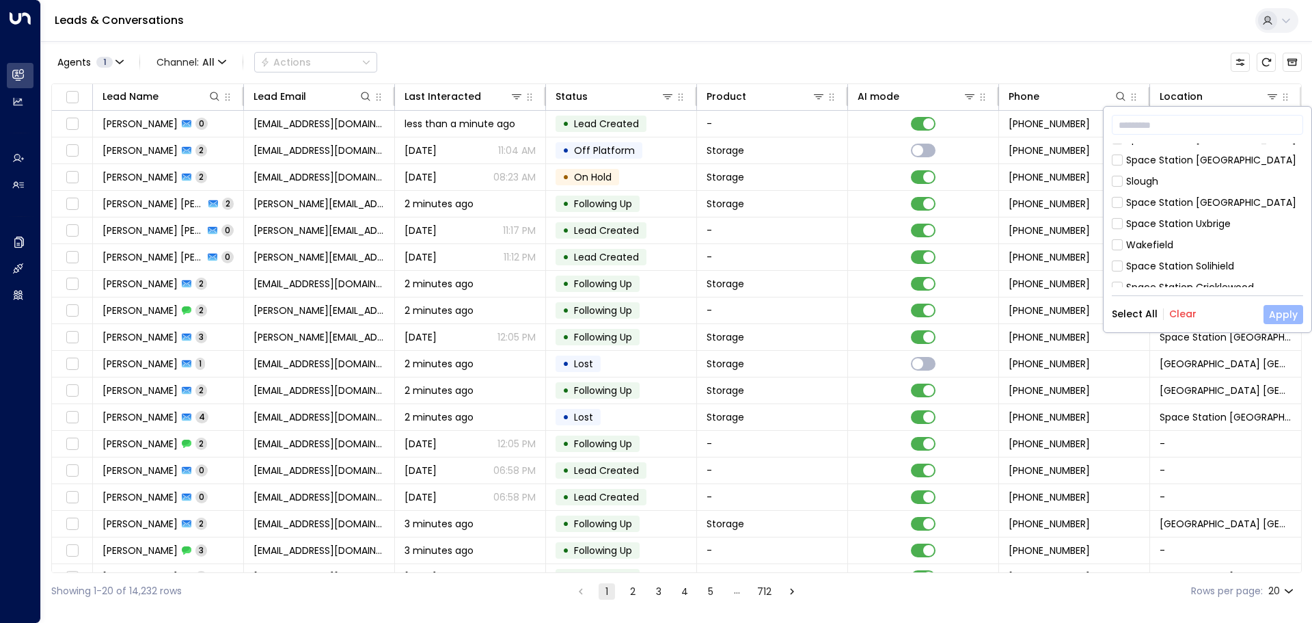
click at [1274, 312] on button "Apply" at bounding box center [1283, 314] width 40 height 19
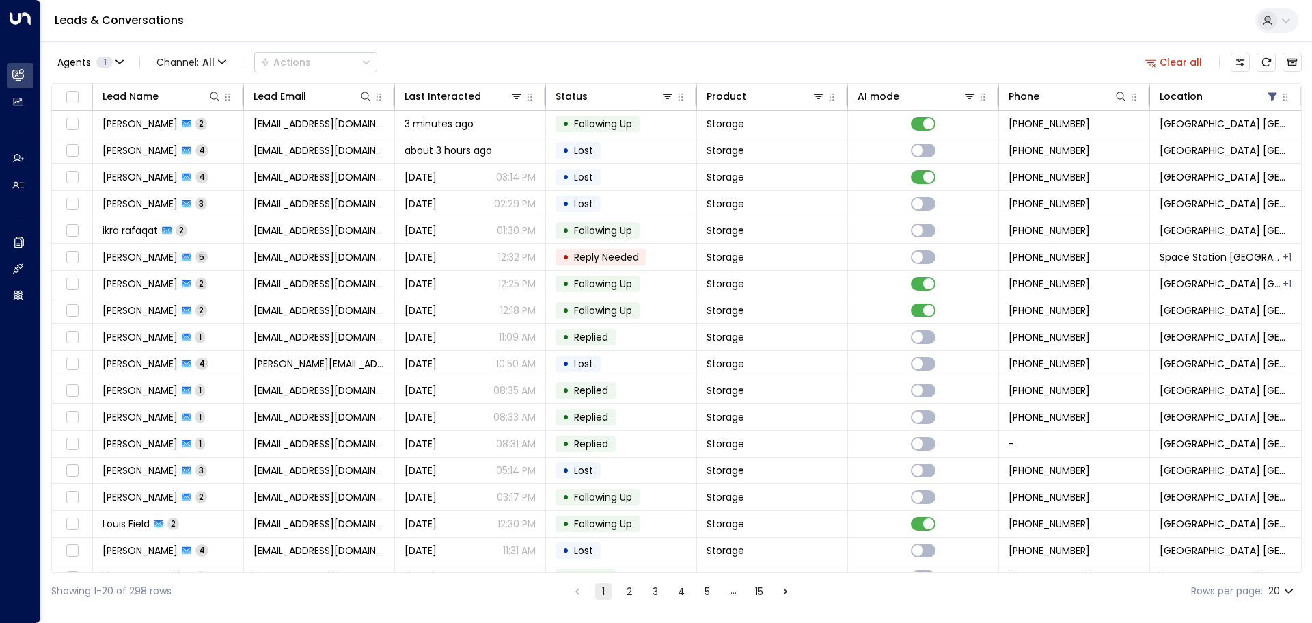
click at [1192, 58] on button "Clear all" at bounding box center [1174, 62] width 68 height 19
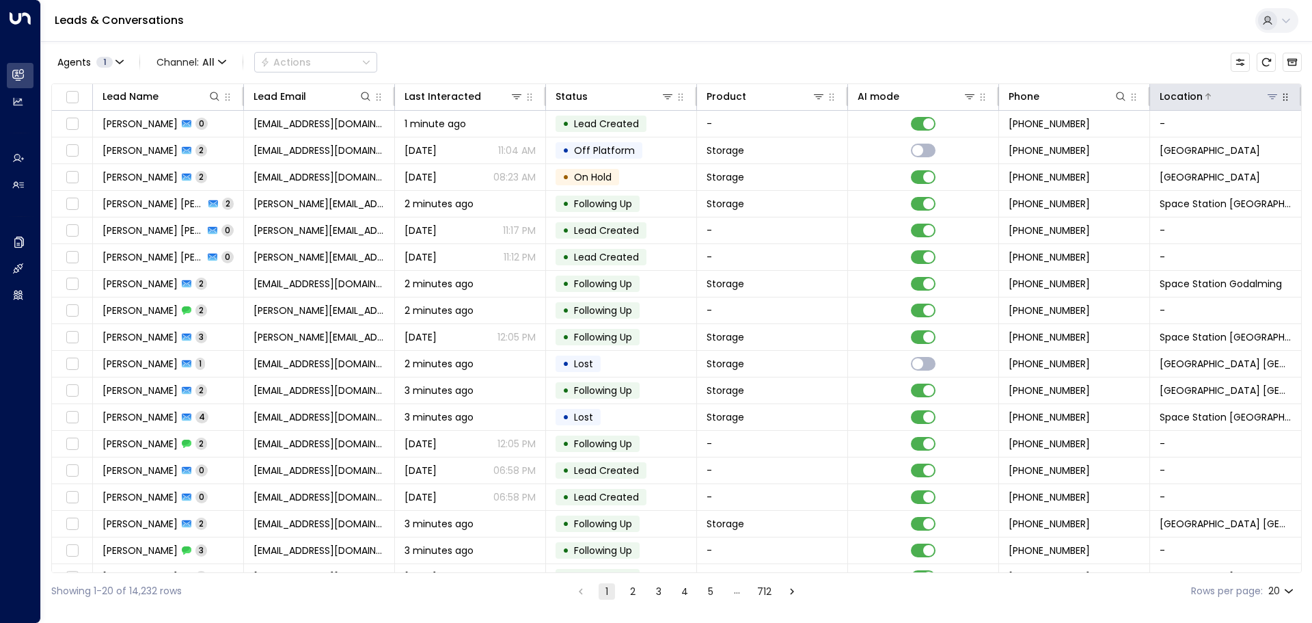
click at [1268, 95] on icon at bounding box center [1273, 96] width 10 height 5
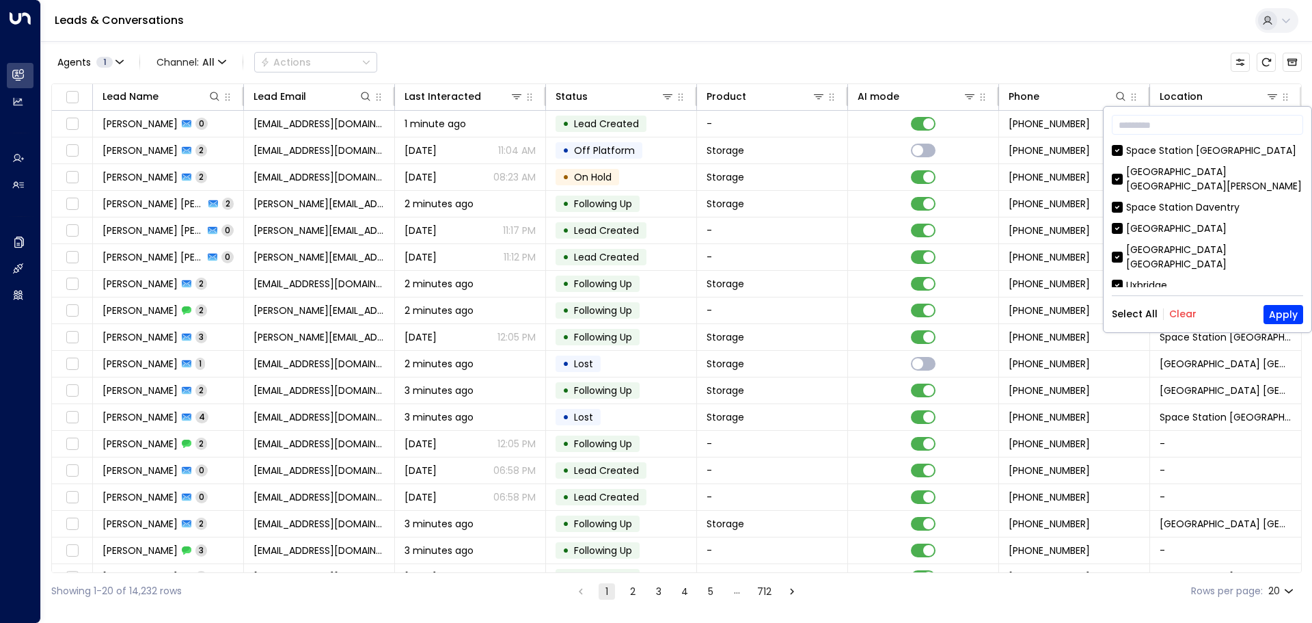
click at [1180, 314] on button "Clear" at bounding box center [1182, 313] width 27 height 11
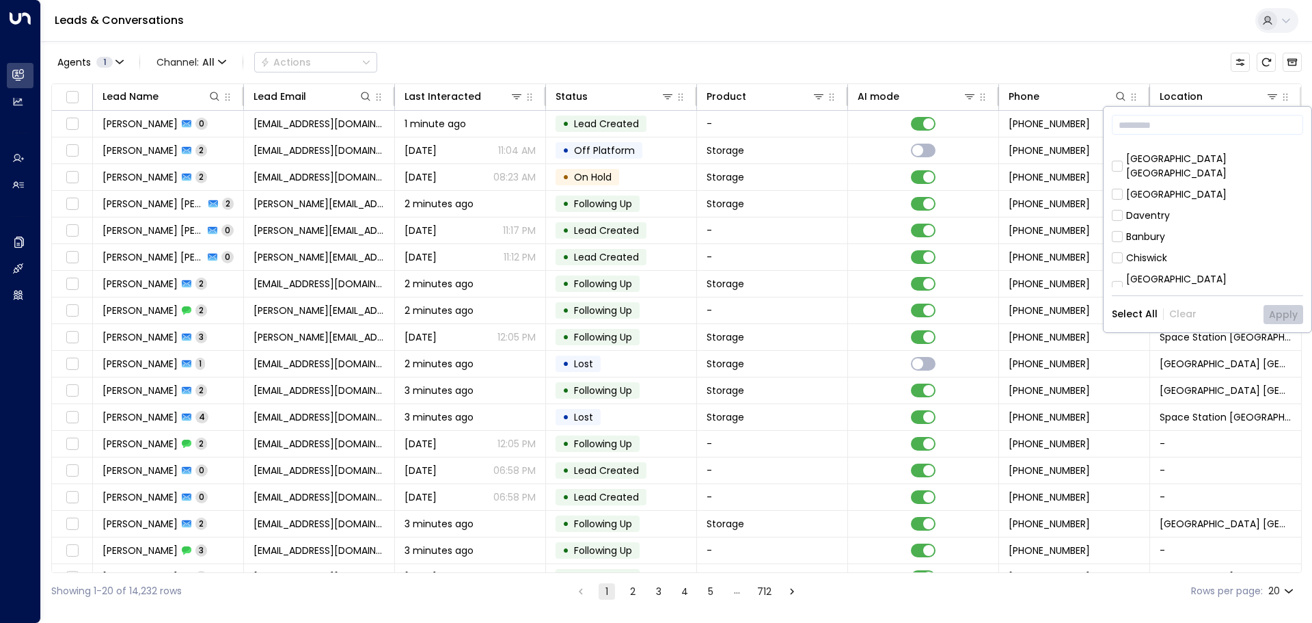
scroll to position [456, 0]
click at [1169, 275] on div "Kings Heath" at bounding box center [1154, 282] width 56 height 14
click at [1297, 312] on button "Apply" at bounding box center [1283, 314] width 40 height 19
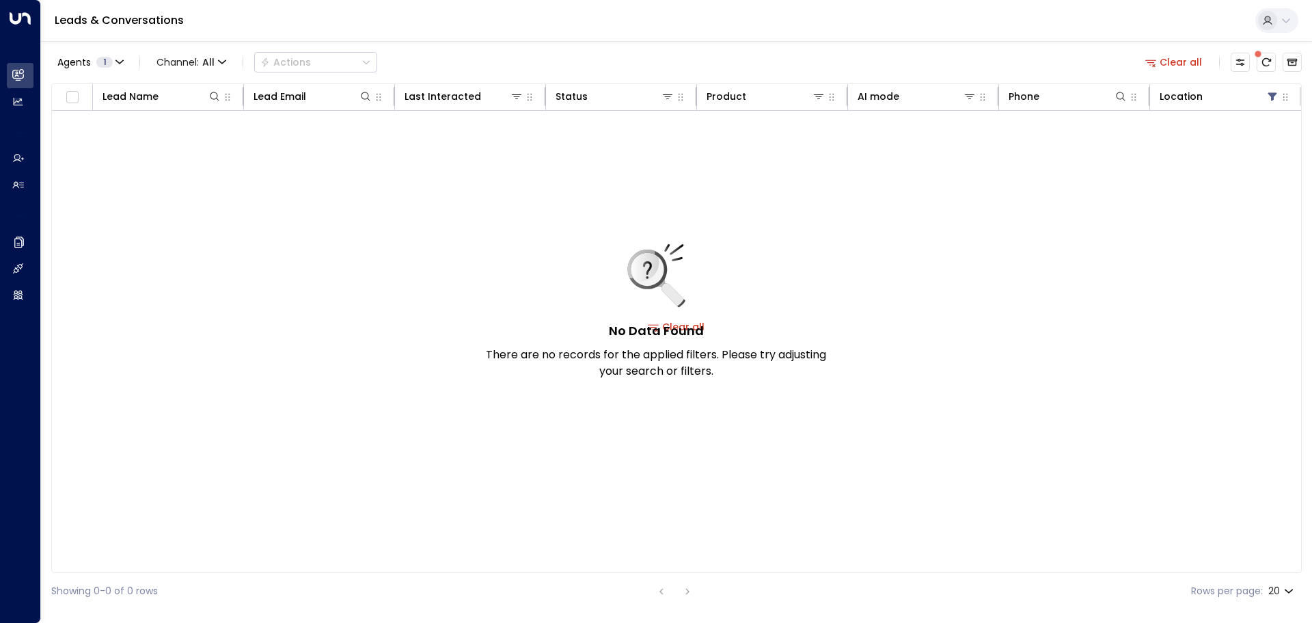
click at [1172, 59] on button "Clear all" at bounding box center [1174, 62] width 68 height 19
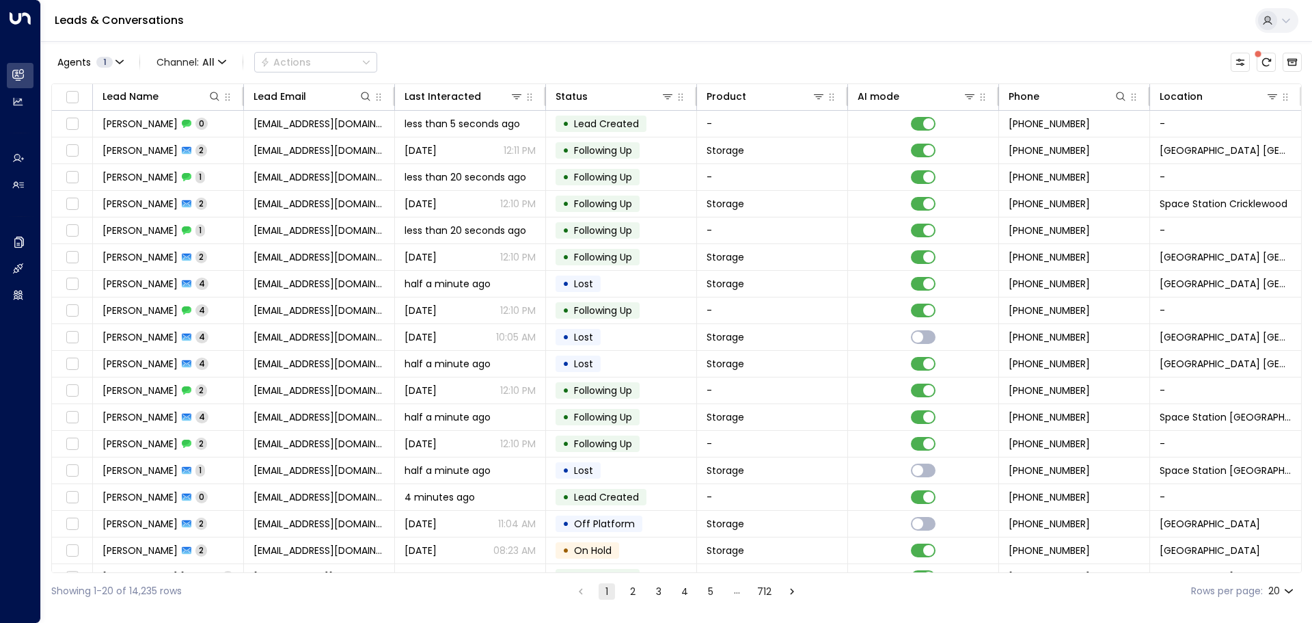
click at [1261, 56] on span at bounding box center [1258, 54] width 12 height 12
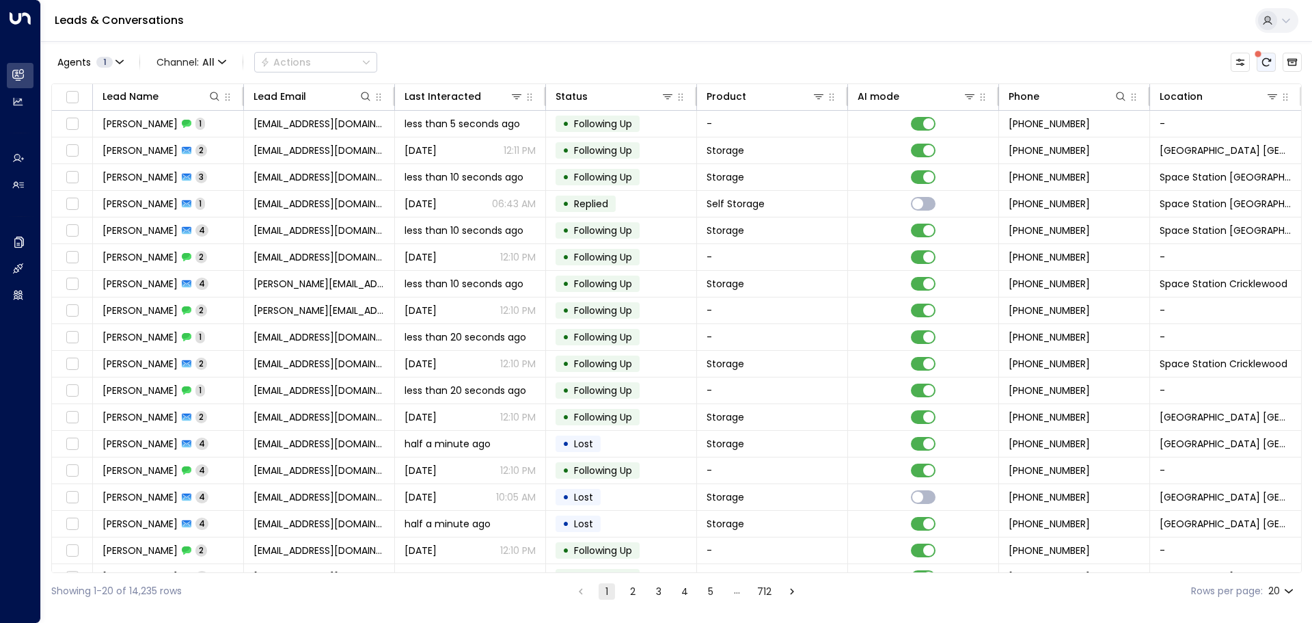
click at [1267, 61] on icon "There are new threads available. Refresh the grid to view the latest updates." at bounding box center [1266, 62] width 11 height 11
